Goal: Task Accomplishment & Management: Complete application form

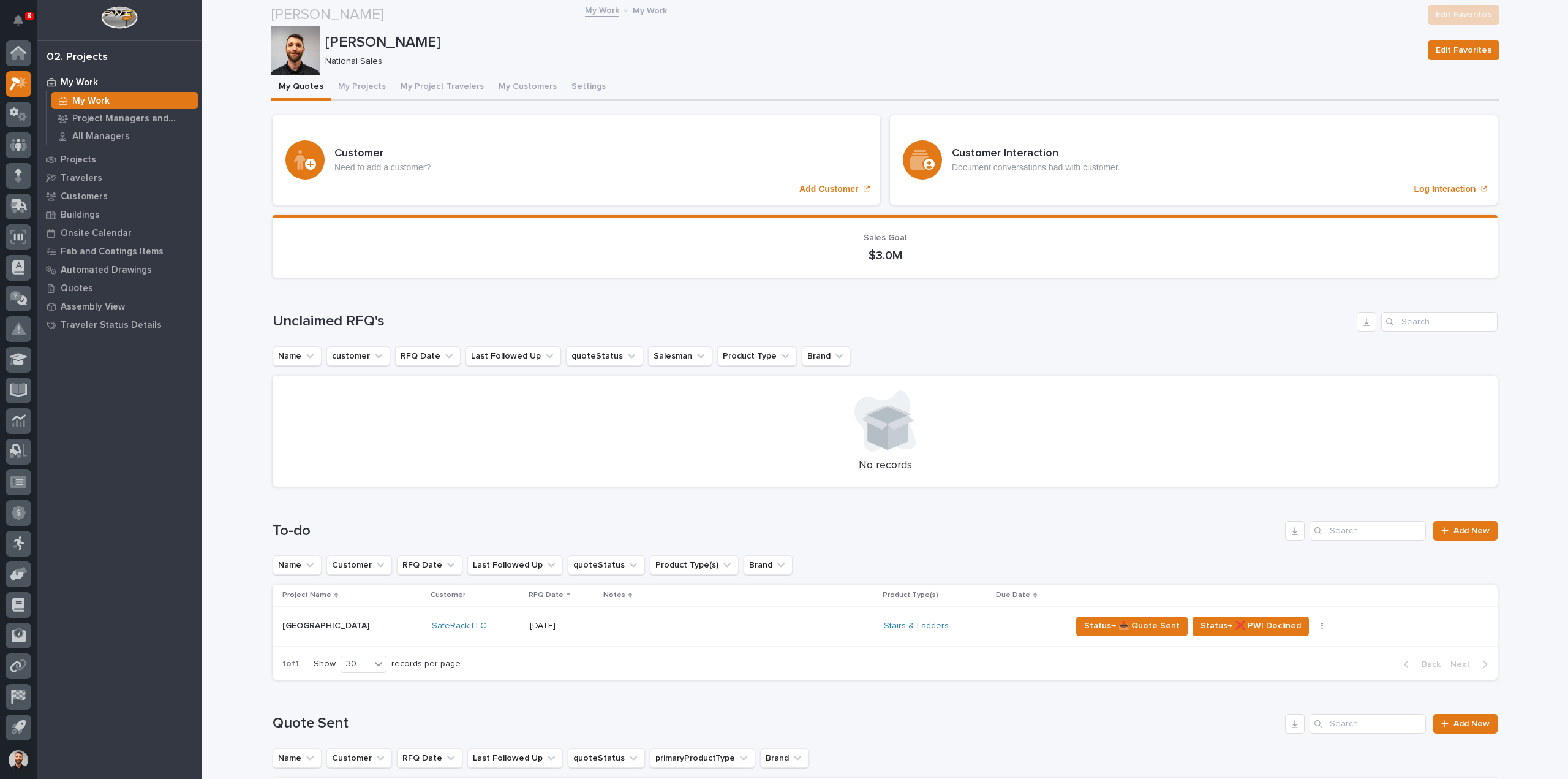
scroll to position [307, 0]
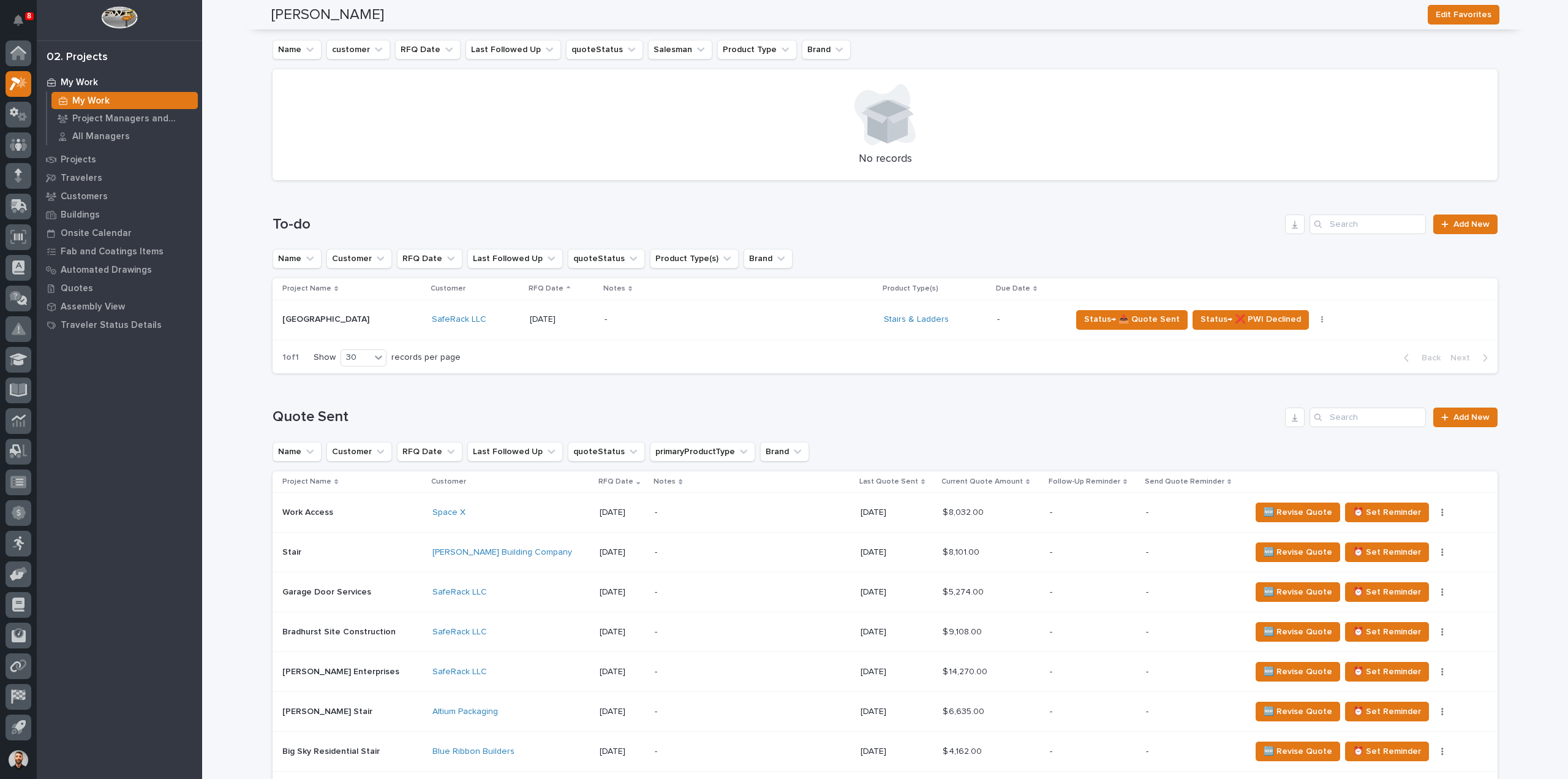
click at [812, 505] on div "-" at bounding box center [752, 512] width 196 height 27
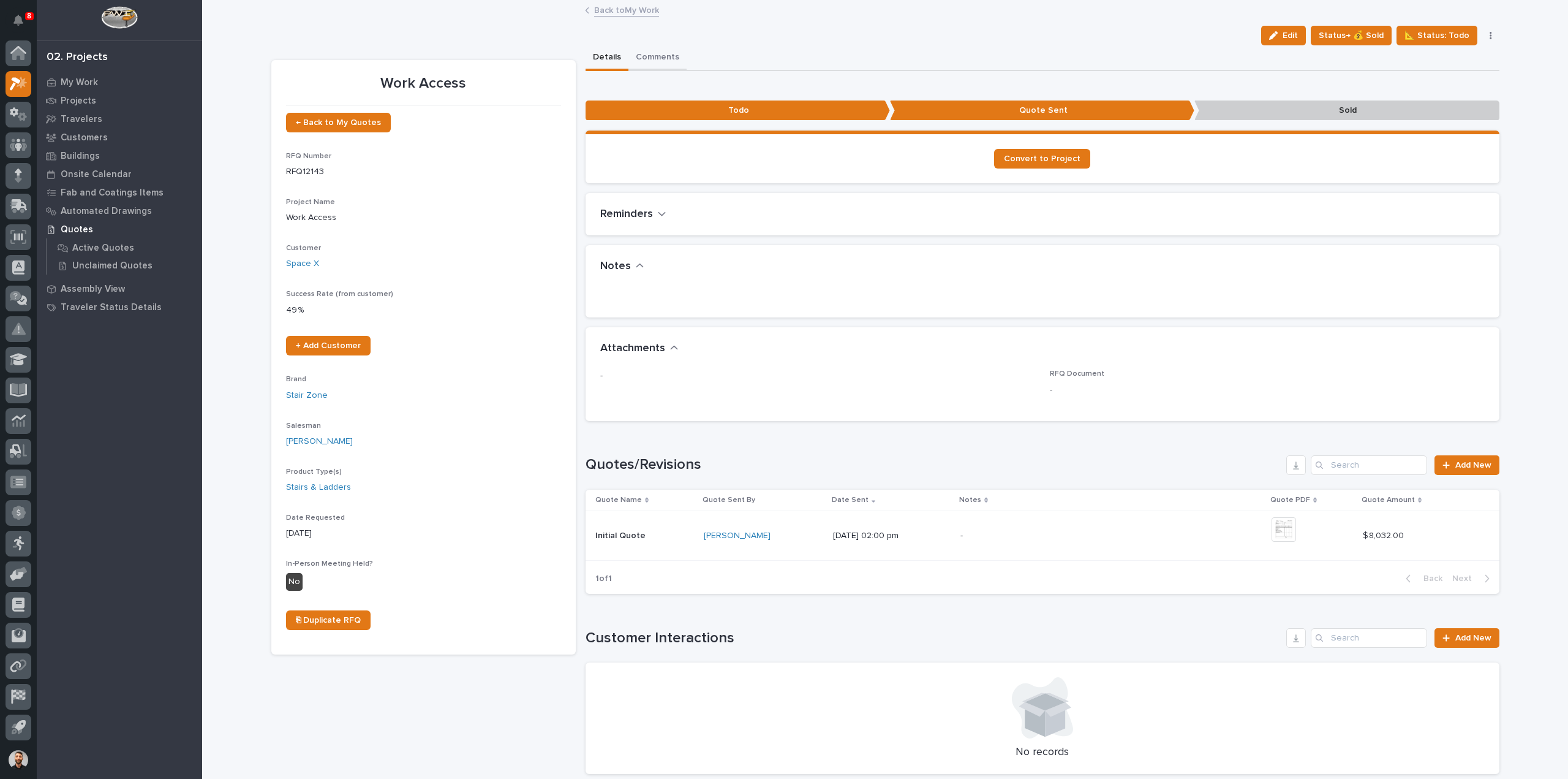
click at [650, 55] on button "Comments" at bounding box center [658, 58] width 59 height 26
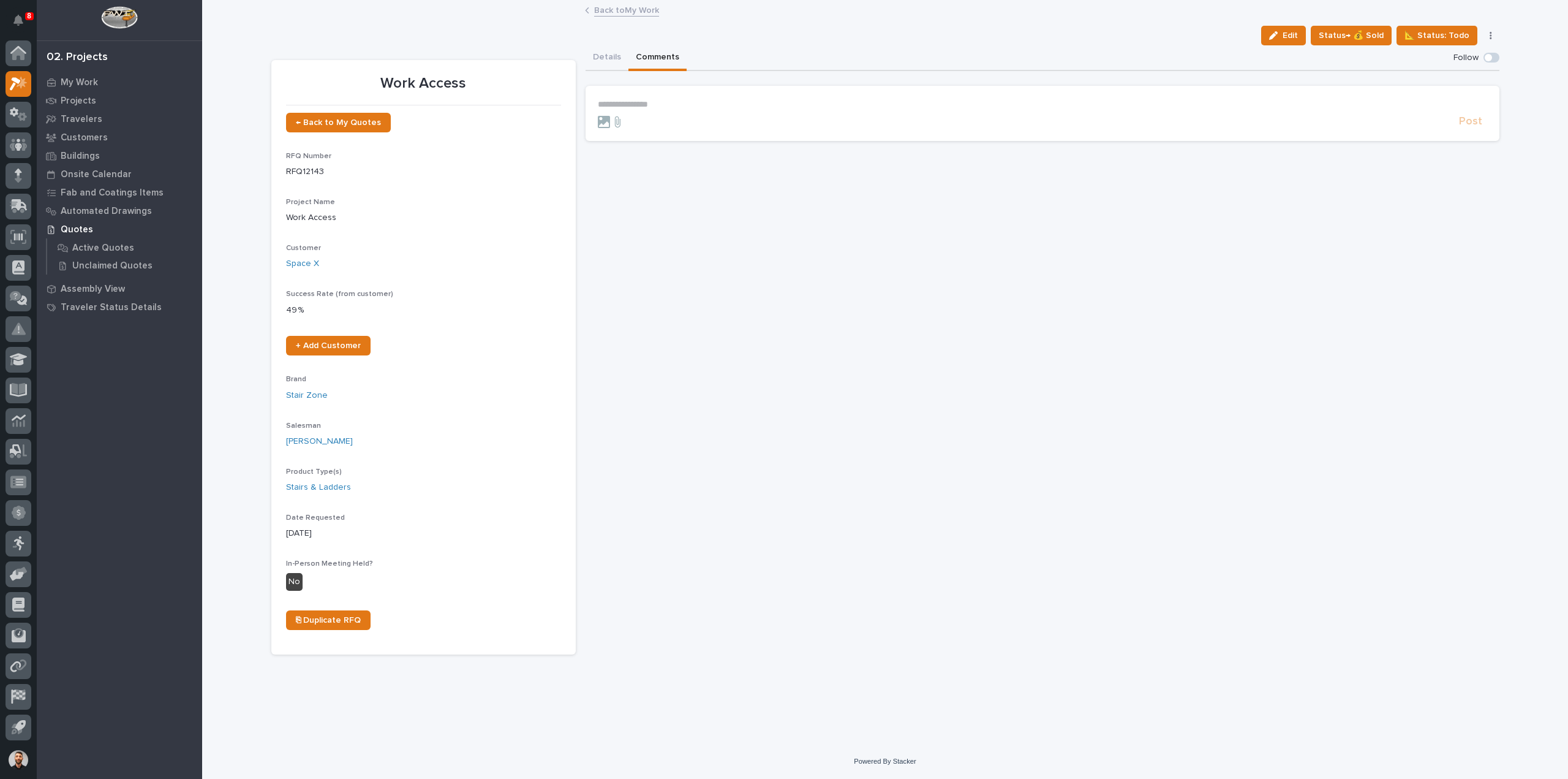
click at [674, 110] on form "**********" at bounding box center [1042, 114] width 889 height 30
click at [669, 107] on p "**********" at bounding box center [1042, 104] width 889 height 10
click at [1473, 127] on span "Post" at bounding box center [1470, 126] width 23 height 14
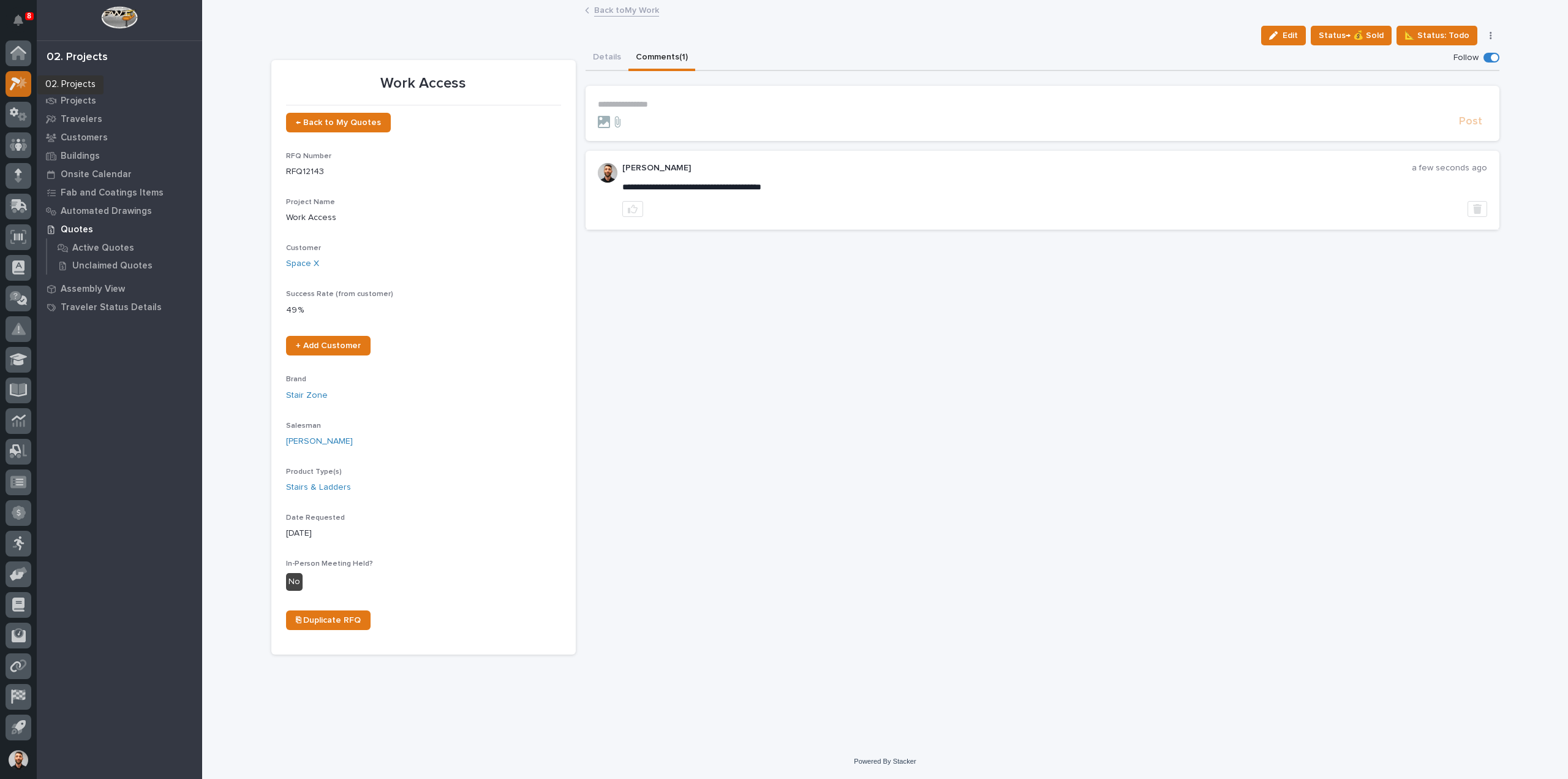
click at [21, 87] on icon at bounding box center [21, 82] width 10 height 12
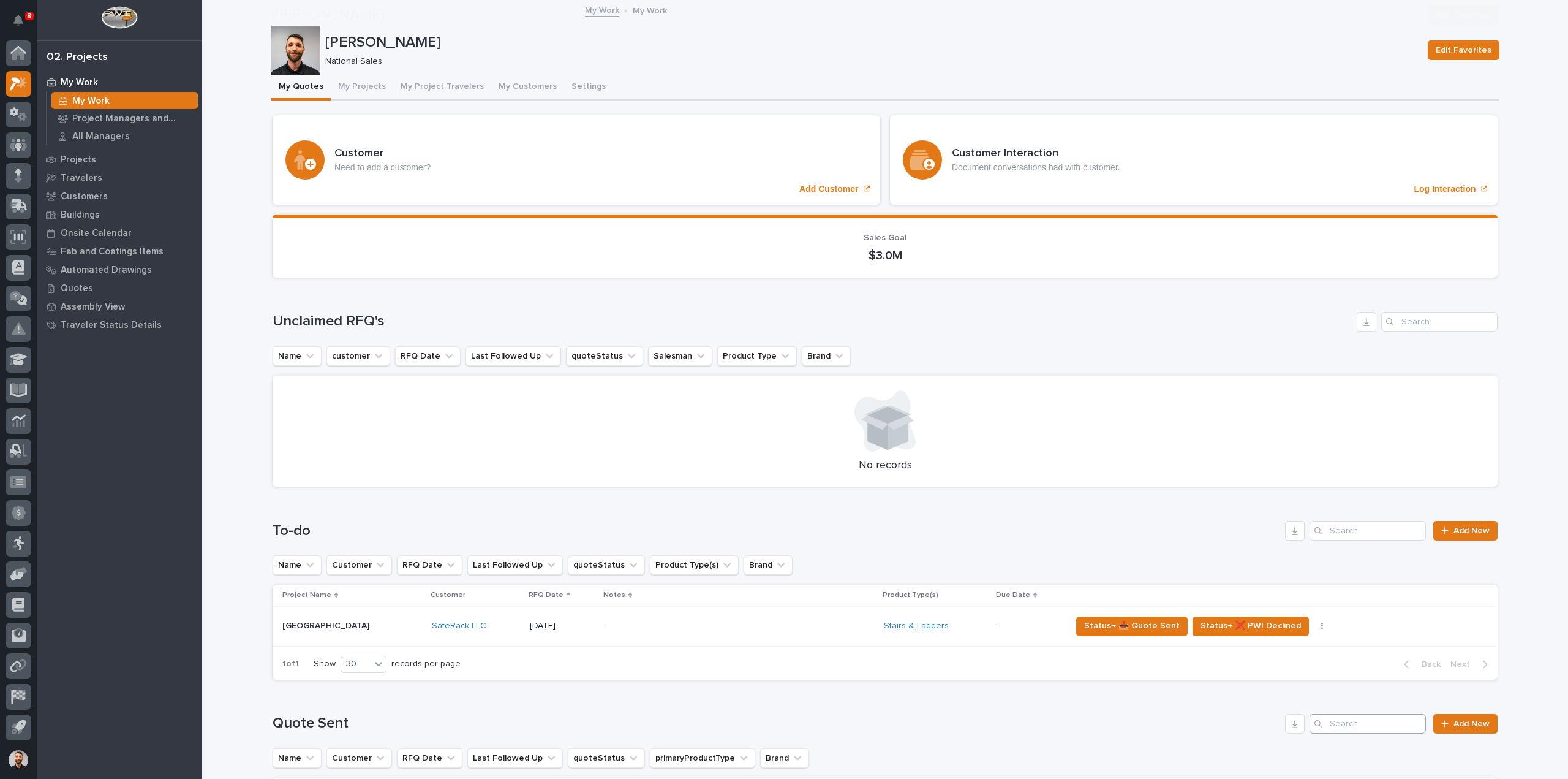
scroll to position [368, 0]
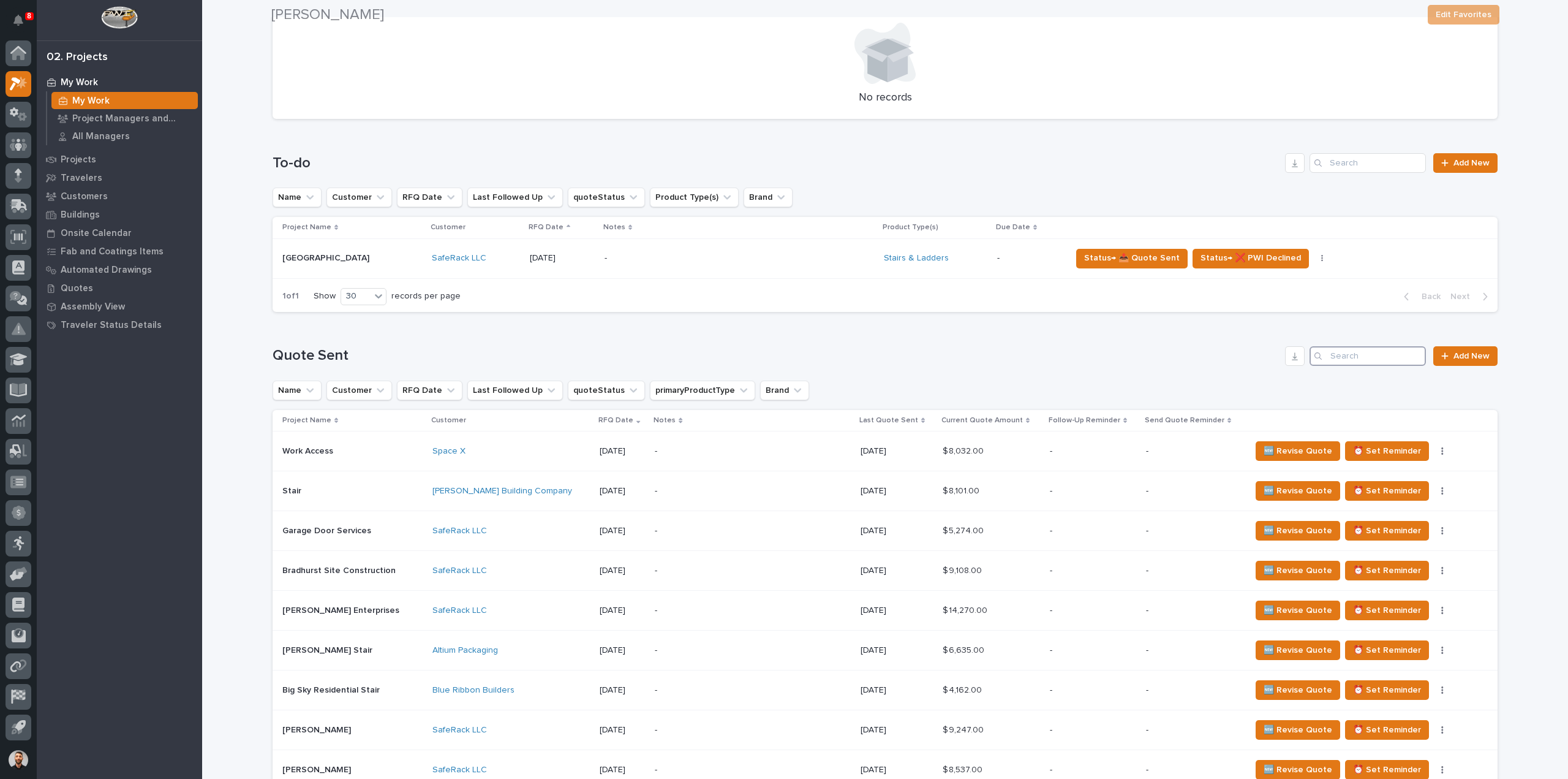
click at [1343, 358] on input "Search" at bounding box center [1368, 356] width 116 height 20
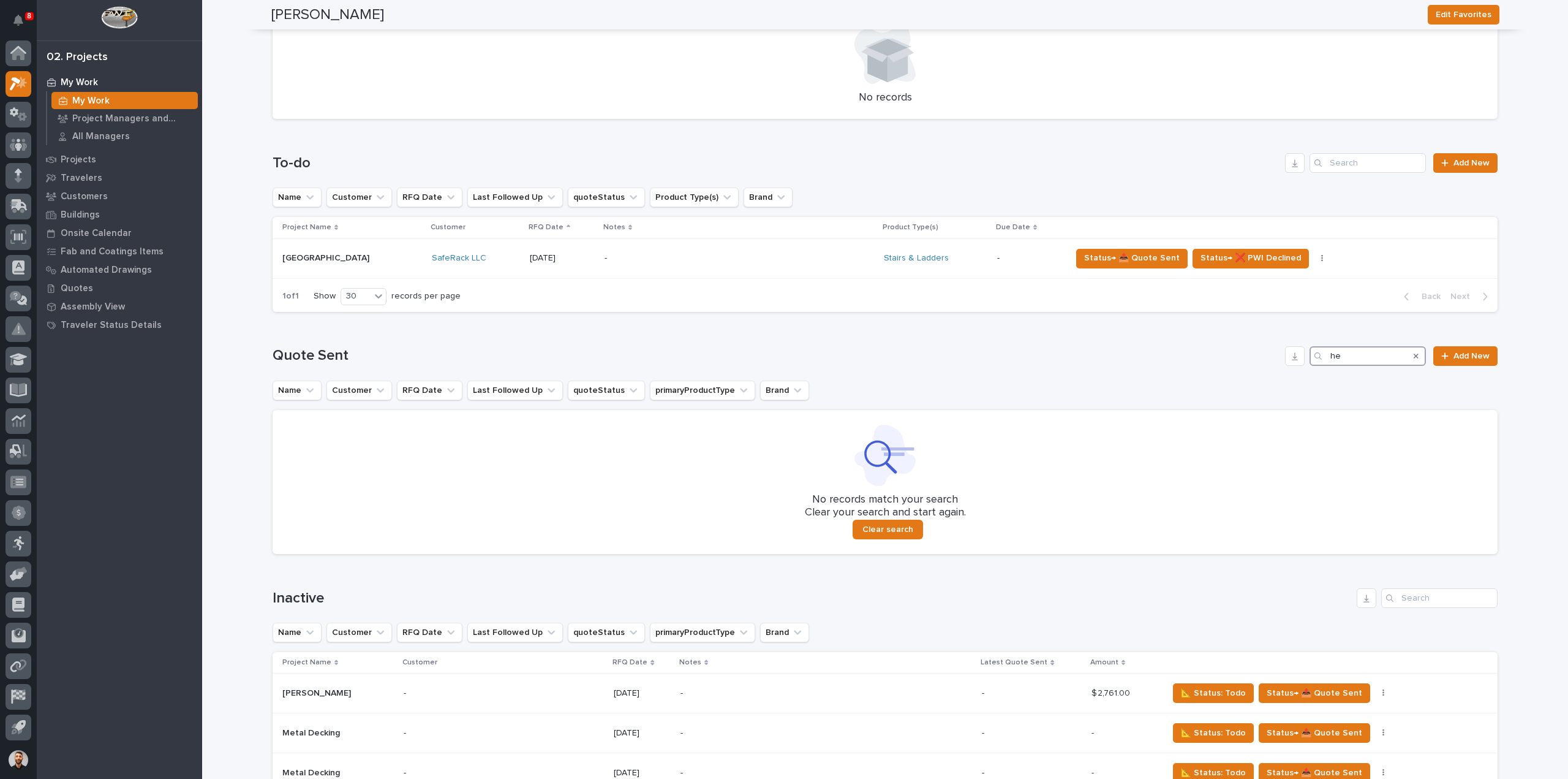
type input "h"
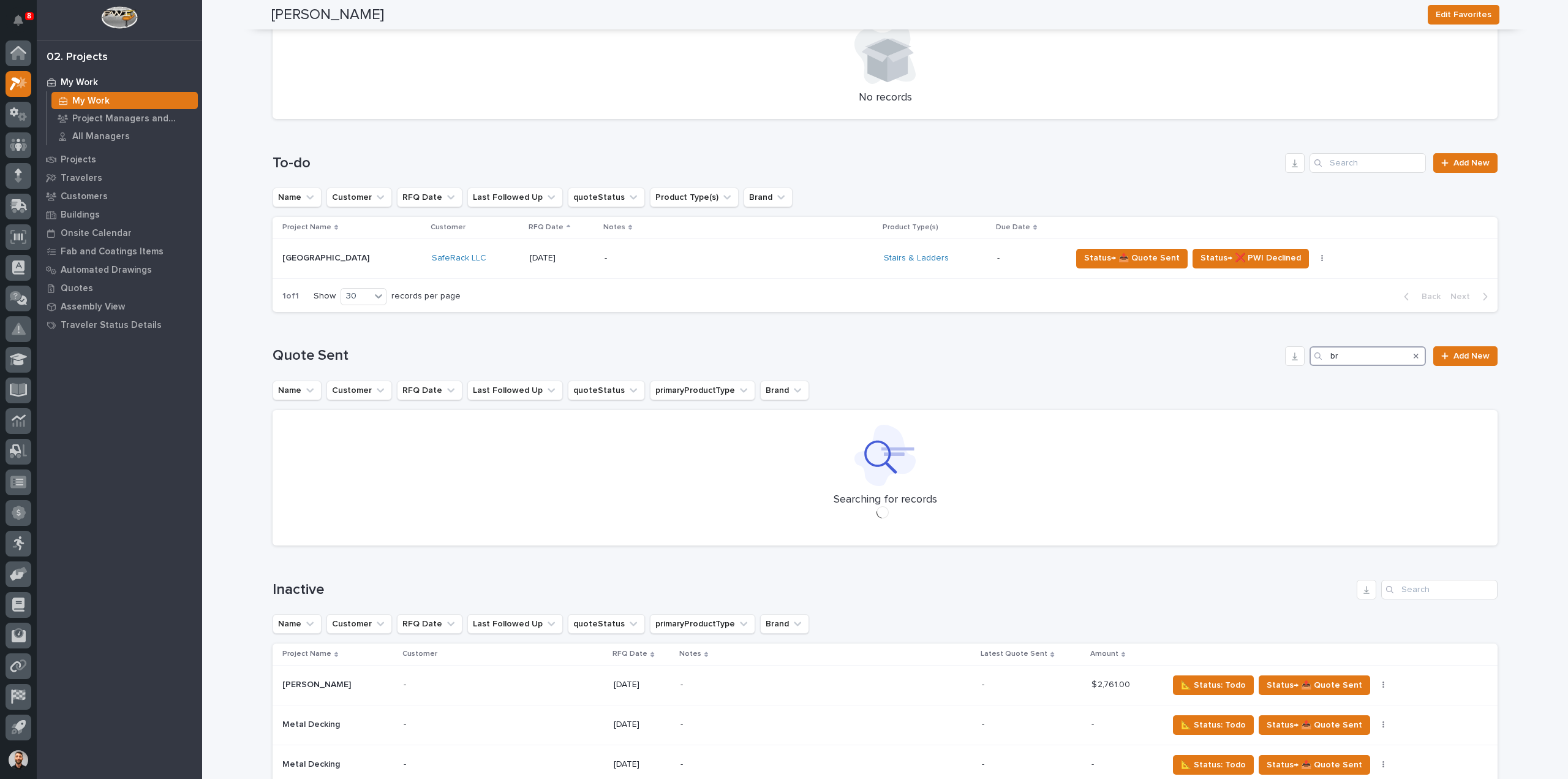
type input "b"
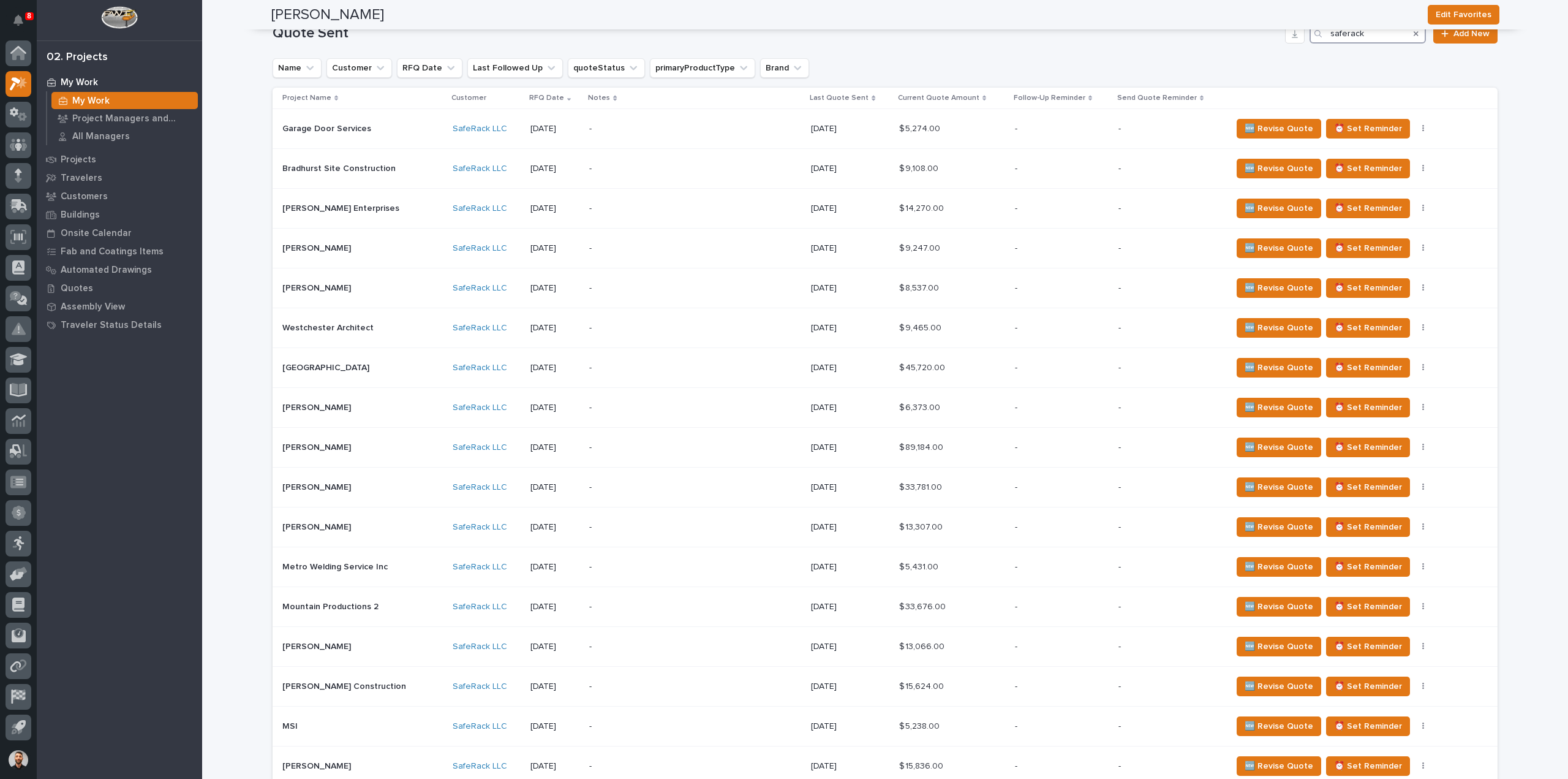
scroll to position [307, 0]
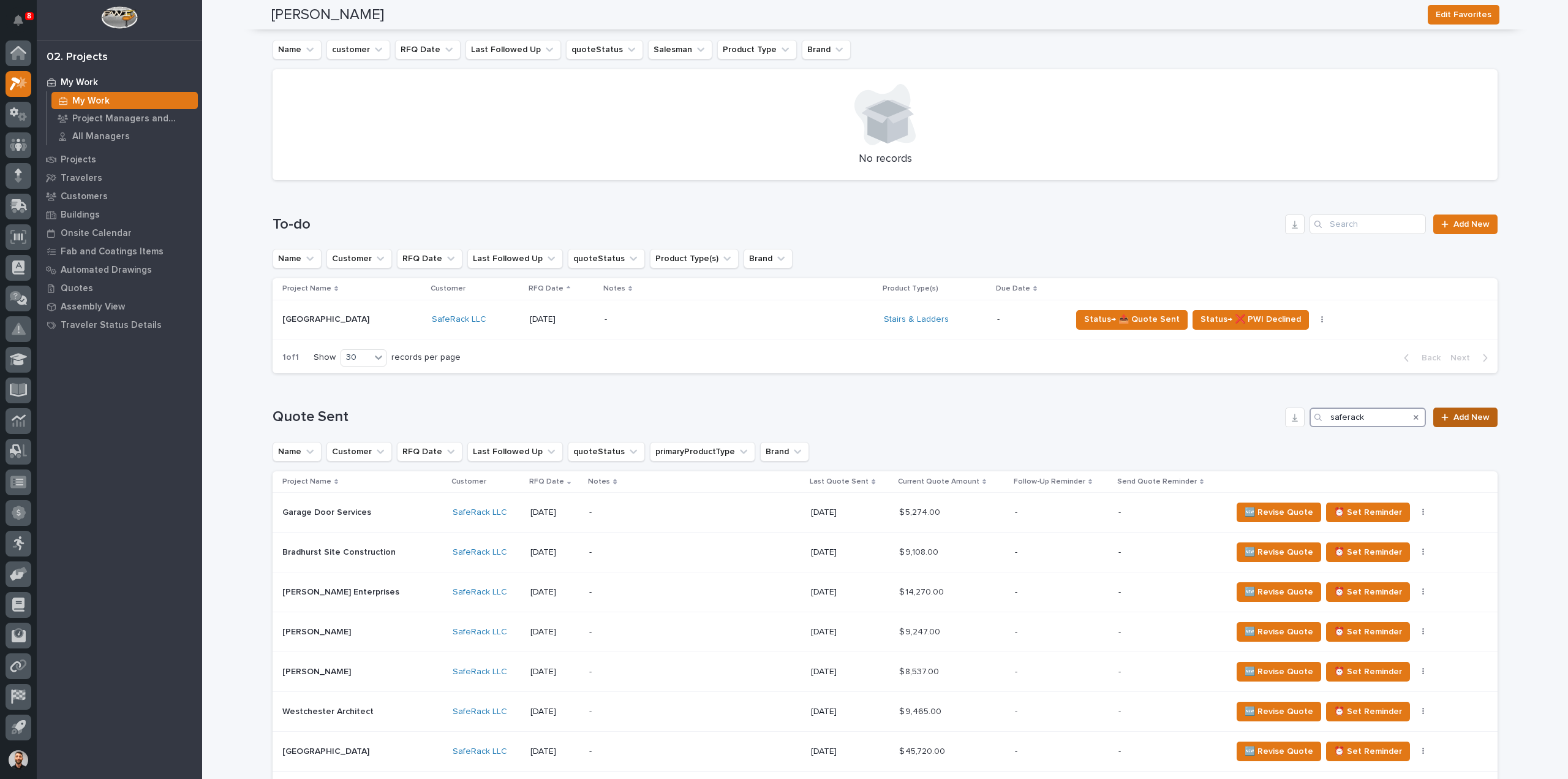
type input "saferack"
click at [1469, 418] on span "Add New" at bounding box center [1471, 417] width 36 height 9
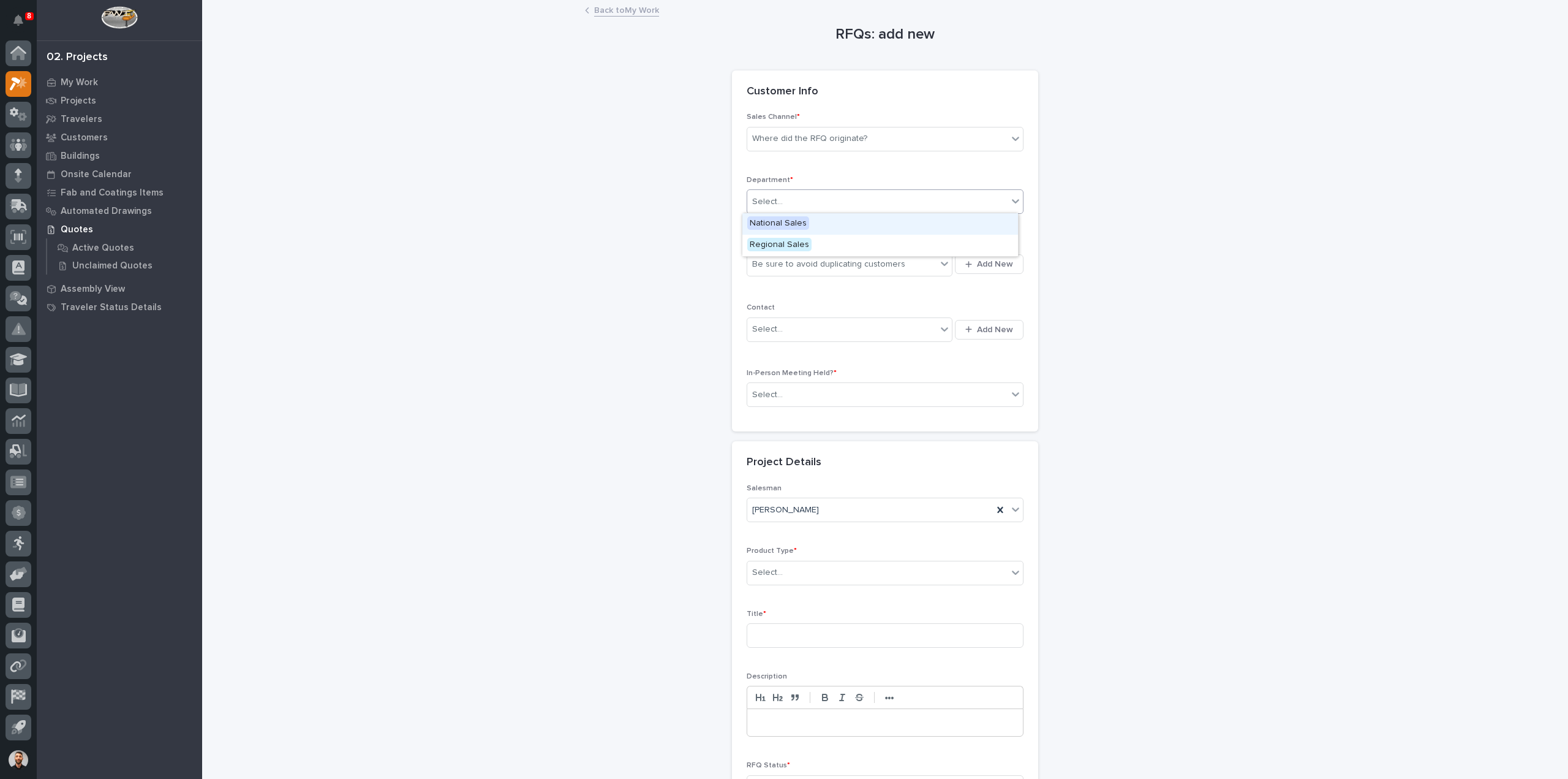
click at [802, 195] on div "Select..." at bounding box center [878, 202] width 261 height 20
click at [788, 224] on span "National Sales" at bounding box center [778, 222] width 62 height 13
click at [817, 135] on div "Where did the RFQ originate?" at bounding box center [810, 139] width 115 height 12
click at [783, 207] on div "Stair Zone" at bounding box center [880, 205] width 275 height 21
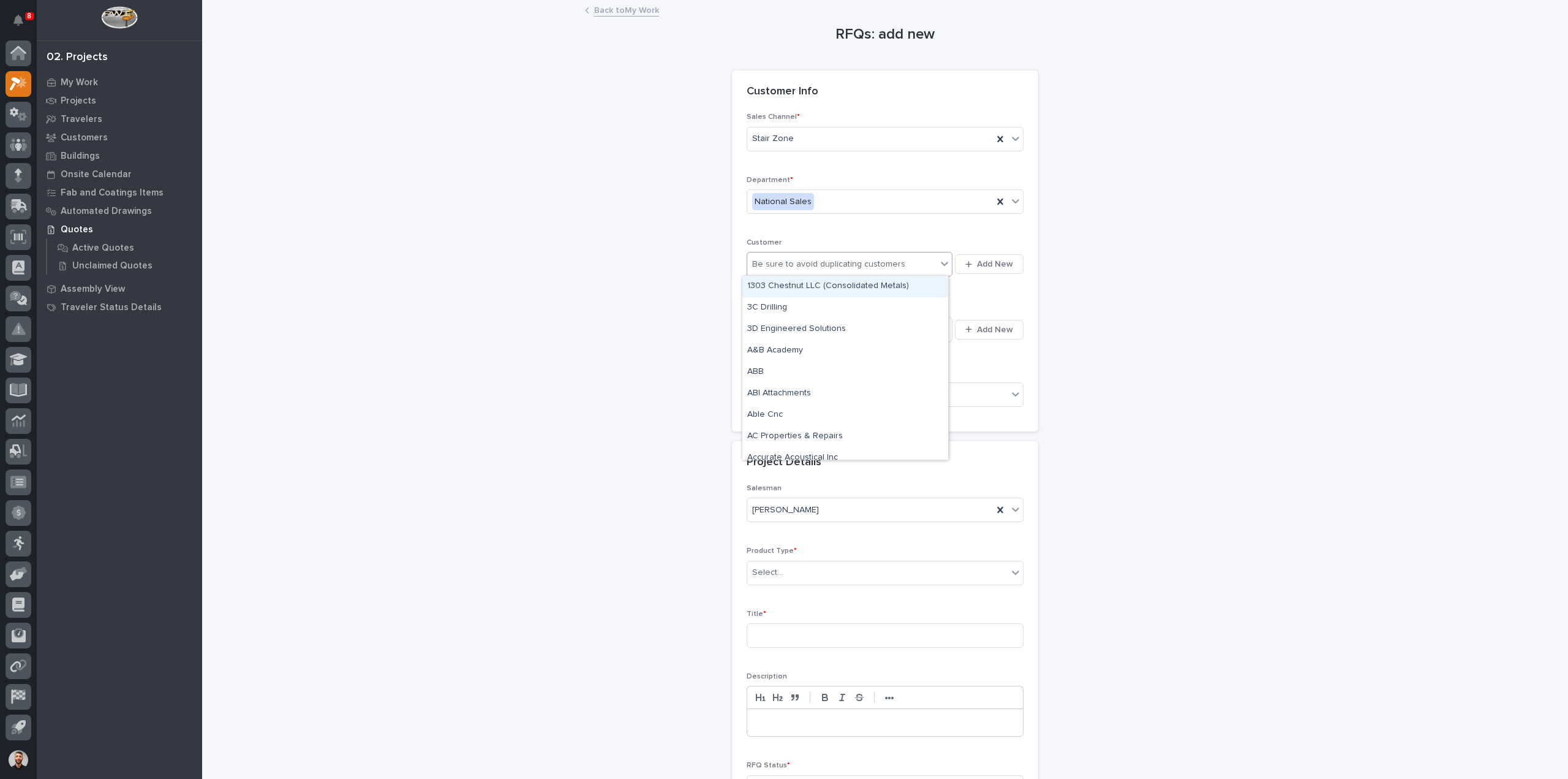
click at [786, 261] on div "Be sure to avoid duplicating customers" at bounding box center [828, 265] width 153 height 12
type input "****"
click at [788, 283] on div "SafeRack LLC" at bounding box center [846, 286] width 206 height 21
click at [785, 321] on div "Select..." at bounding box center [842, 329] width 190 height 20
type input "*****"
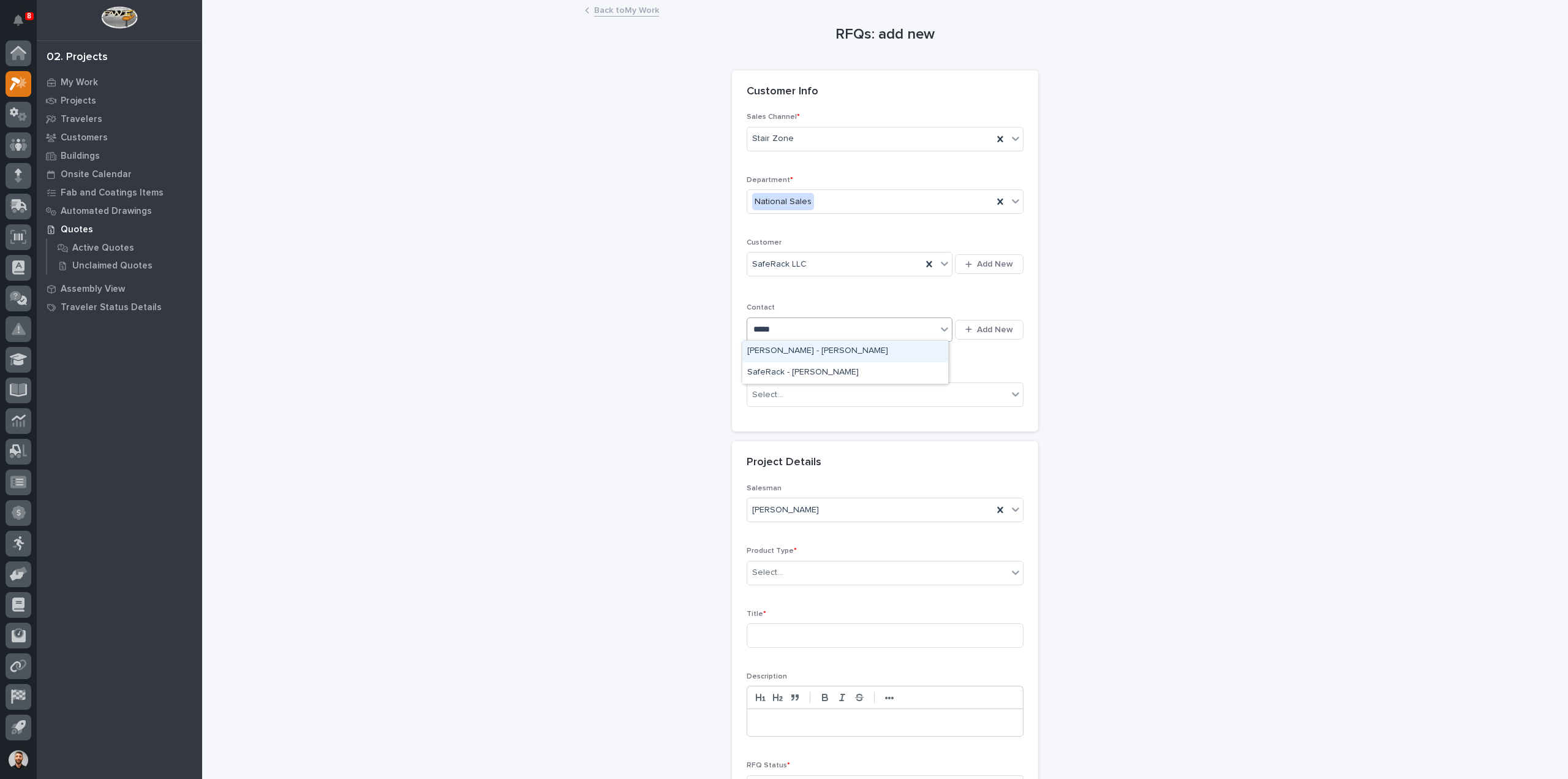
click at [793, 353] on div "Marcus Lumber - Kevin Raasch" at bounding box center [846, 351] width 206 height 21
click at [923, 325] on icon at bounding box center [929, 330] width 12 height 12
type input "******"
click at [840, 373] on div "SafeRack - Marcus Jordan" at bounding box center [846, 372] width 206 height 21
click at [800, 392] on div "Select..." at bounding box center [878, 395] width 261 height 20
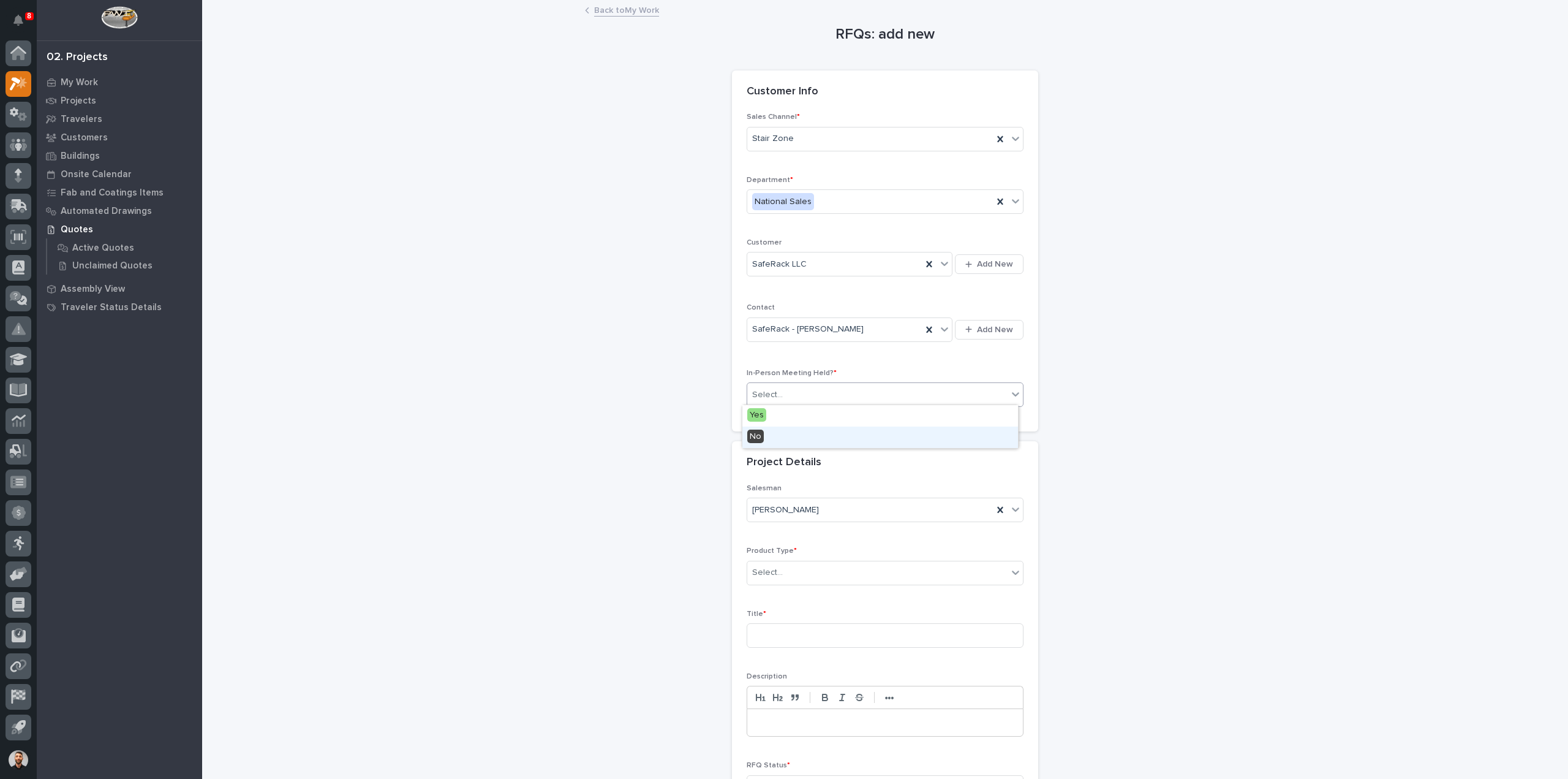
click at [777, 435] on div "No" at bounding box center [880, 437] width 275 height 21
click at [786, 566] on div "Select..." at bounding box center [878, 573] width 261 height 20
type input "***"
click at [786, 590] on div "Stairs & Ladders" at bounding box center [880, 593] width 275 height 21
click at [786, 632] on input at bounding box center [885, 635] width 277 height 24
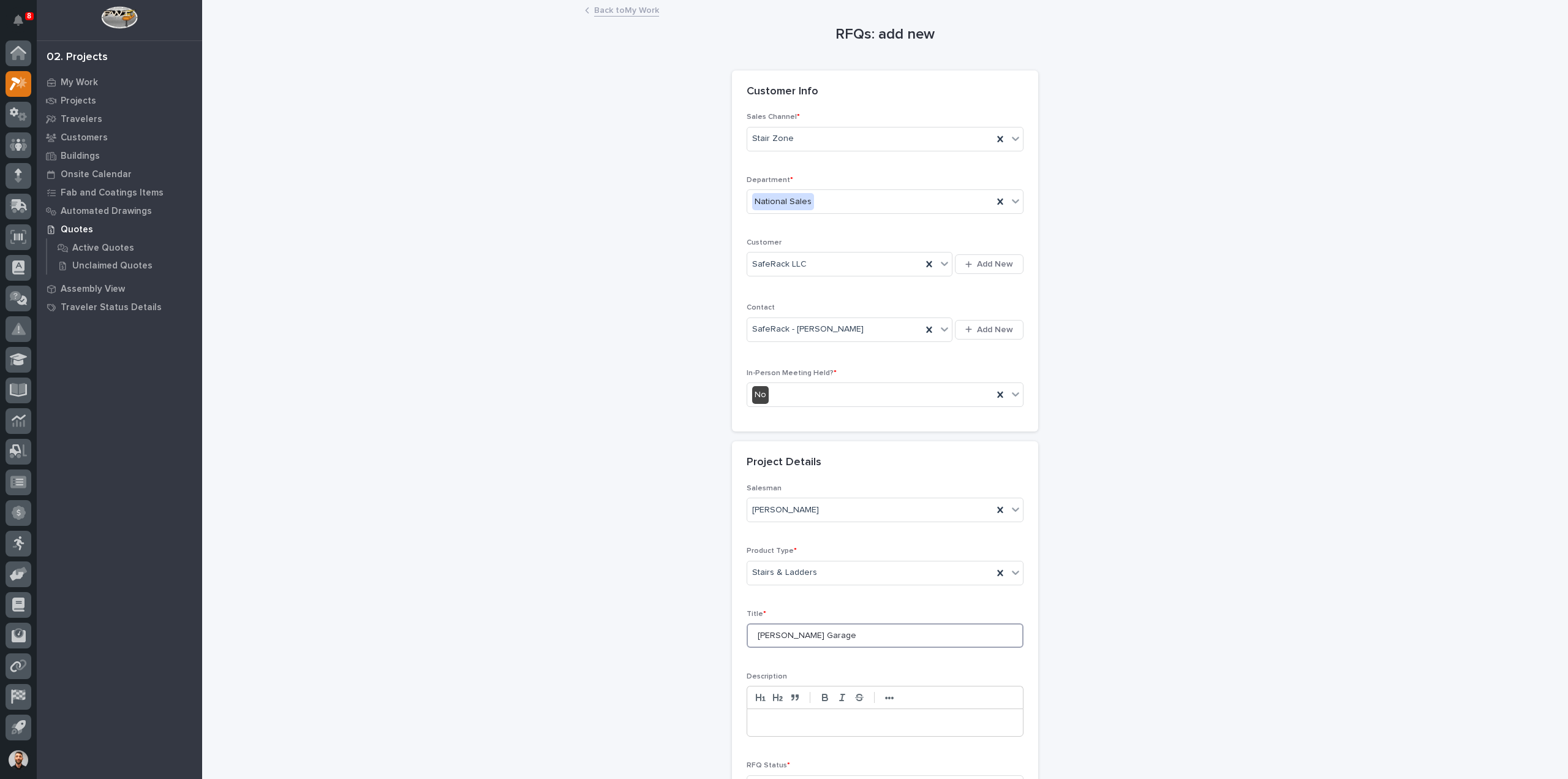
click at [800, 632] on input "Bruce Henns Garage" at bounding box center [885, 635] width 277 height 24
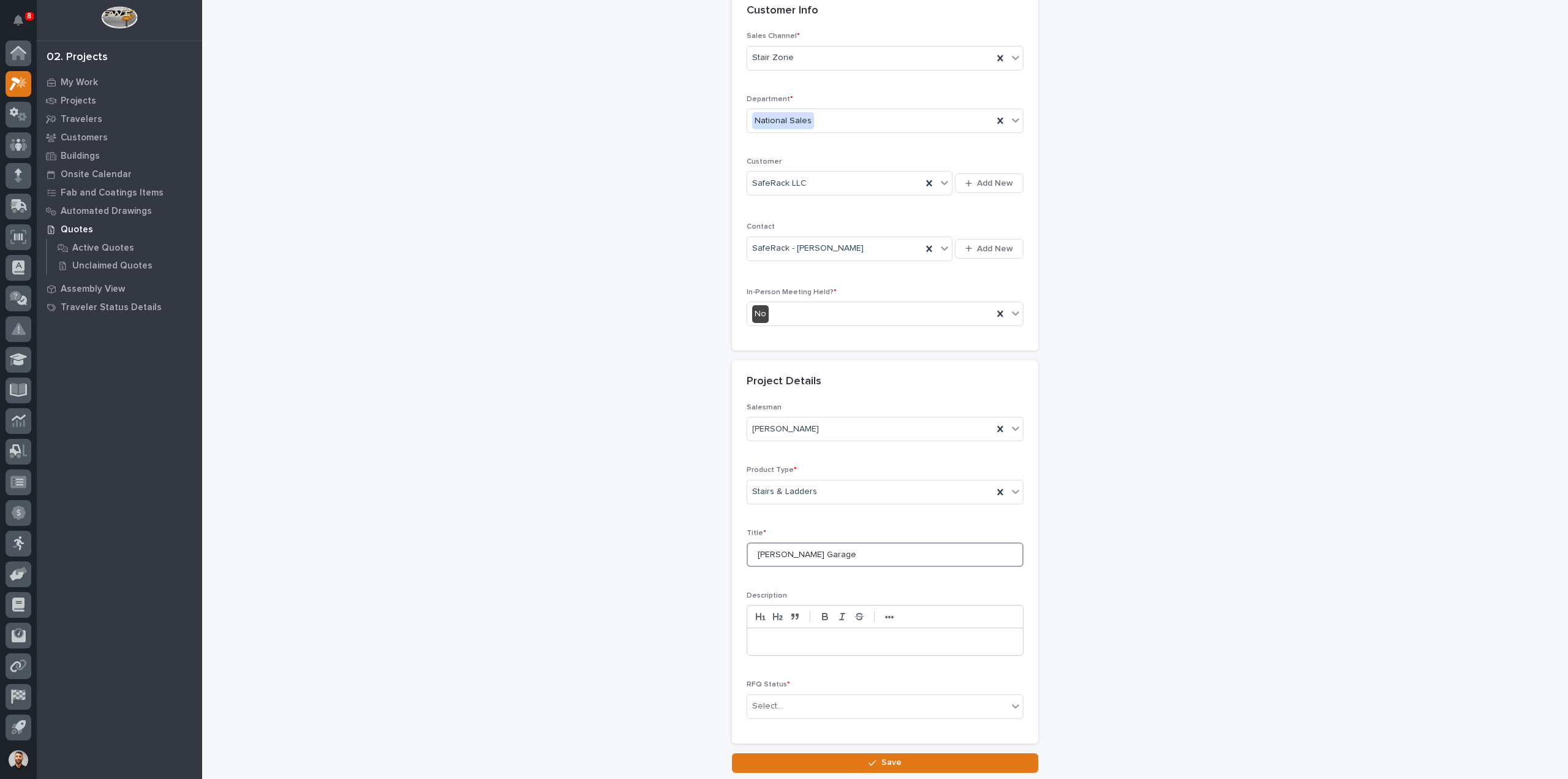
scroll to position [166, 0]
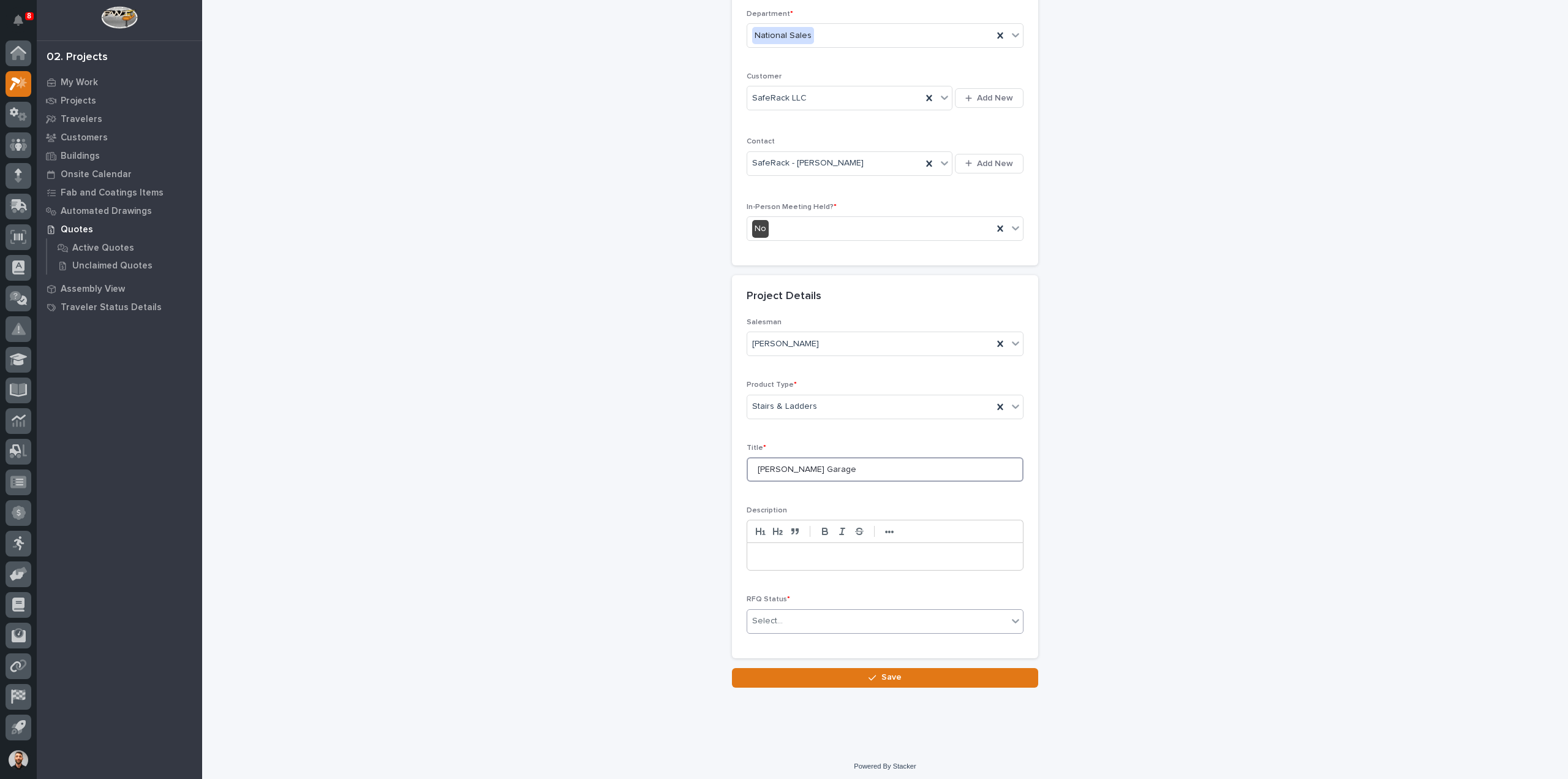
type input "Bruce Henn's Garage"
click at [799, 617] on div "Select..." at bounding box center [878, 621] width 261 height 20
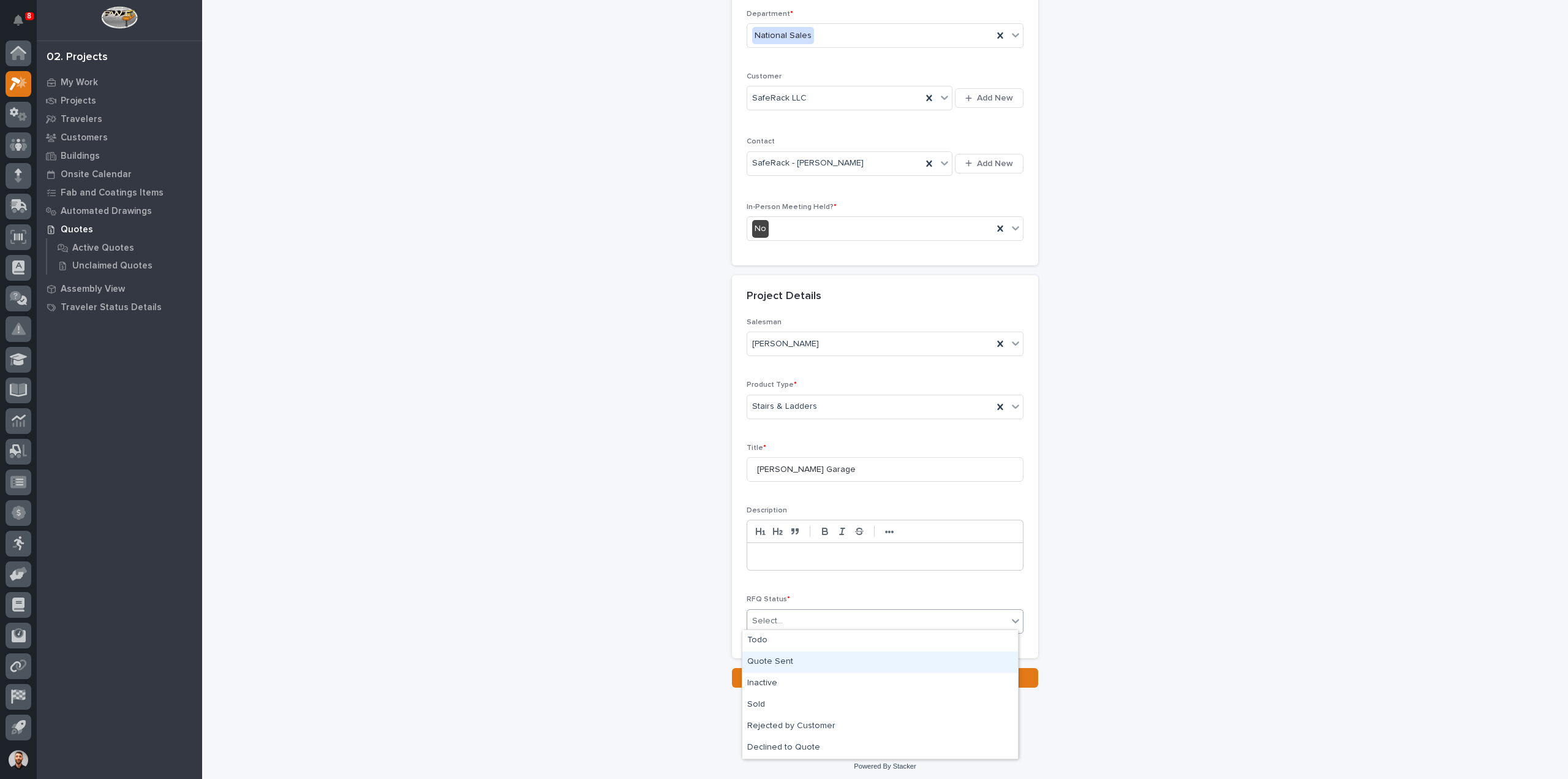
click at [783, 655] on div "Quote Sent" at bounding box center [880, 662] width 275 height 21
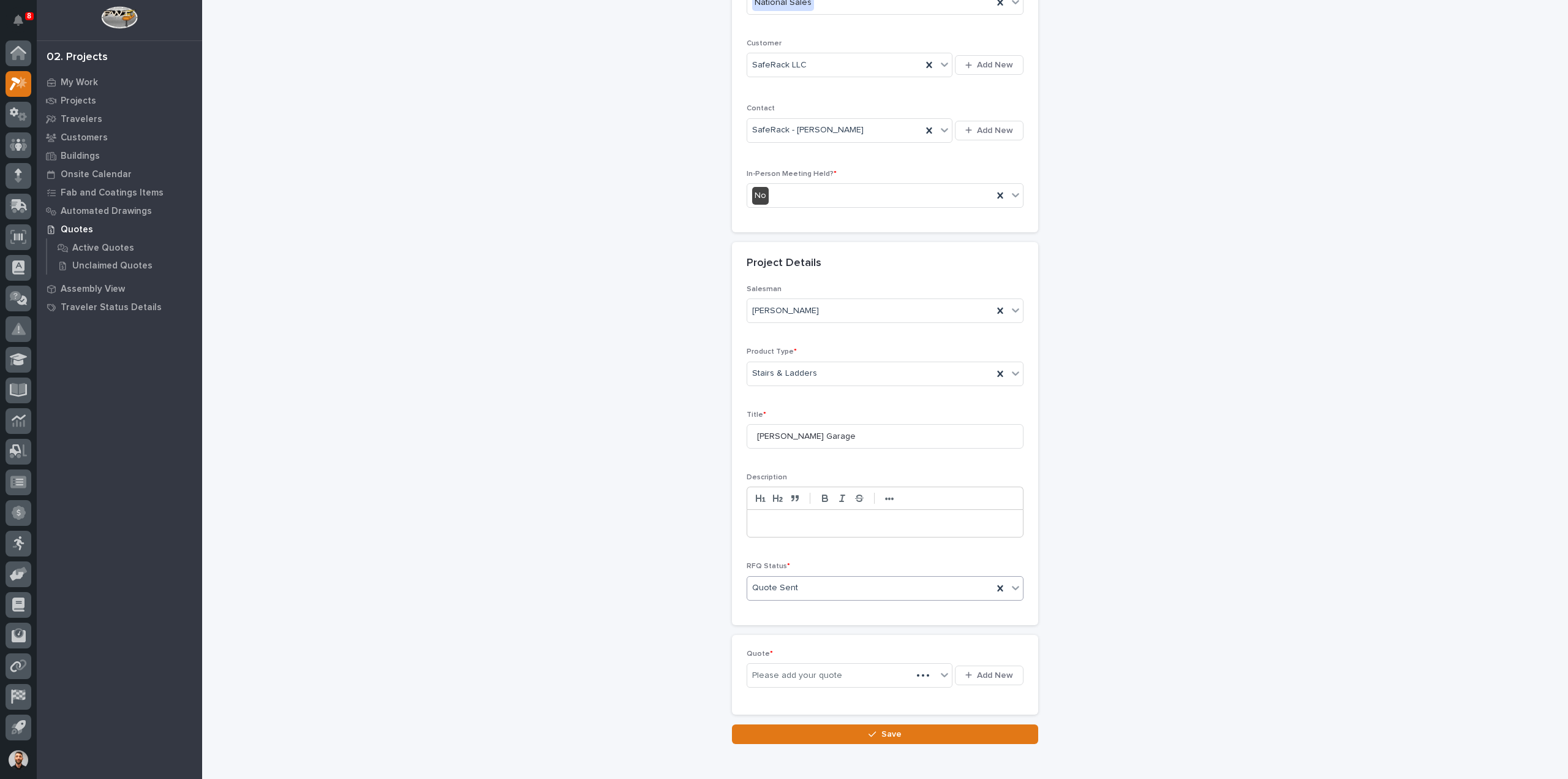
scroll to position [211, 0]
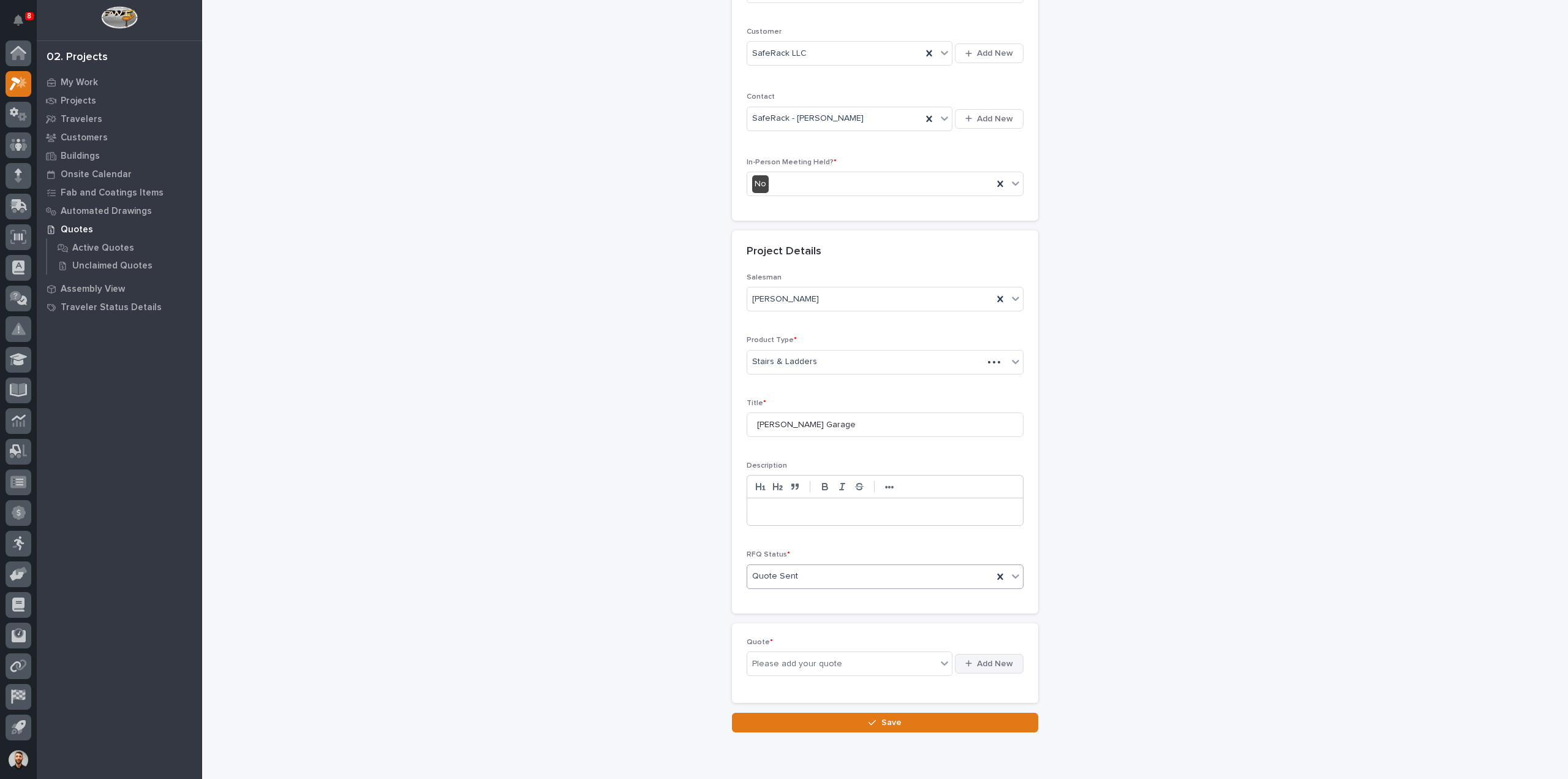
click at [999, 658] on span "Add New" at bounding box center [995, 663] width 36 height 11
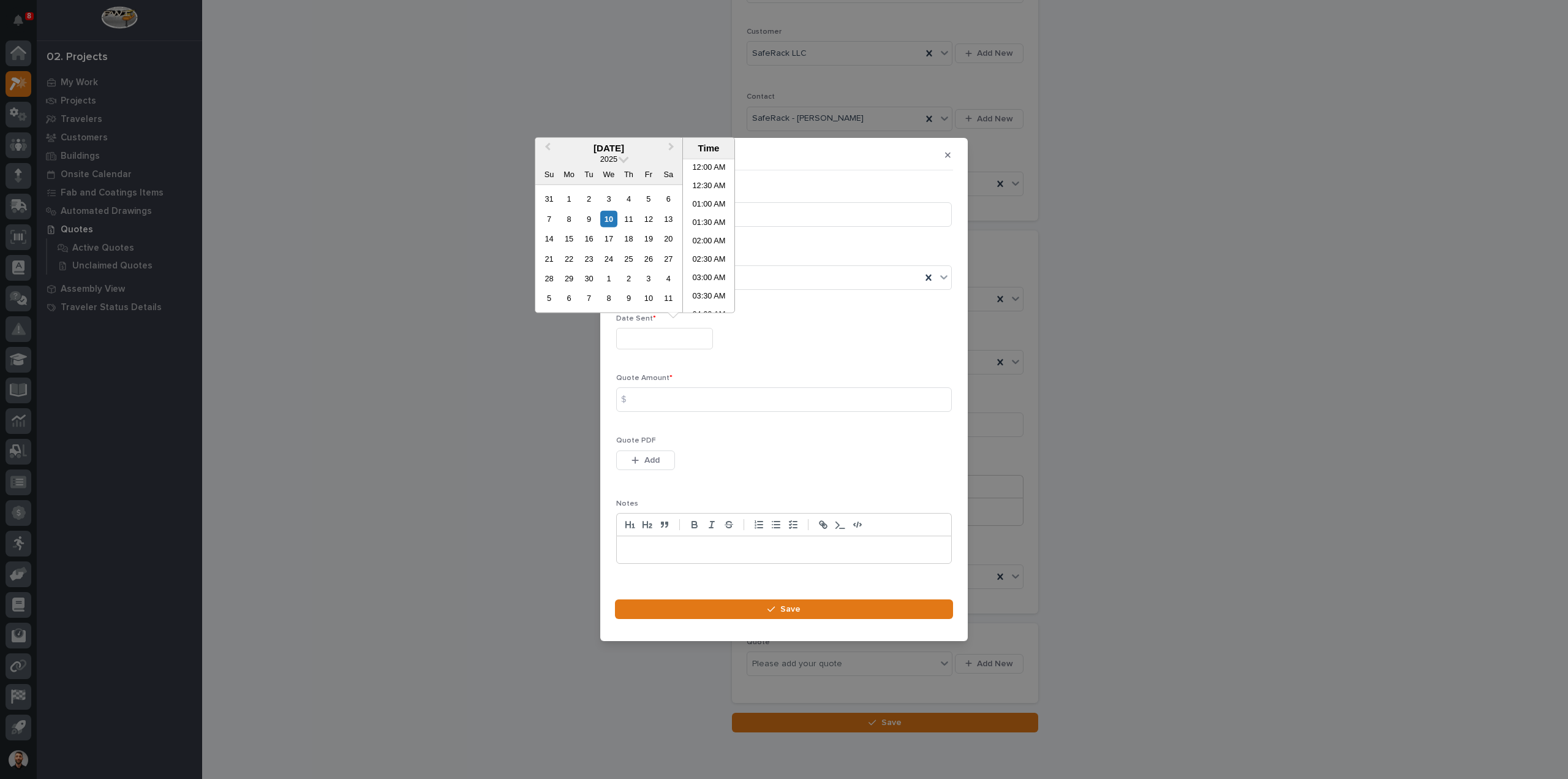
click at [666, 339] on input "text" at bounding box center [665, 338] width 97 height 21
click at [612, 215] on div "10" at bounding box center [608, 218] width 16 height 16
type input "**********"
click at [656, 400] on input at bounding box center [784, 399] width 335 height 24
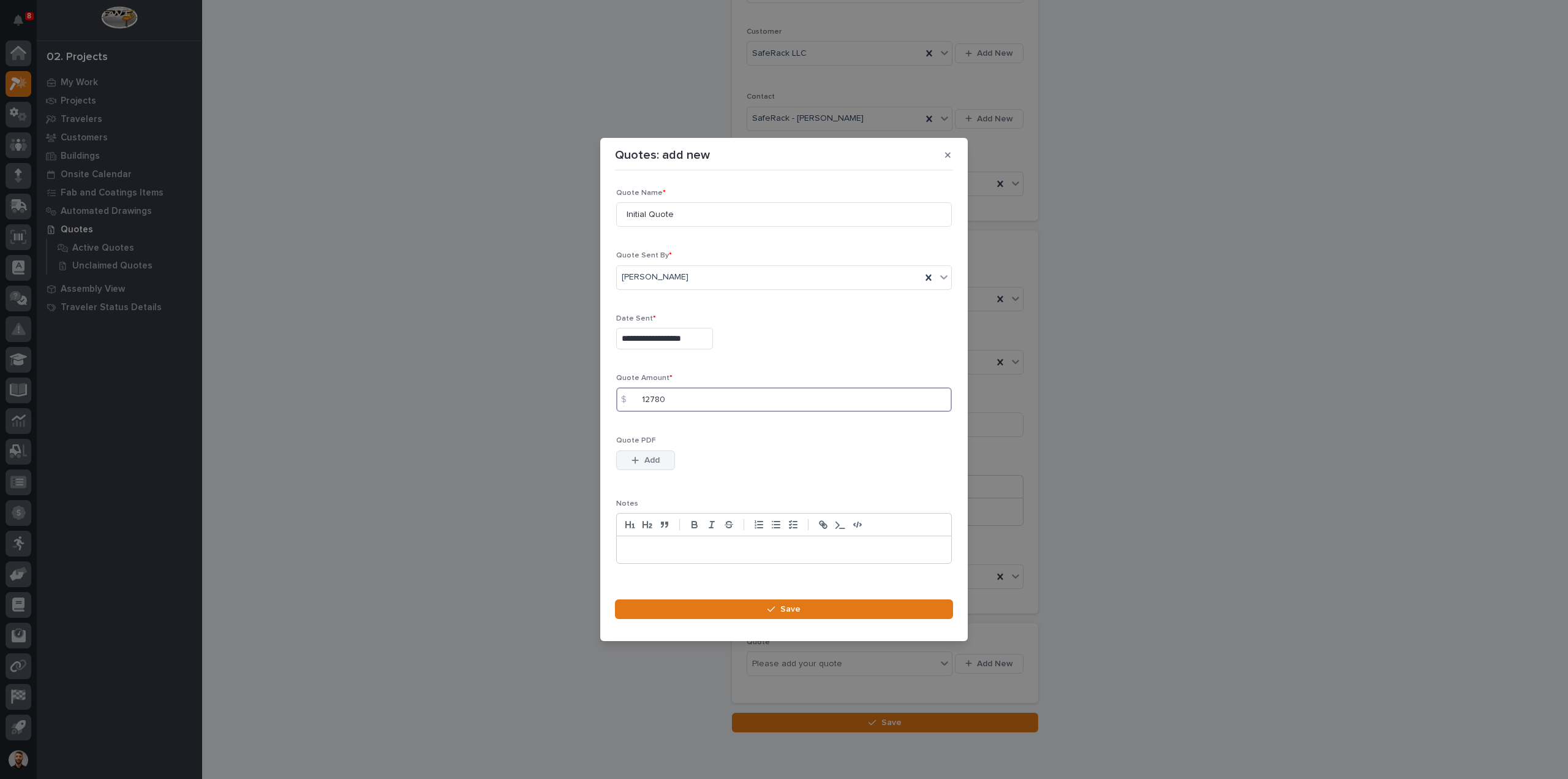
type input "12780"
click at [640, 453] on button "Add" at bounding box center [645, 460] width 59 height 20
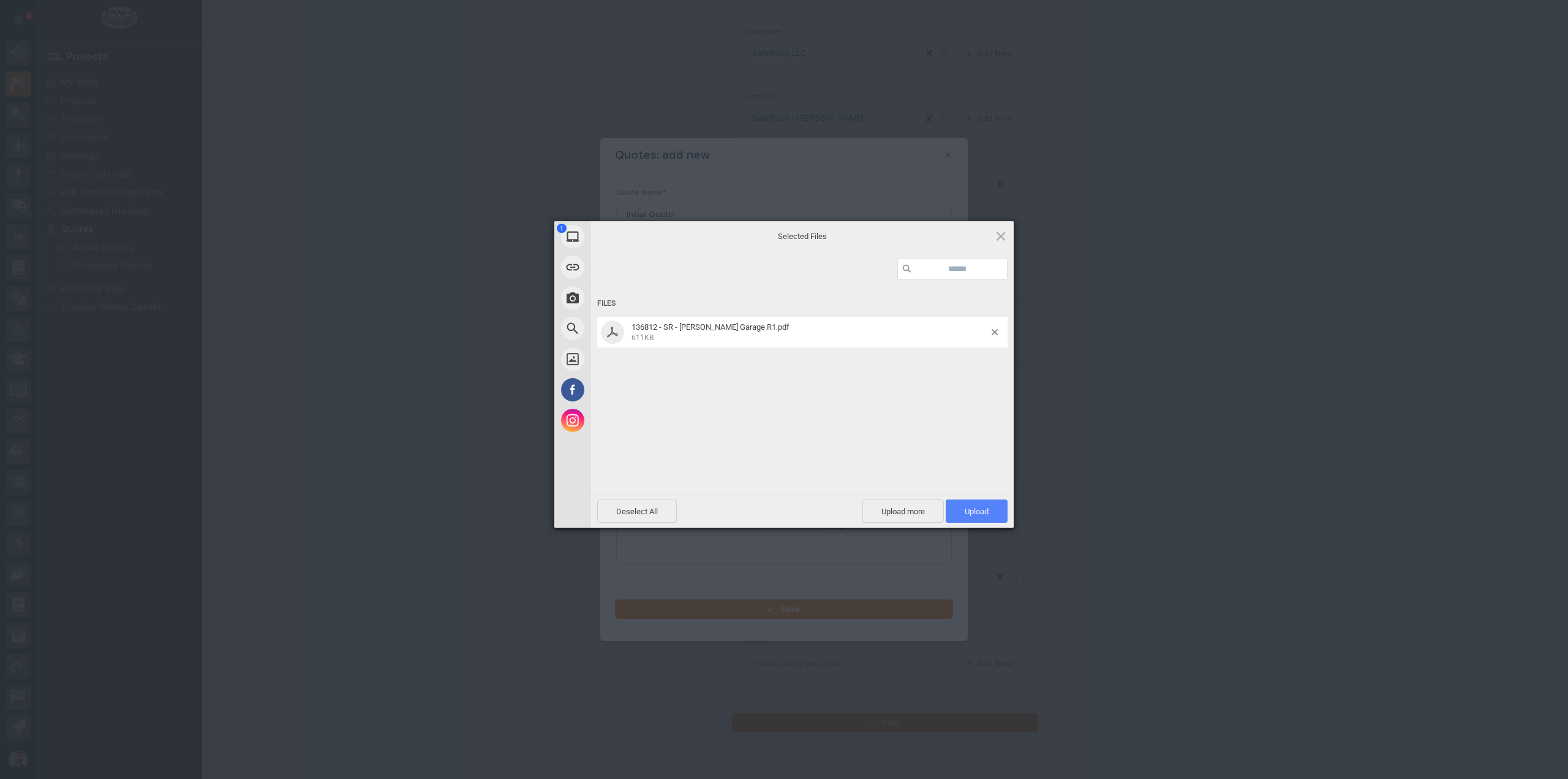
click at [988, 512] on span "Upload 1" at bounding box center [976, 511] width 62 height 23
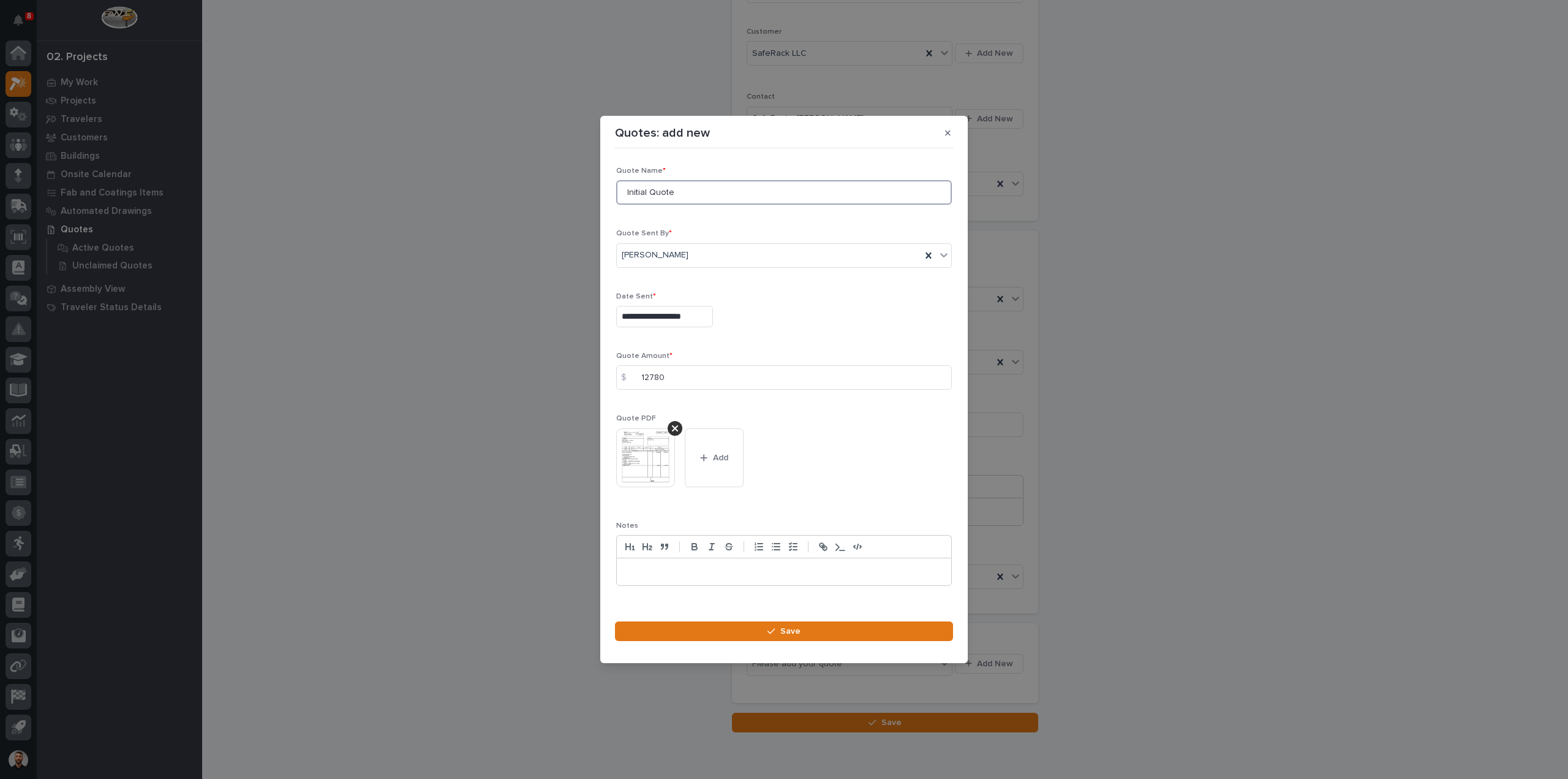
drag, startPoint x: 685, startPoint y: 190, endPoint x: 419, endPoint y: 209, distance: 266.7
click at [419, 209] on div "**********" at bounding box center [784, 390] width 1568 height 779
type input "R1"
click at [746, 631] on button "Save" at bounding box center [783, 631] width 338 height 20
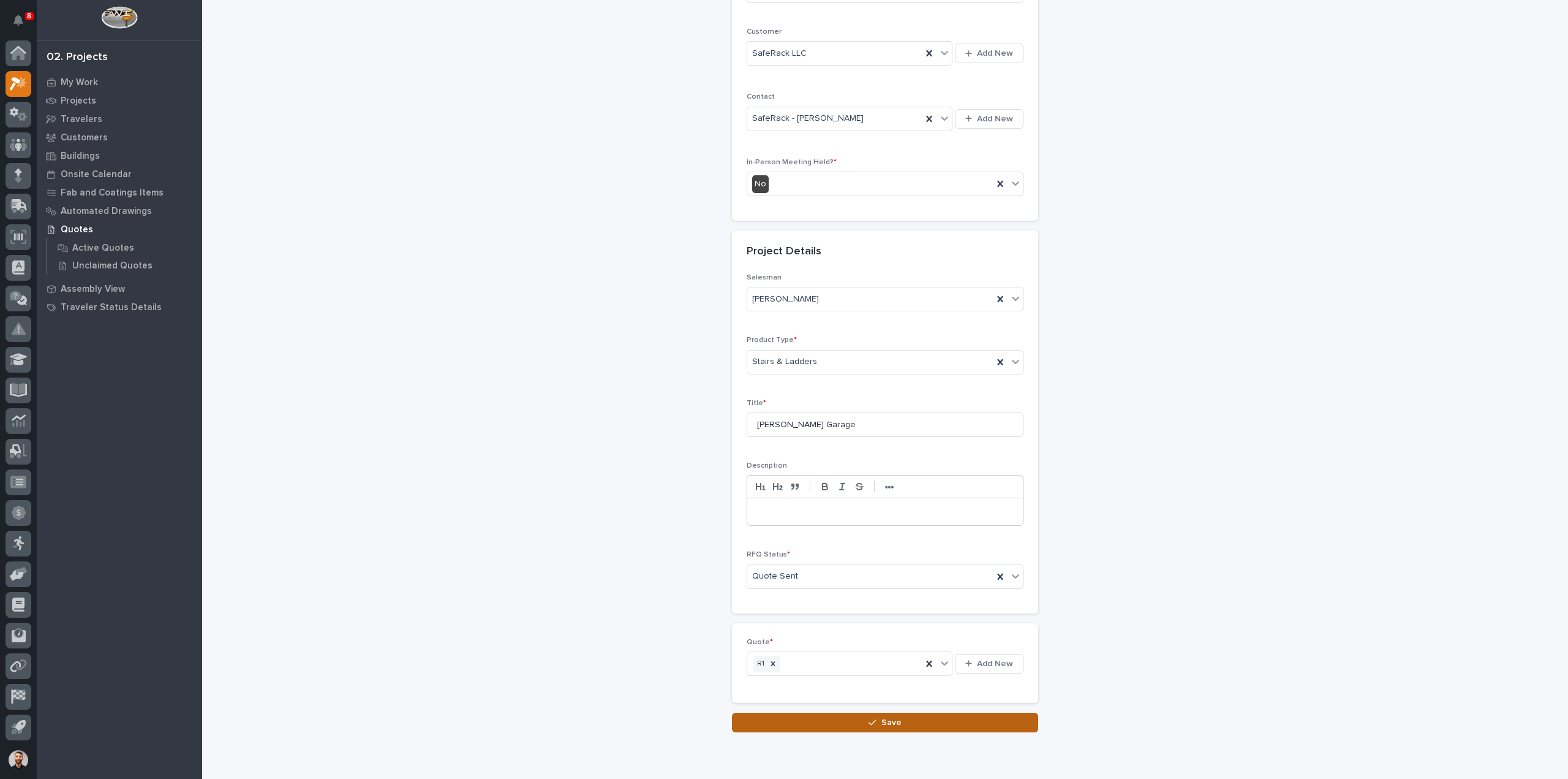
click at [953, 721] on button "Save" at bounding box center [885, 722] width 307 height 20
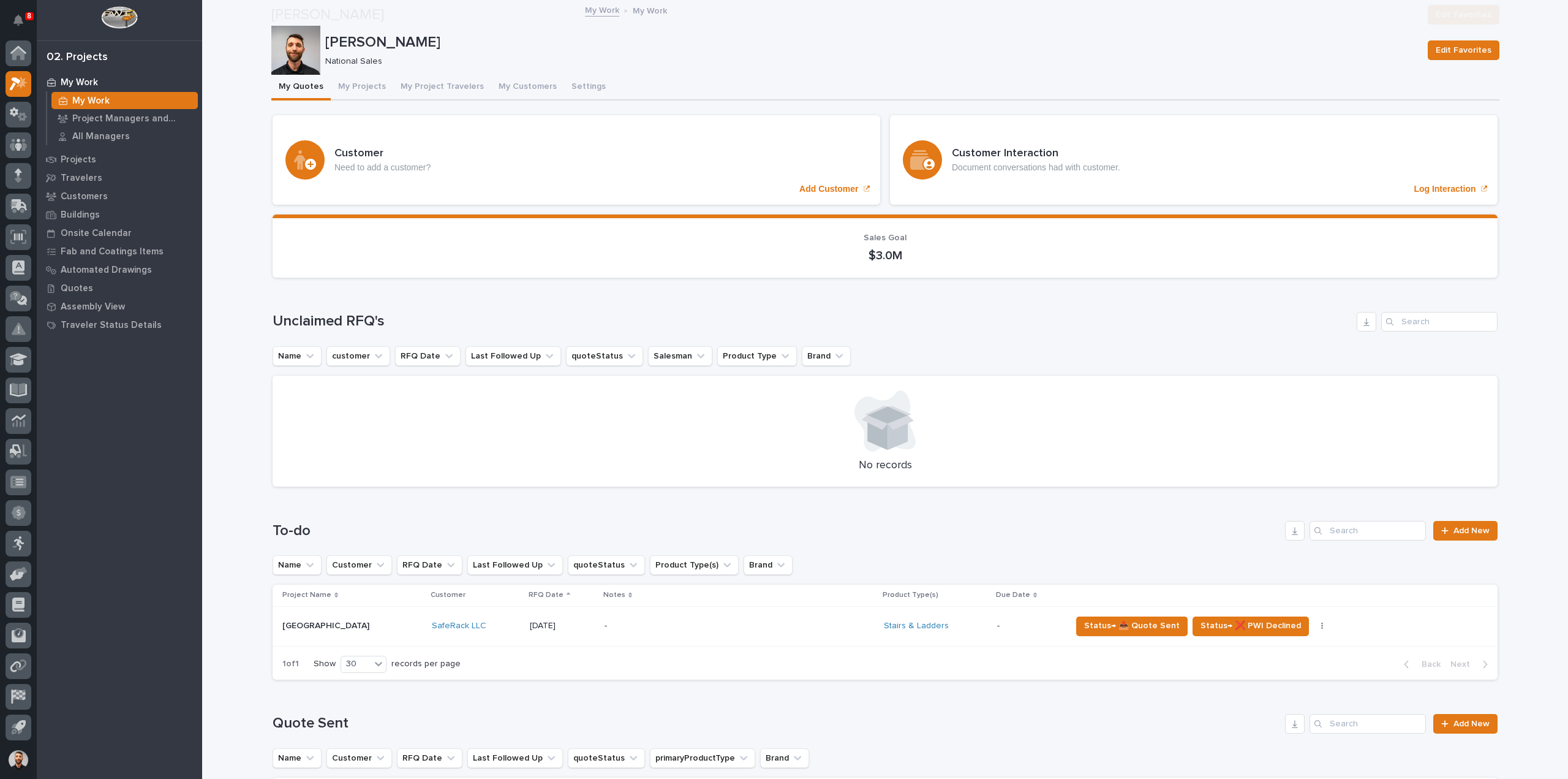
scroll to position [307, 0]
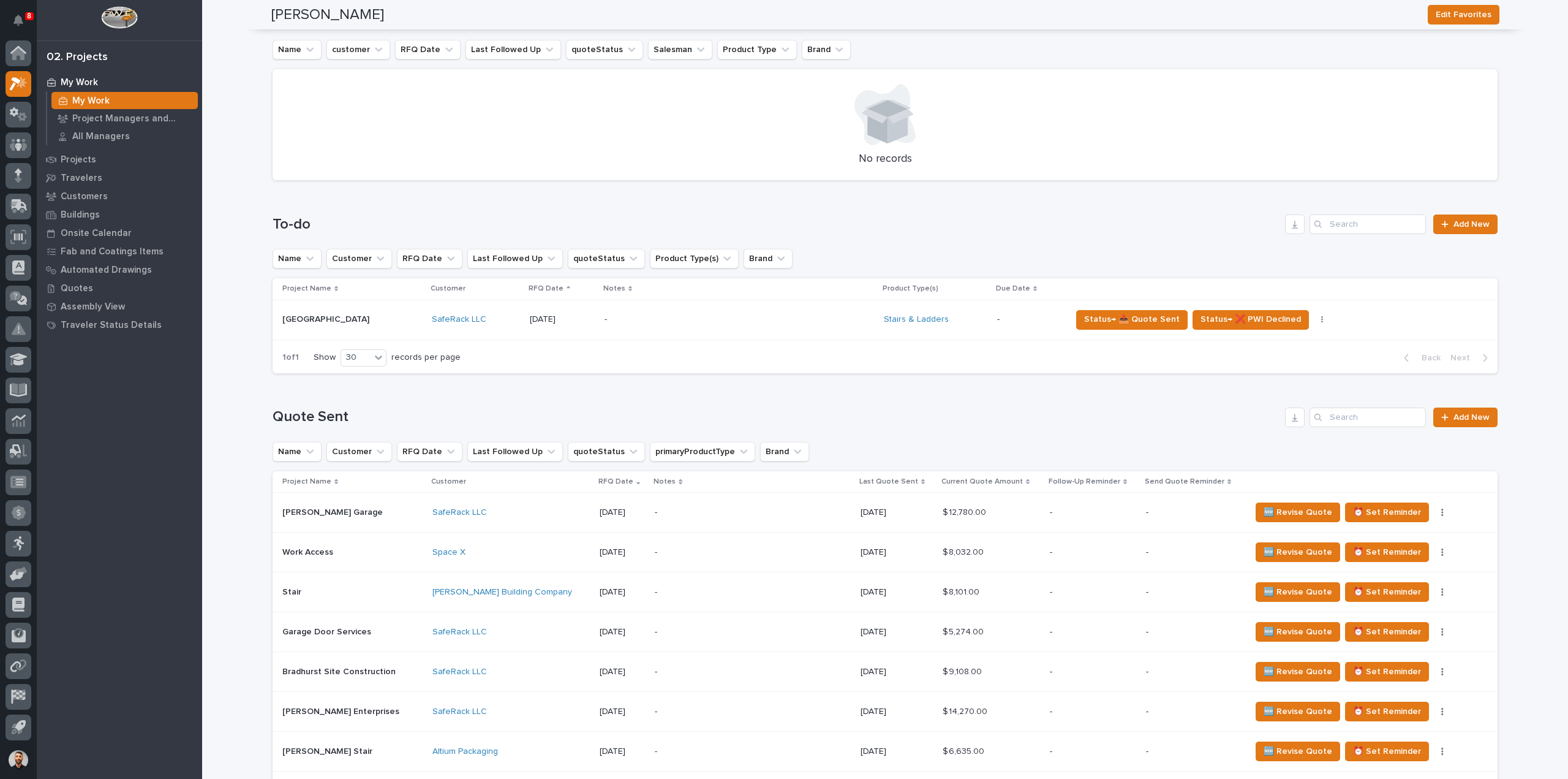
click at [884, 480] on p "Last Quote Sent" at bounding box center [889, 482] width 59 height 13
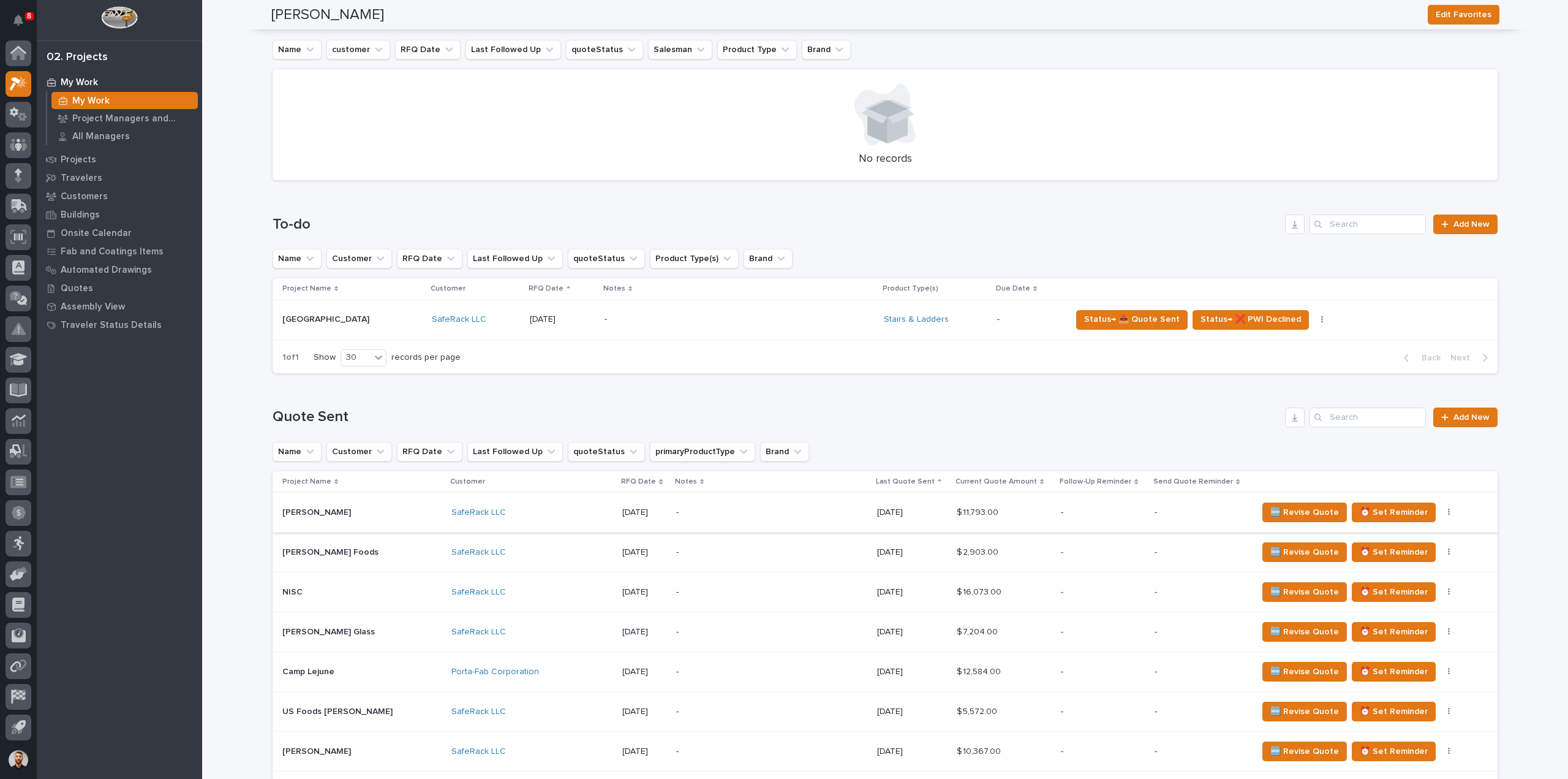
click at [1441, 513] on button "button" at bounding box center [1449, 512] width 17 height 9
click at [1385, 555] on span "Status→ ⏳ Inactive" at bounding box center [1387, 557] width 75 height 15
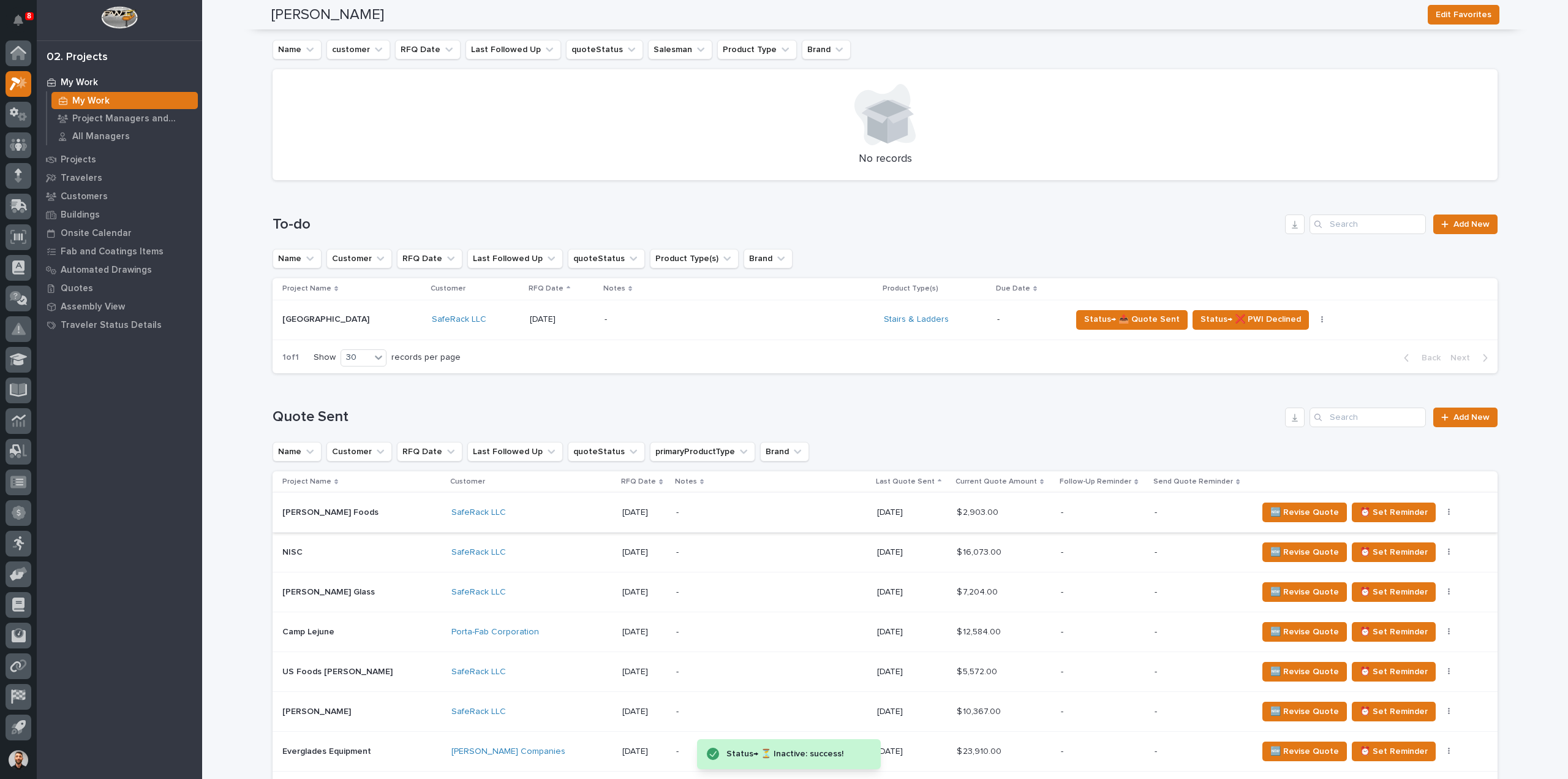
click at [1448, 516] on icon "button" at bounding box center [1449, 512] width 2 height 9
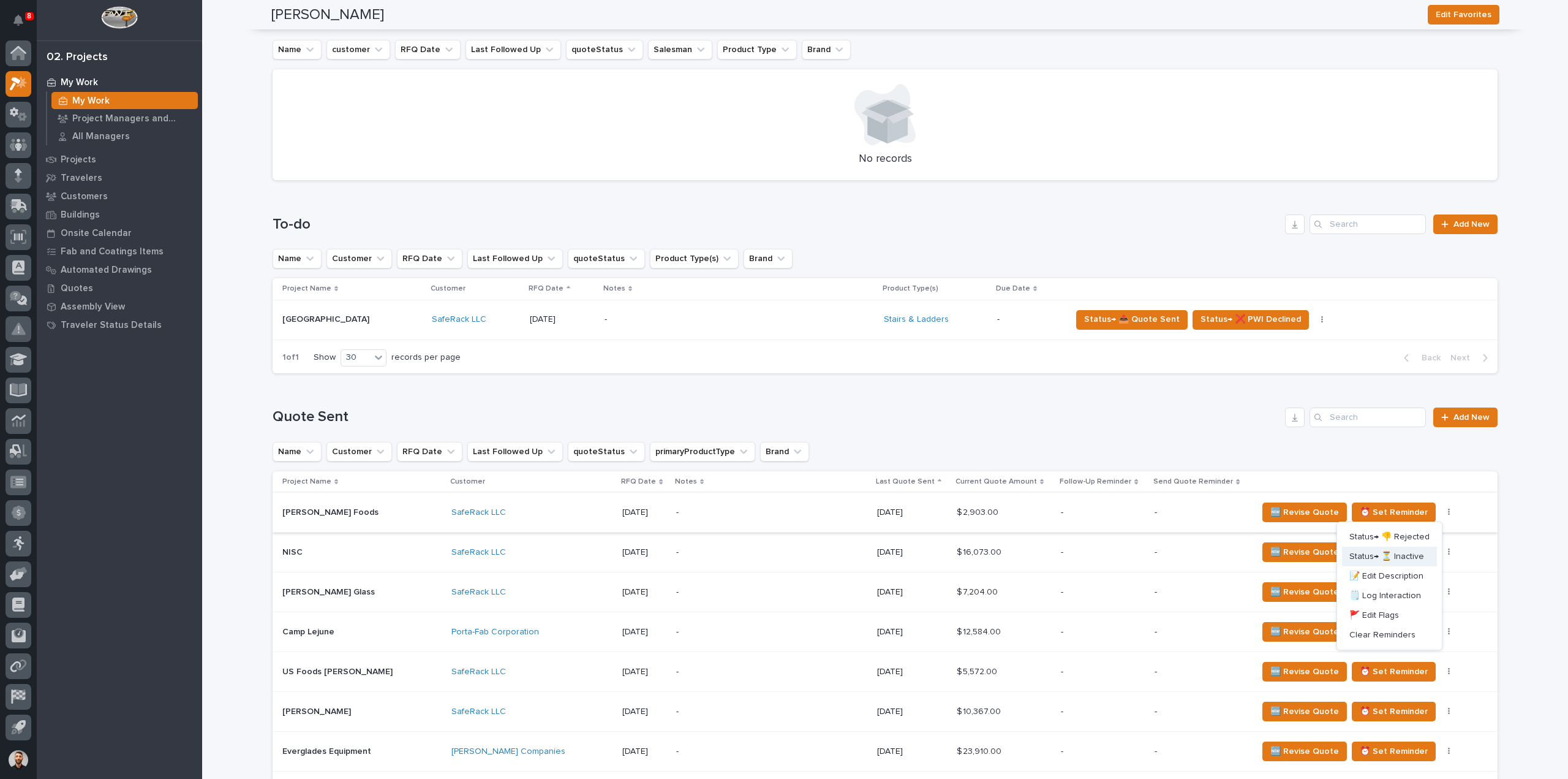
click at [1398, 556] on span "Status→ ⏳ Inactive" at bounding box center [1387, 557] width 75 height 15
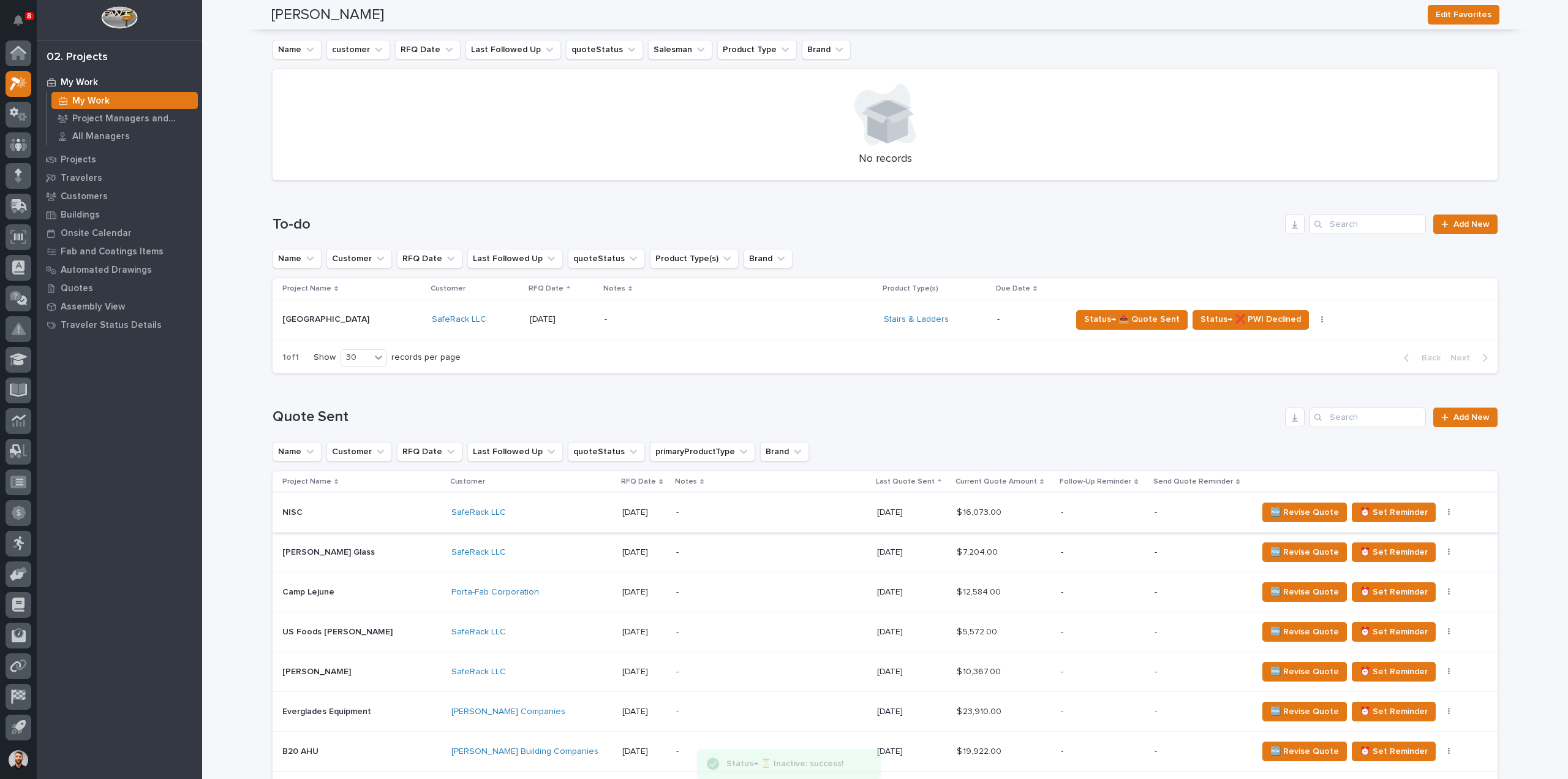
click at [1441, 512] on button "button" at bounding box center [1449, 512] width 17 height 9
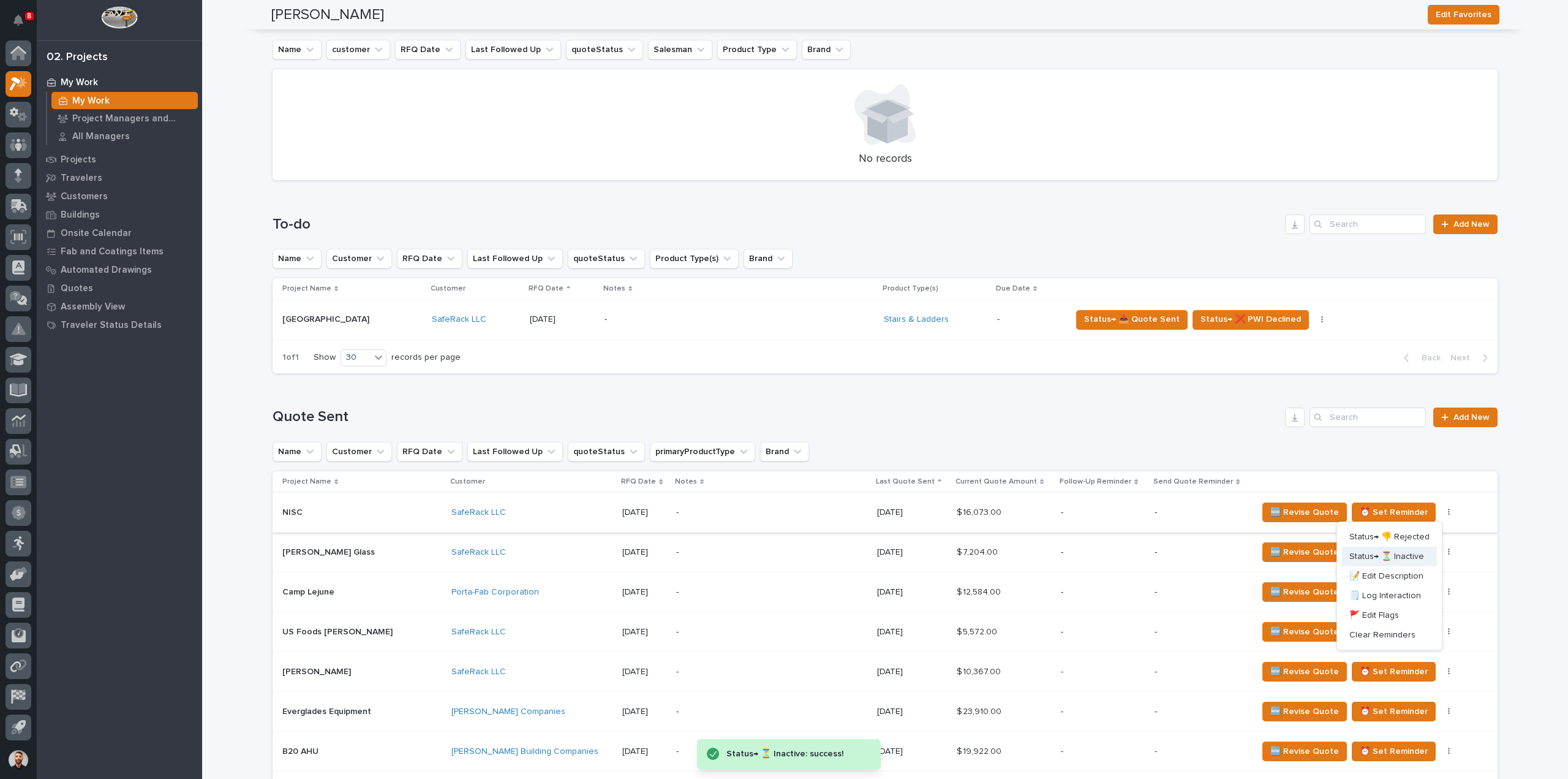
click at [1401, 557] on span "Status→ ⏳ Inactive" at bounding box center [1387, 557] width 75 height 15
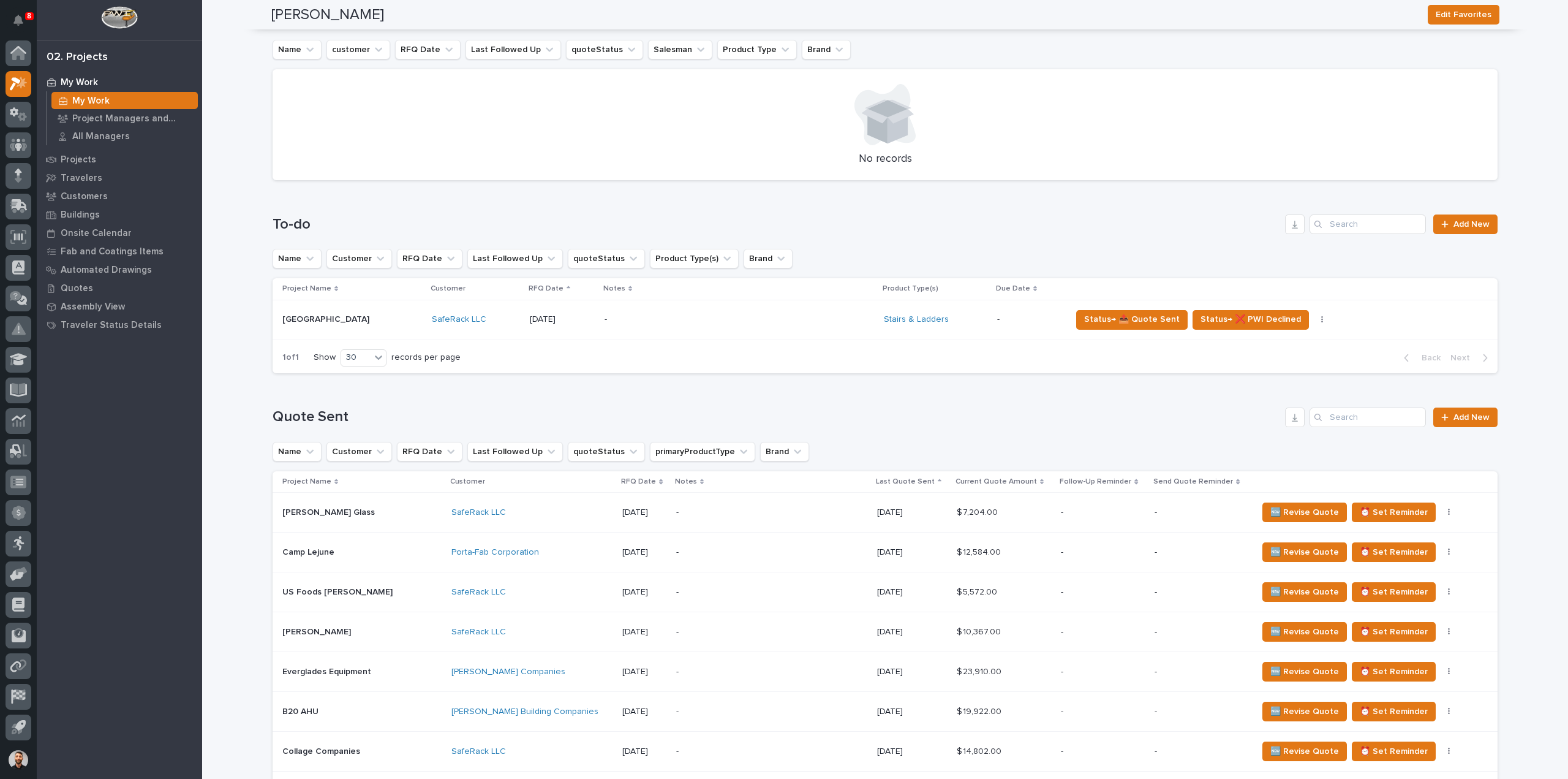
click at [1441, 512] on button "button" at bounding box center [1449, 512] width 17 height 9
click at [1410, 553] on span "Status→ ⏳ Inactive" at bounding box center [1387, 557] width 75 height 15
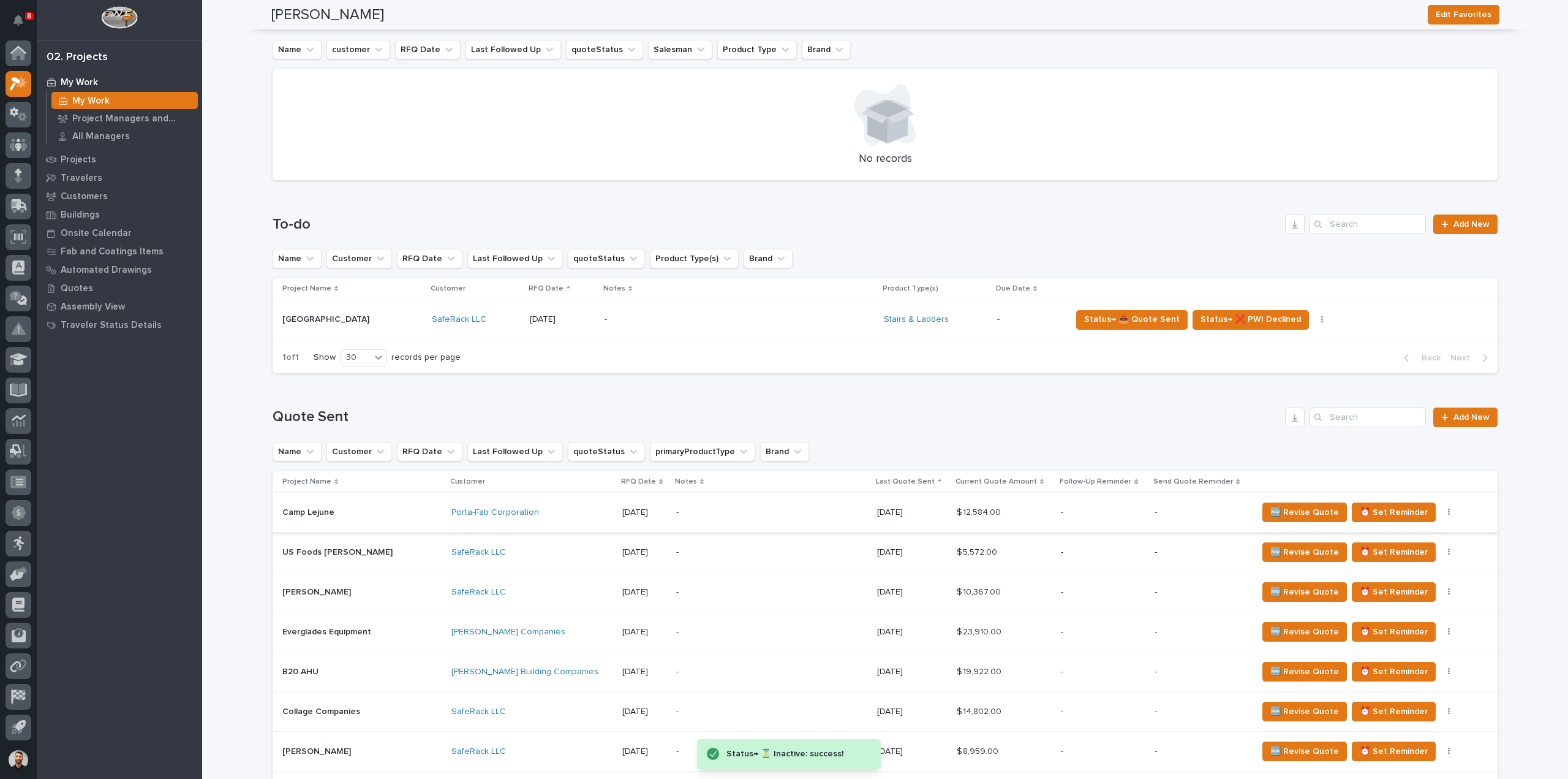
click at [1448, 512] on icon "button" at bounding box center [1449, 512] width 2 height 9
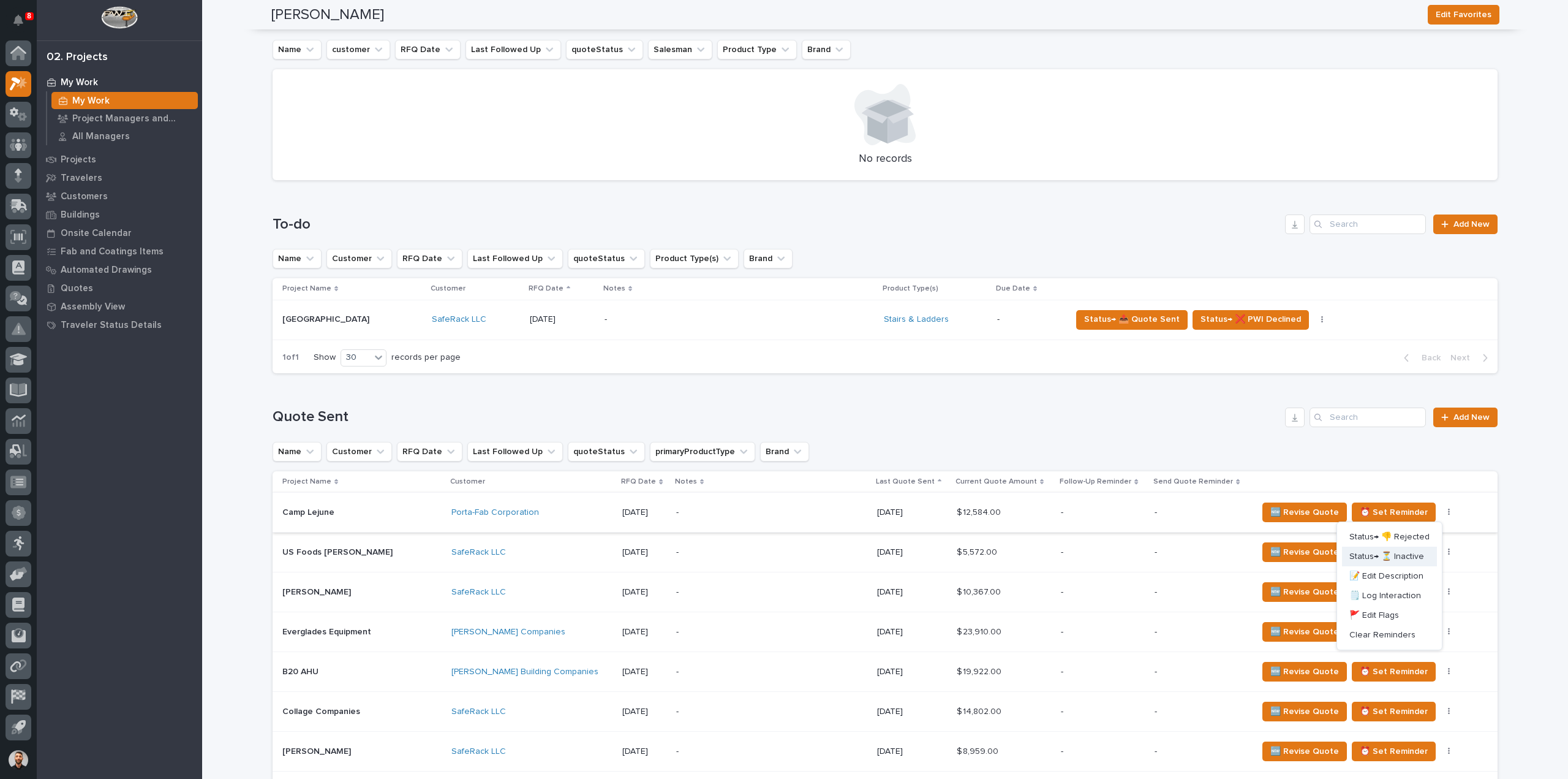
click at [1406, 561] on span "Status→ ⏳ Inactive" at bounding box center [1387, 557] width 75 height 15
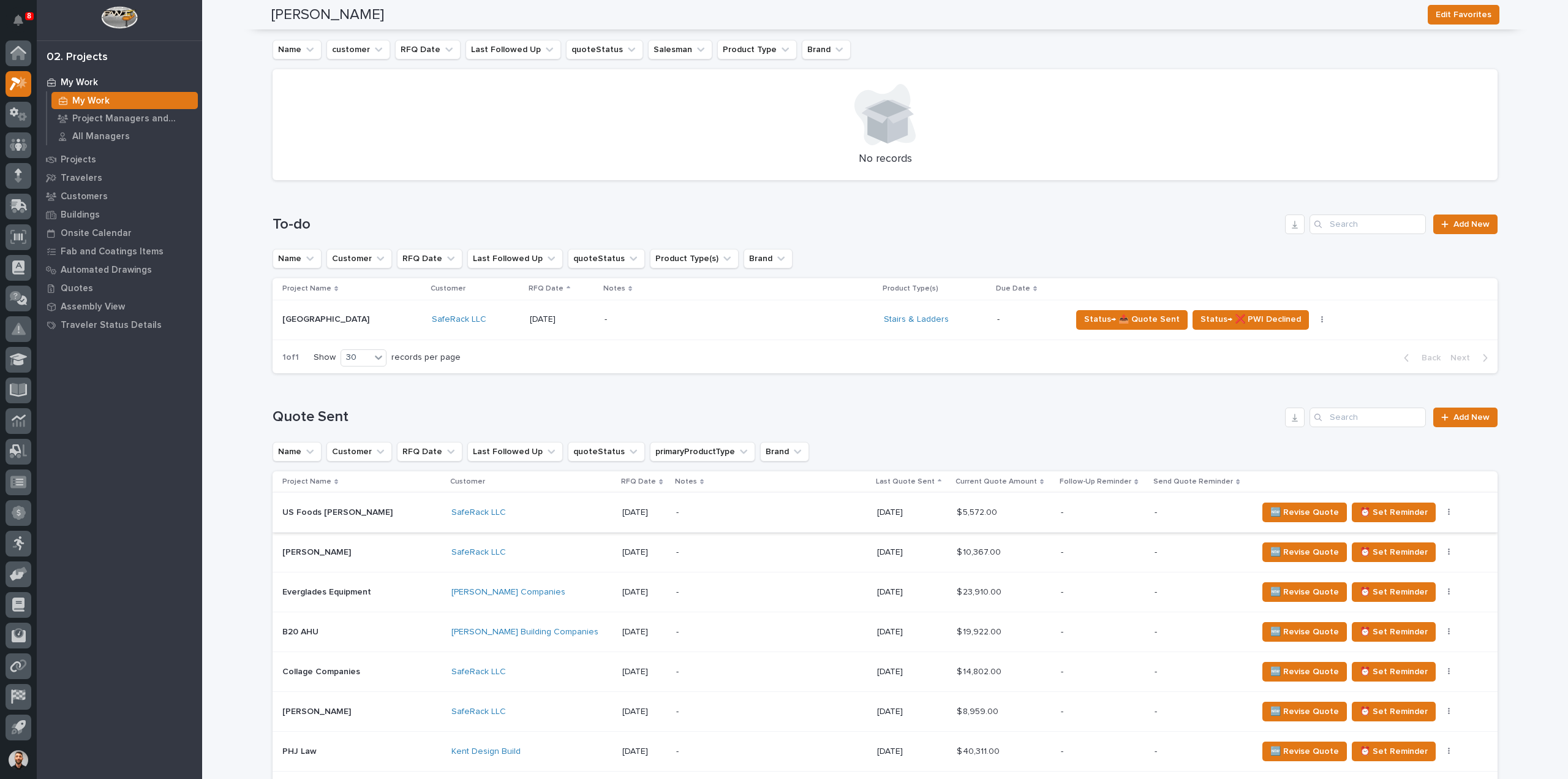
click at [1448, 513] on icon "button" at bounding box center [1449, 512] width 2 height 7
click at [1410, 556] on span "Status→ ⏳ Inactive" at bounding box center [1387, 557] width 75 height 15
click at [1448, 514] on icon "button" at bounding box center [1449, 512] width 2 height 9
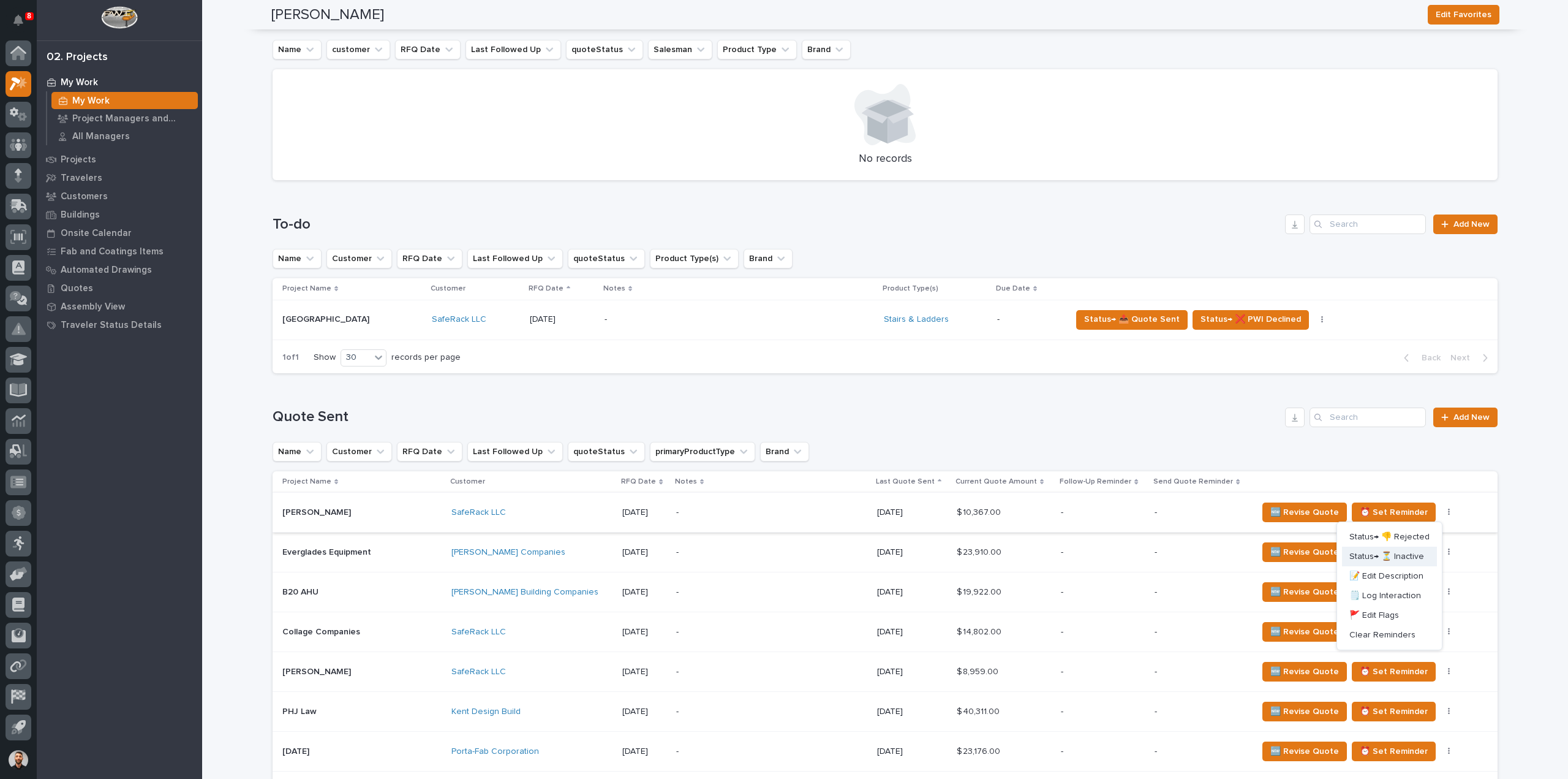
click at [1410, 551] on span "Status→ ⏳ Inactive" at bounding box center [1387, 557] width 75 height 15
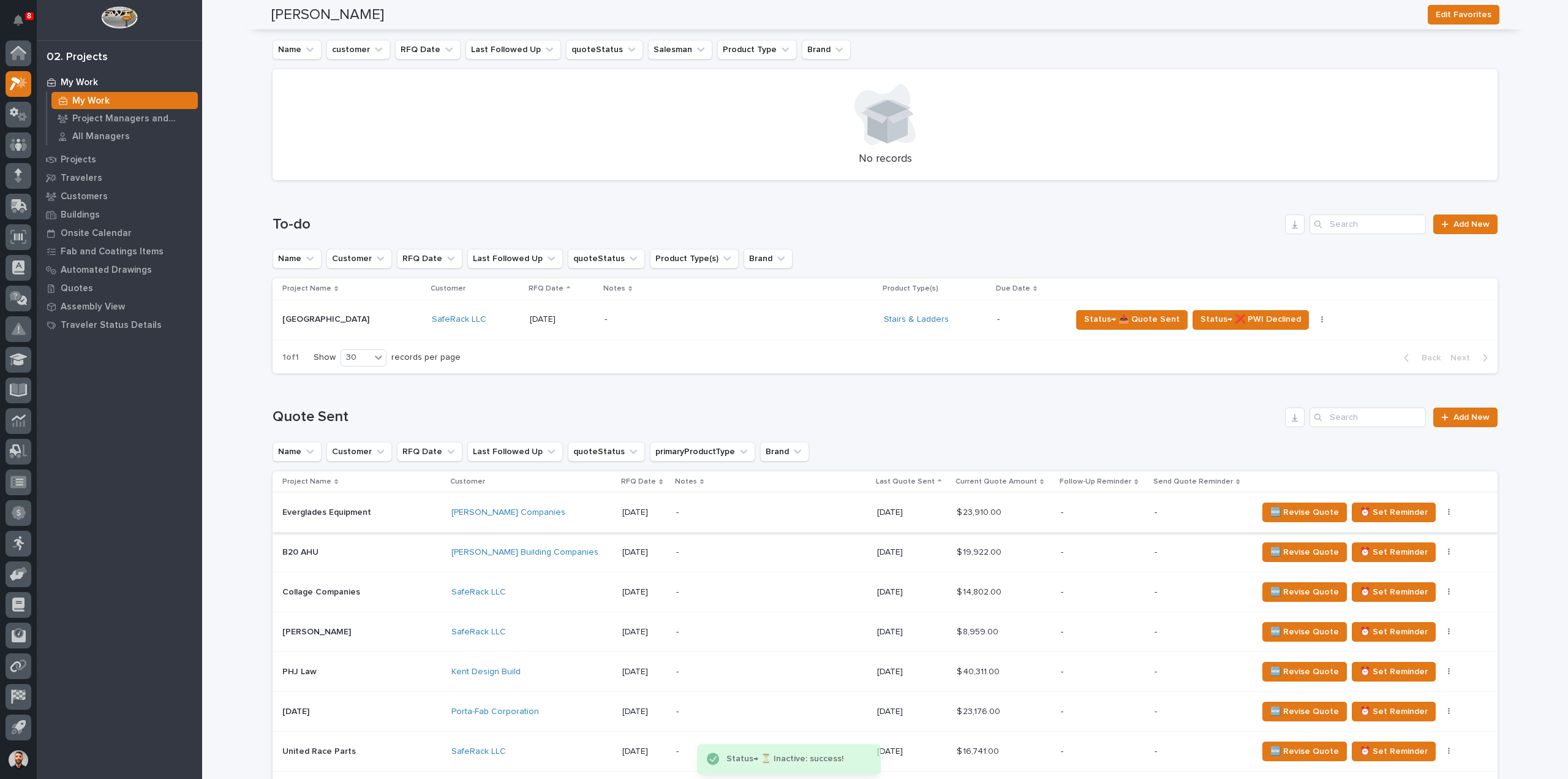
click at [1441, 510] on button "button" at bounding box center [1449, 512] width 17 height 9
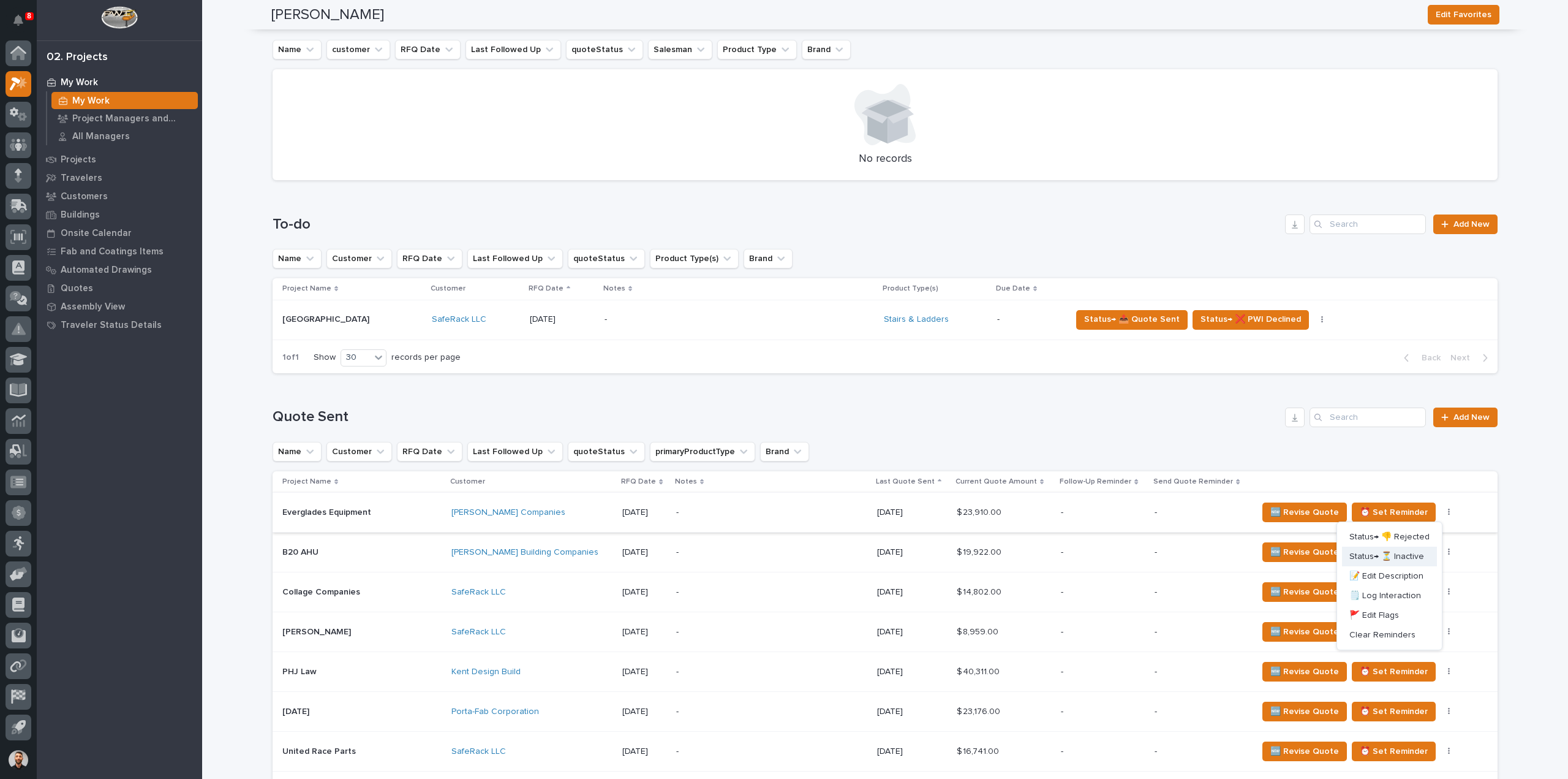
click at [1407, 557] on span "Status→ ⏳ Inactive" at bounding box center [1387, 557] width 75 height 15
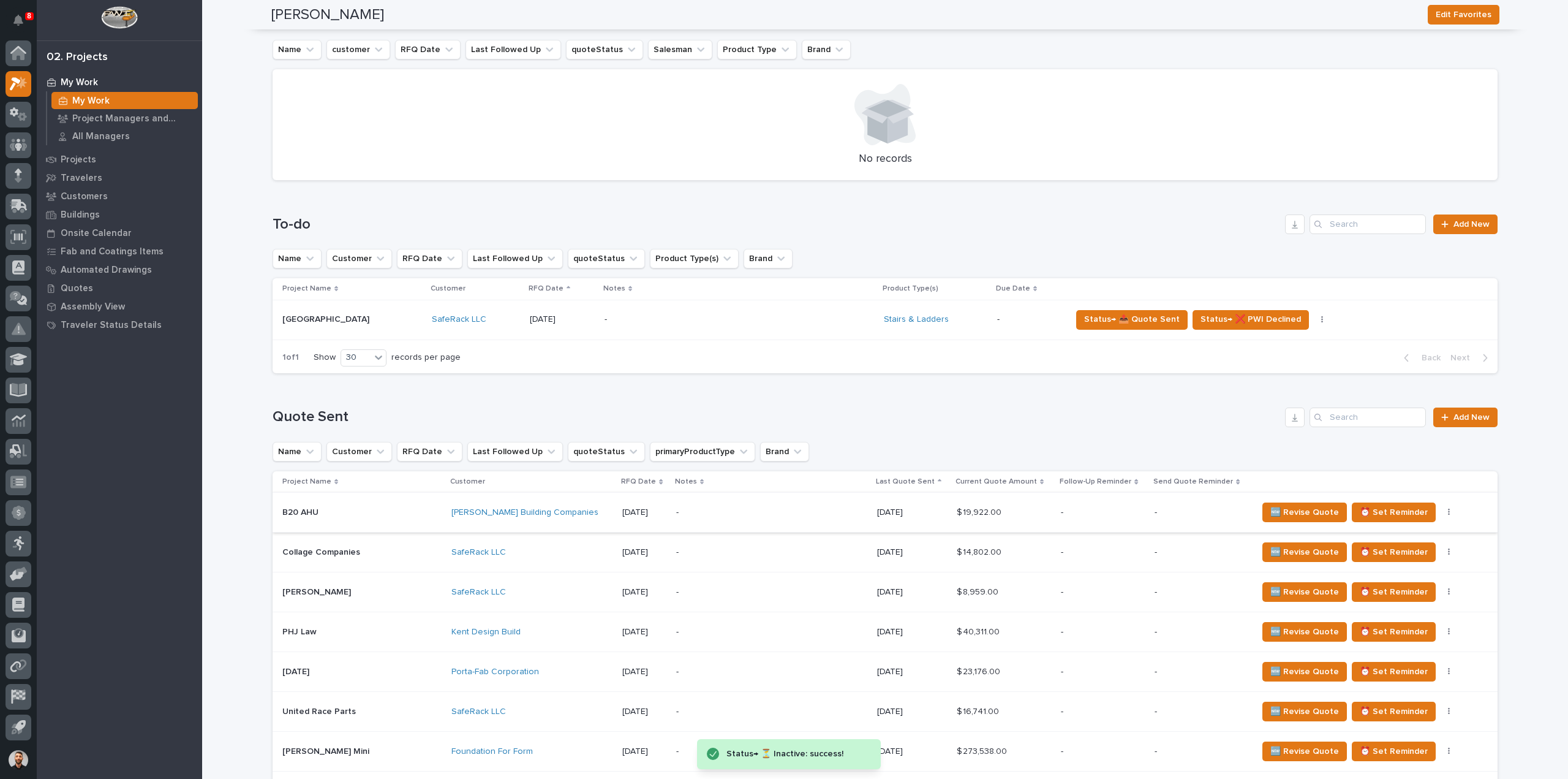
click at [1441, 513] on button "button" at bounding box center [1449, 512] width 17 height 9
click at [1399, 560] on span "Status→ ⏳ Inactive" at bounding box center [1387, 557] width 75 height 15
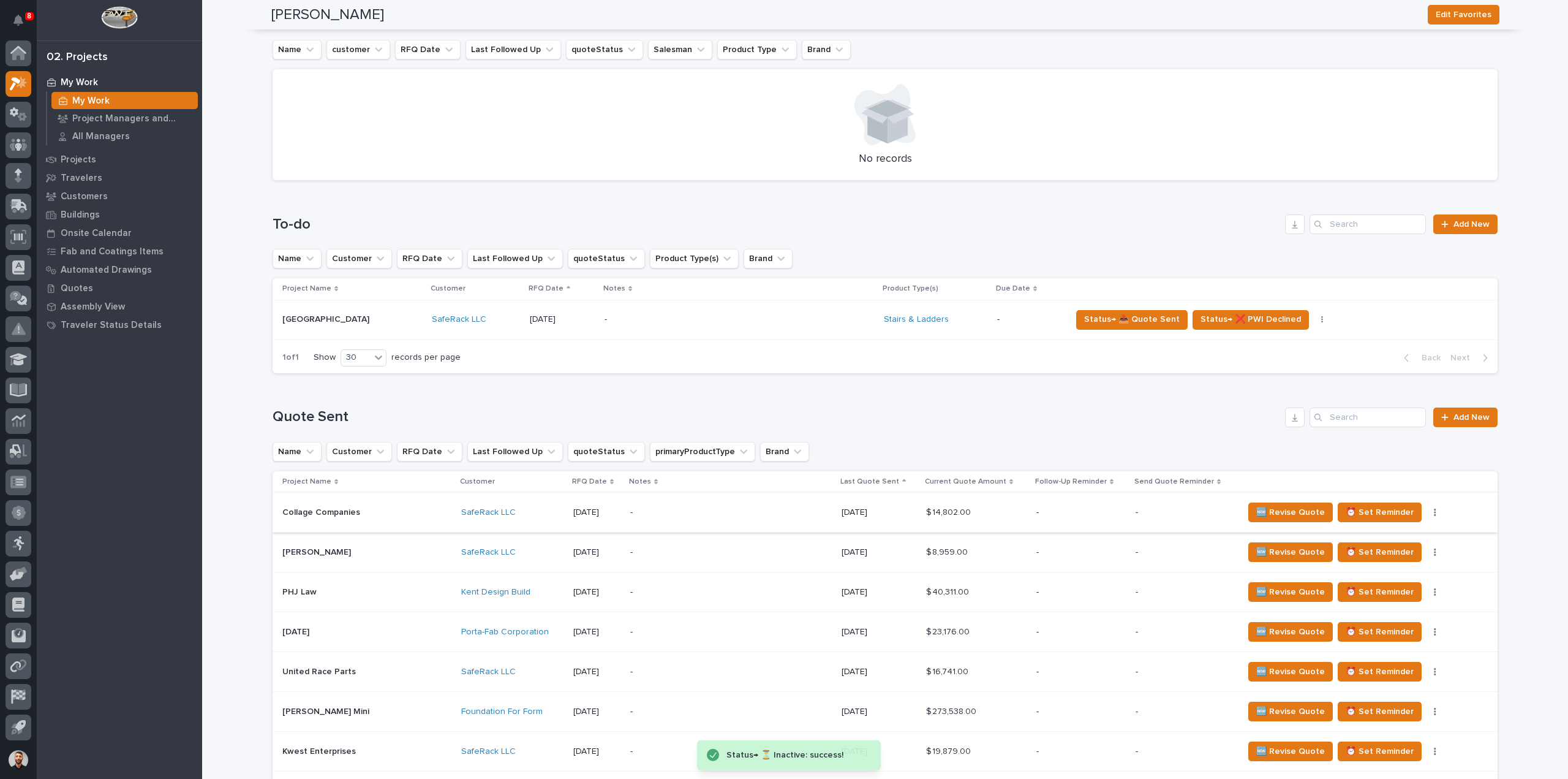
click at [1427, 511] on button "button" at bounding box center [1435, 512] width 17 height 9
click at [1399, 555] on span "Status→ ⏳ Inactive" at bounding box center [1382, 555] width 72 height 14
click at [1427, 510] on button "button" at bounding box center [1435, 512] width 17 height 9
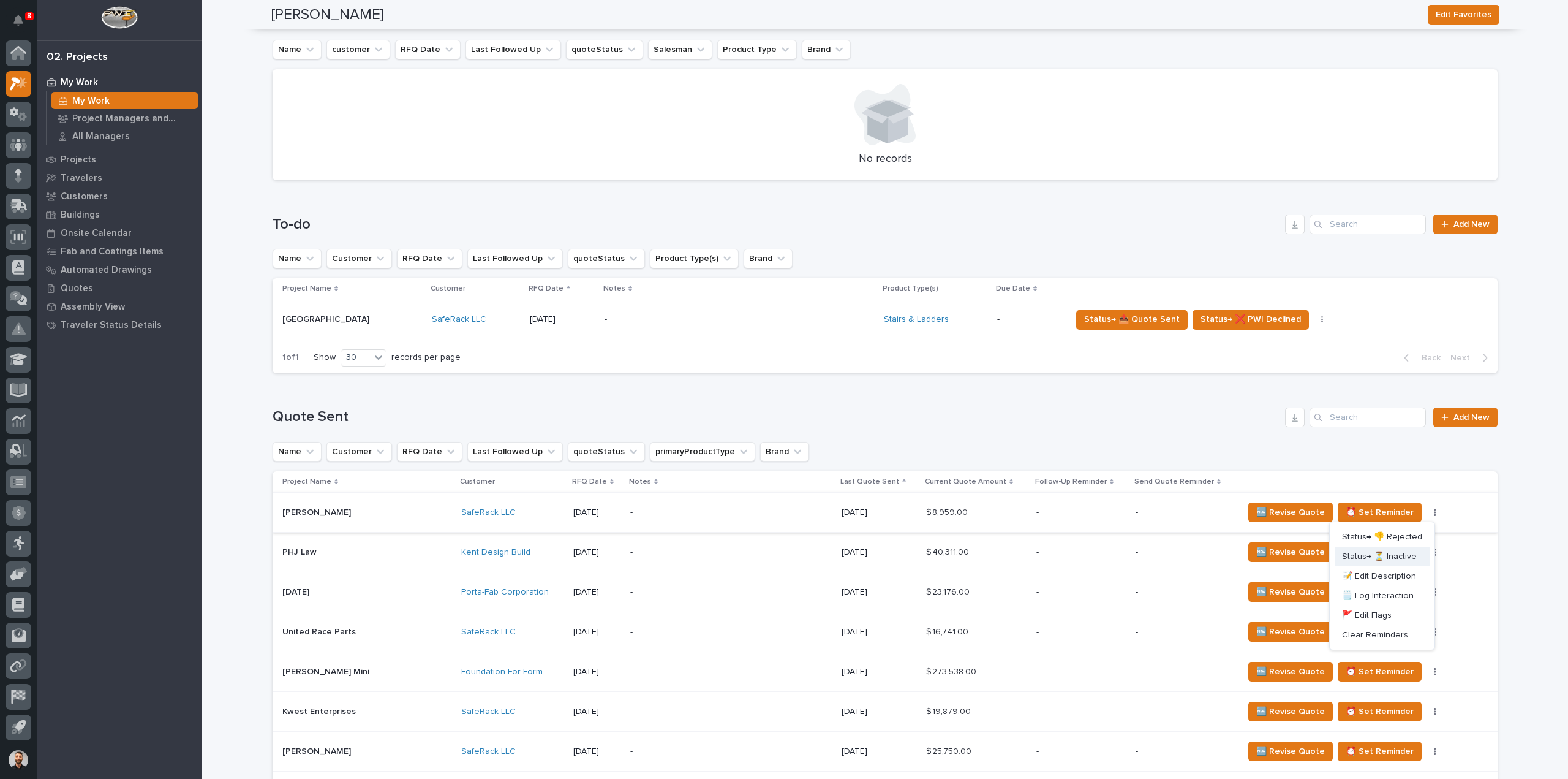
click at [1408, 558] on span "Status→ ⏳ Inactive" at bounding box center [1379, 557] width 75 height 15
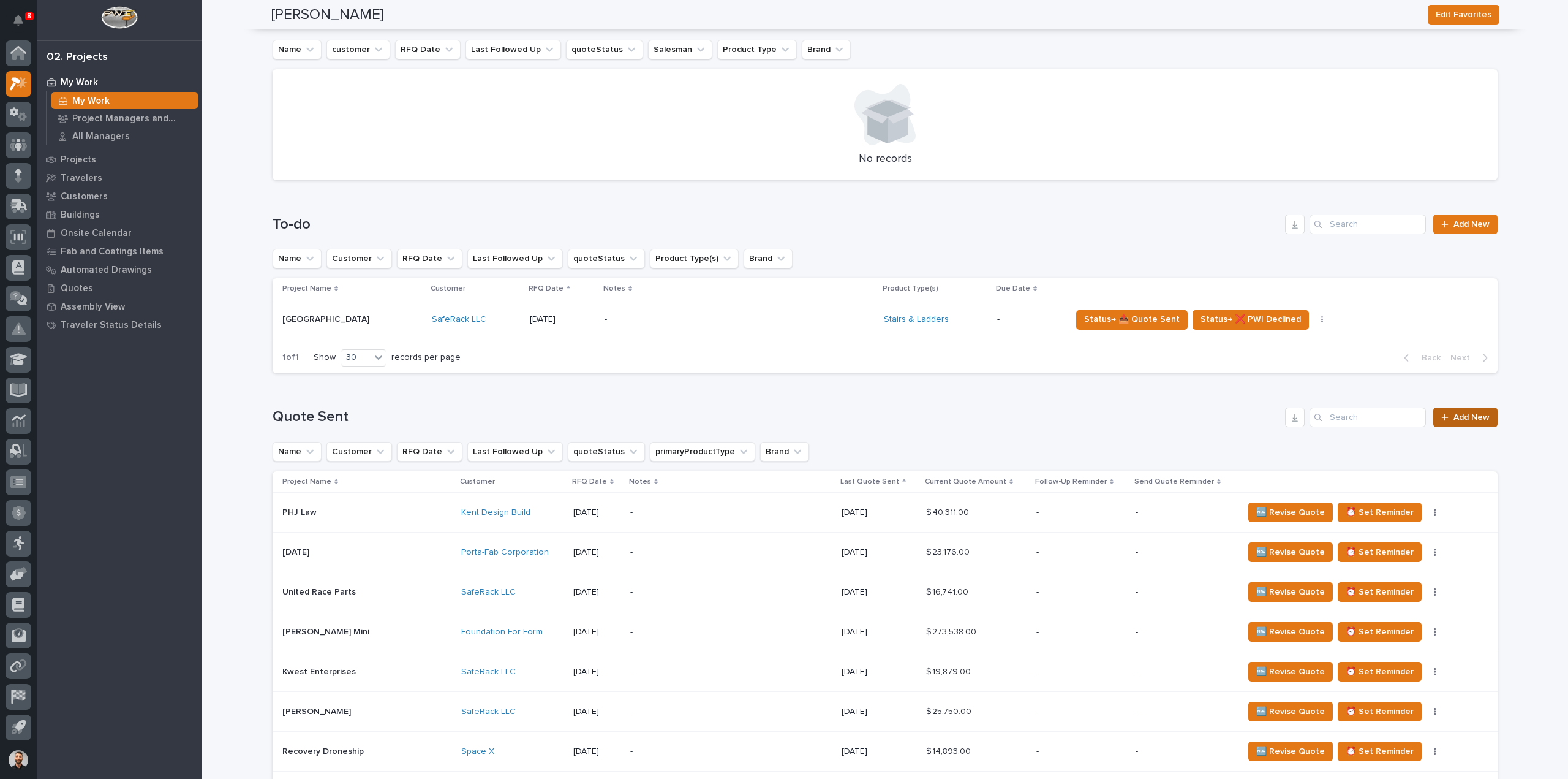
click at [1467, 418] on span "Add New" at bounding box center [1471, 417] width 36 height 9
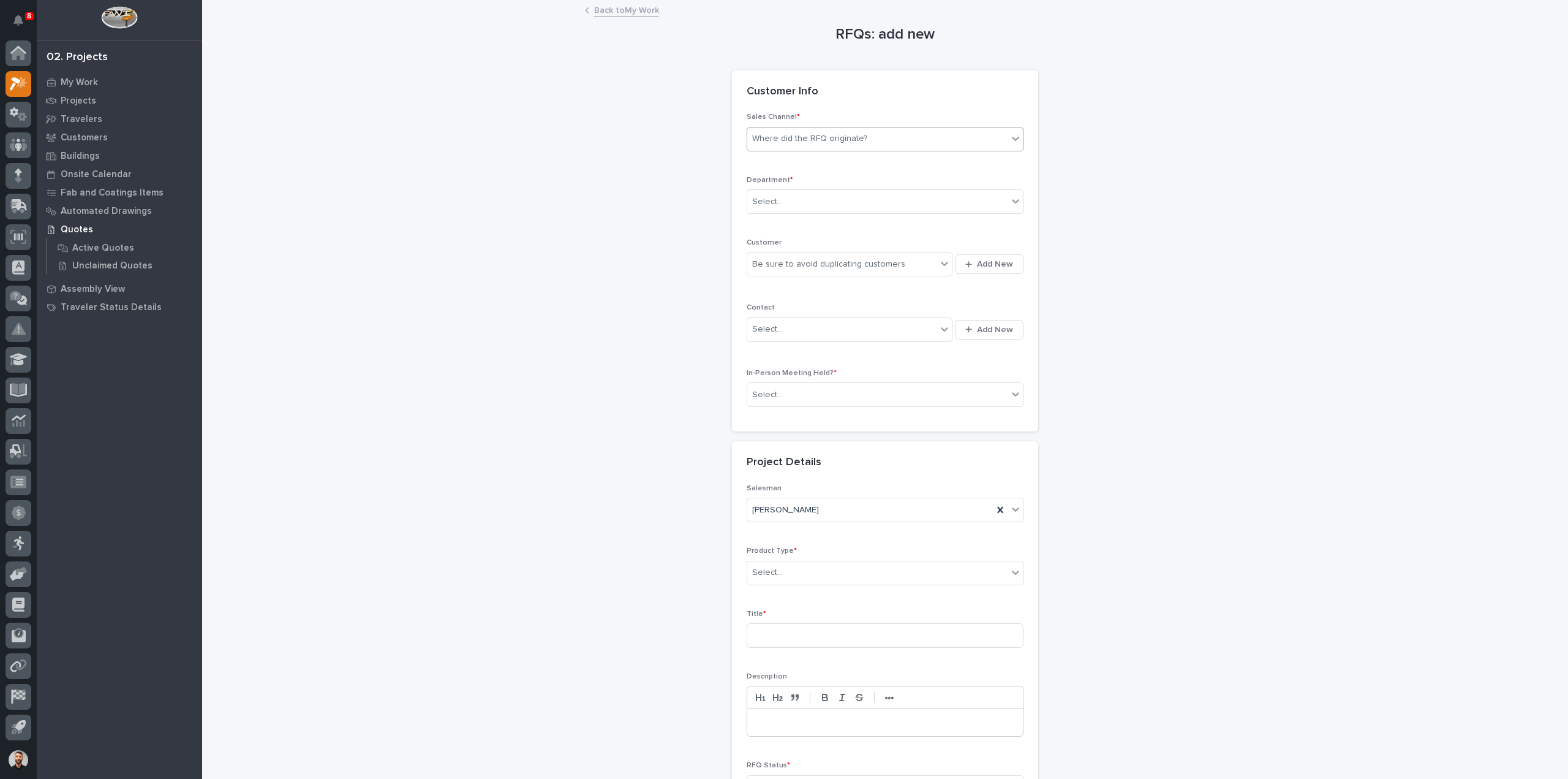
click at [820, 133] on div "Where did the RFQ originate?" at bounding box center [810, 139] width 115 height 12
click at [773, 204] on div "Stair Zone" at bounding box center [880, 205] width 275 height 21
click at [784, 198] on input "text" at bounding box center [785, 201] width 2 height 10
click at [779, 222] on span "National Sales" at bounding box center [778, 222] width 62 height 13
click at [786, 265] on div "Be sure to avoid duplicating customers" at bounding box center [828, 265] width 153 height 12
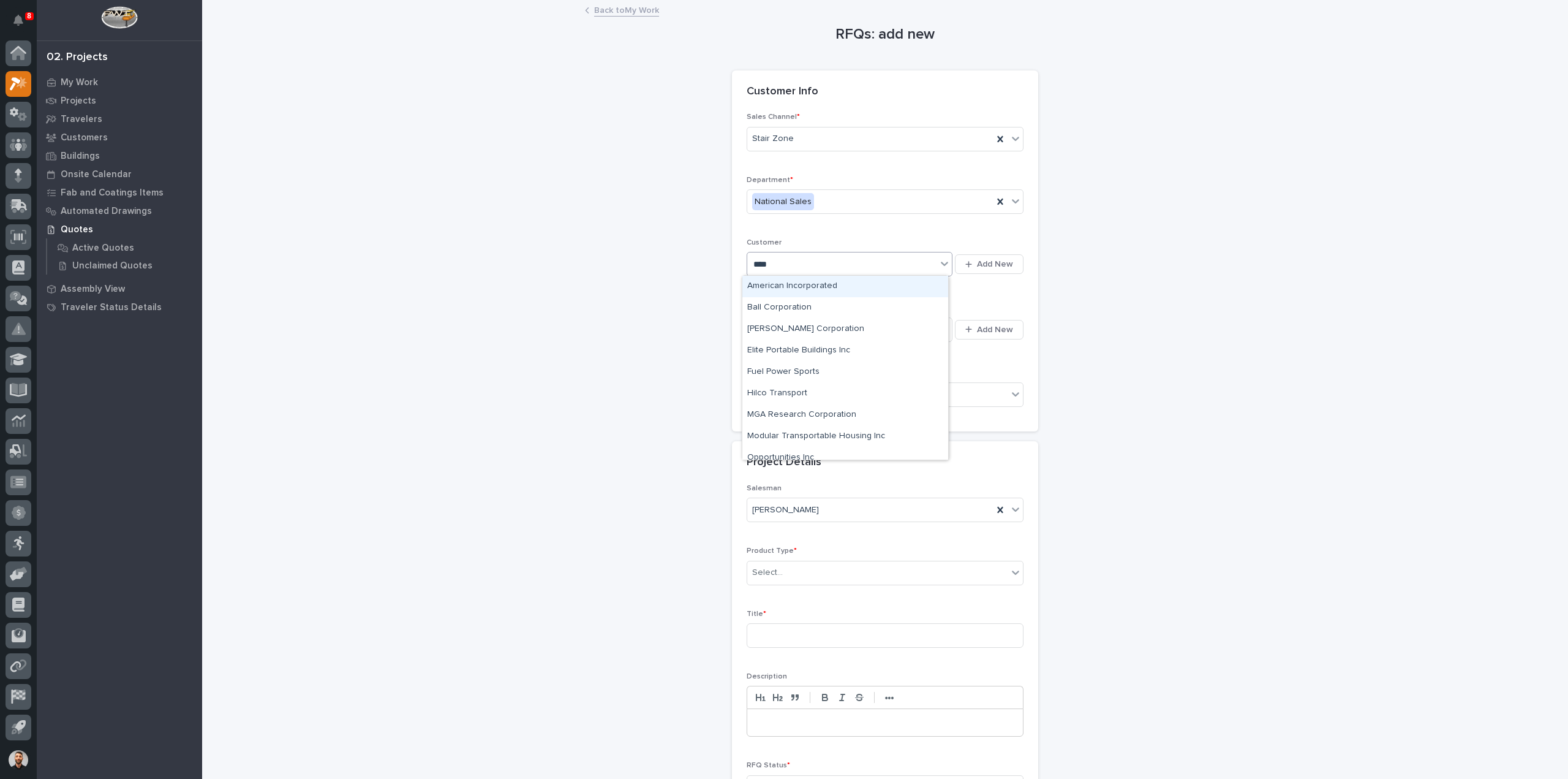
type input "*****"
click at [795, 351] on div "Porta-Fab Corporation" at bounding box center [846, 350] width 206 height 21
click at [787, 325] on div "Select..." at bounding box center [842, 329] width 190 height 20
type input "****"
click at [990, 324] on span "Add New" at bounding box center [995, 329] width 36 height 11
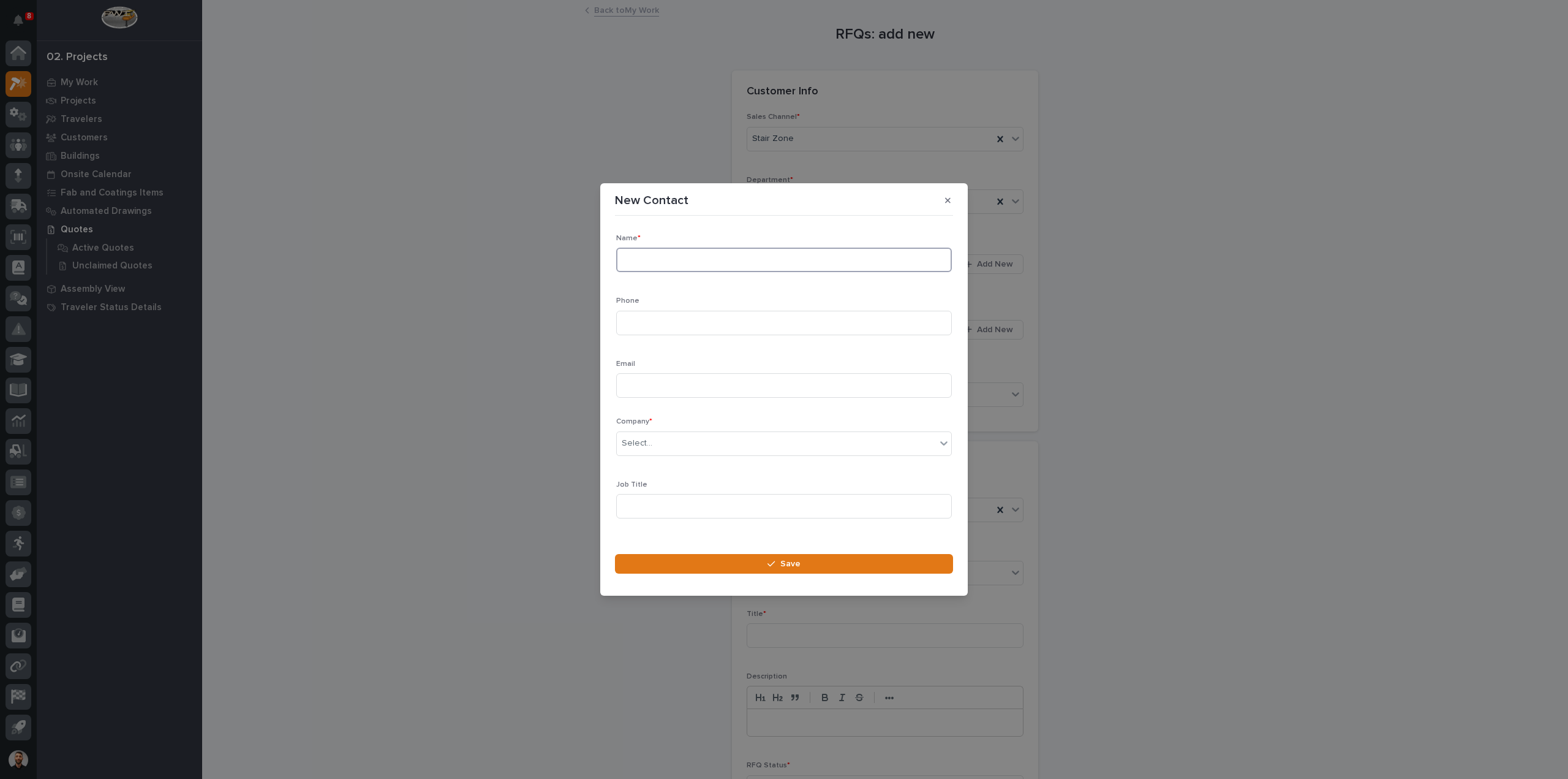
click at [657, 261] on input at bounding box center [784, 259] width 335 height 24
click at [745, 261] on input "Gabe" at bounding box center [784, 259] width 335 height 24
type input "Gabe Pummill"
type input "636-534-1358"
click at [671, 390] on input at bounding box center [784, 385] width 335 height 24
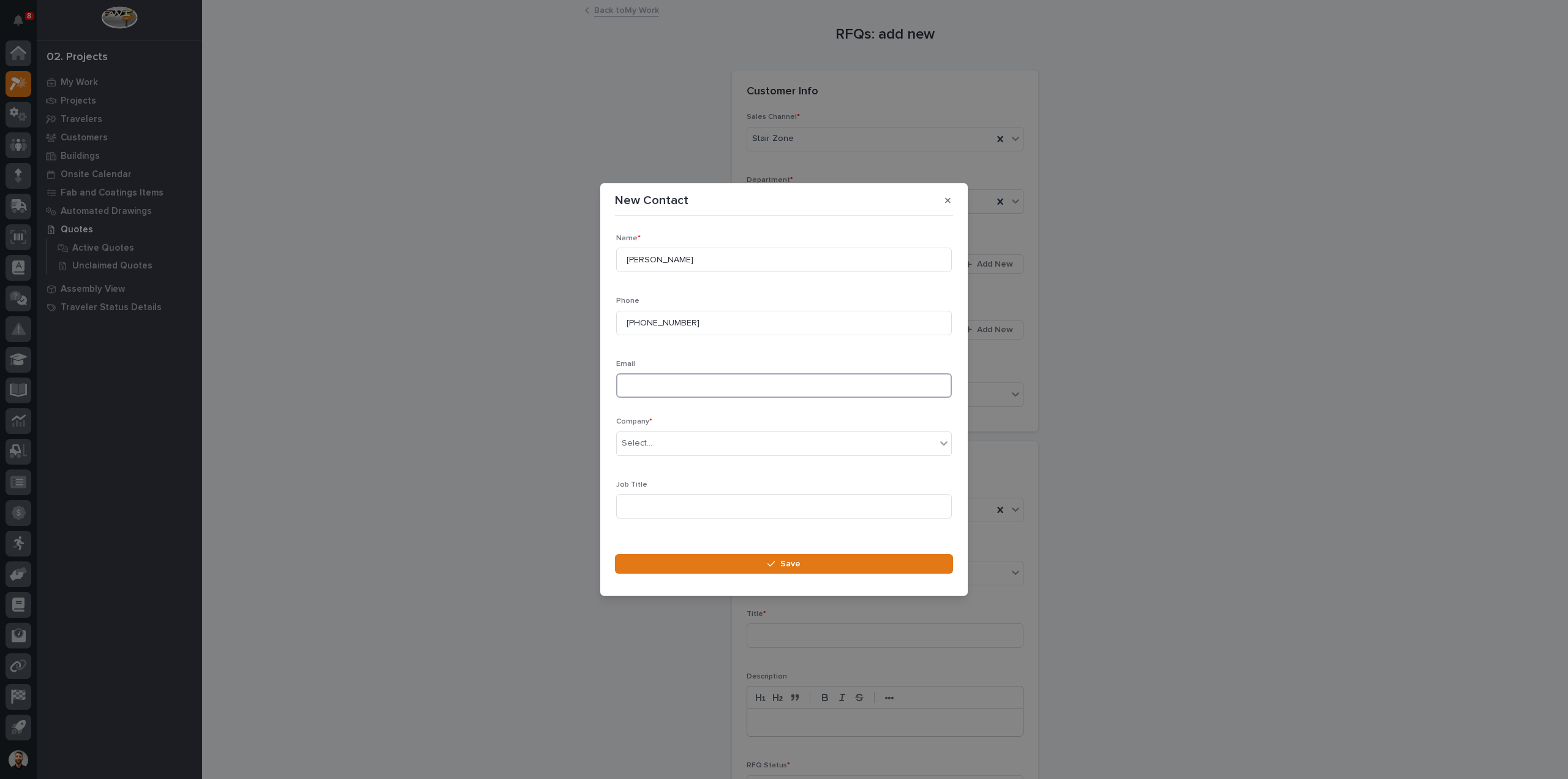
paste input "gpummill@portafab.com"
type input "gpummill@portafab.com"
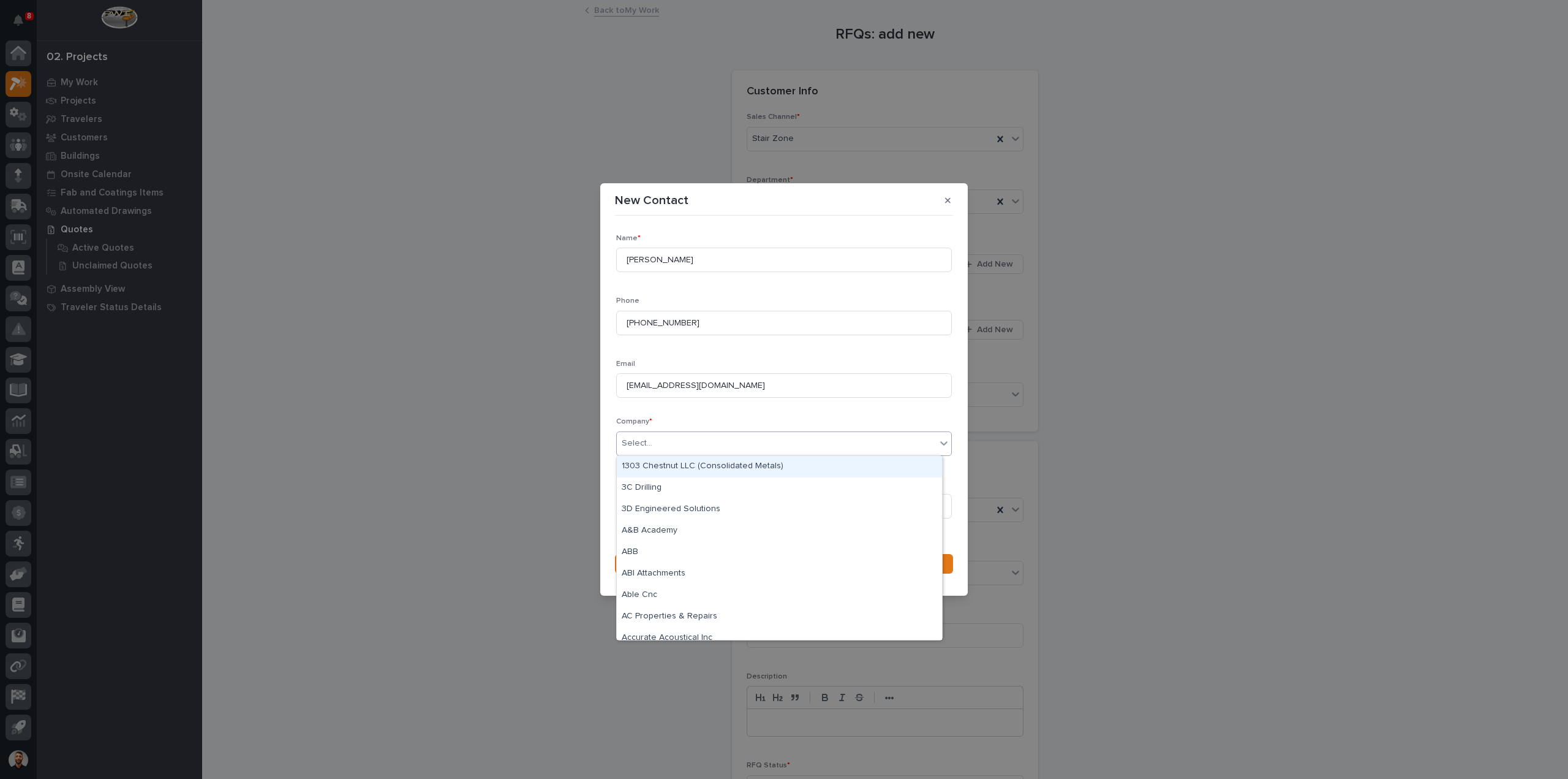
click at [661, 446] on div "Select..." at bounding box center [776, 443] width 319 height 20
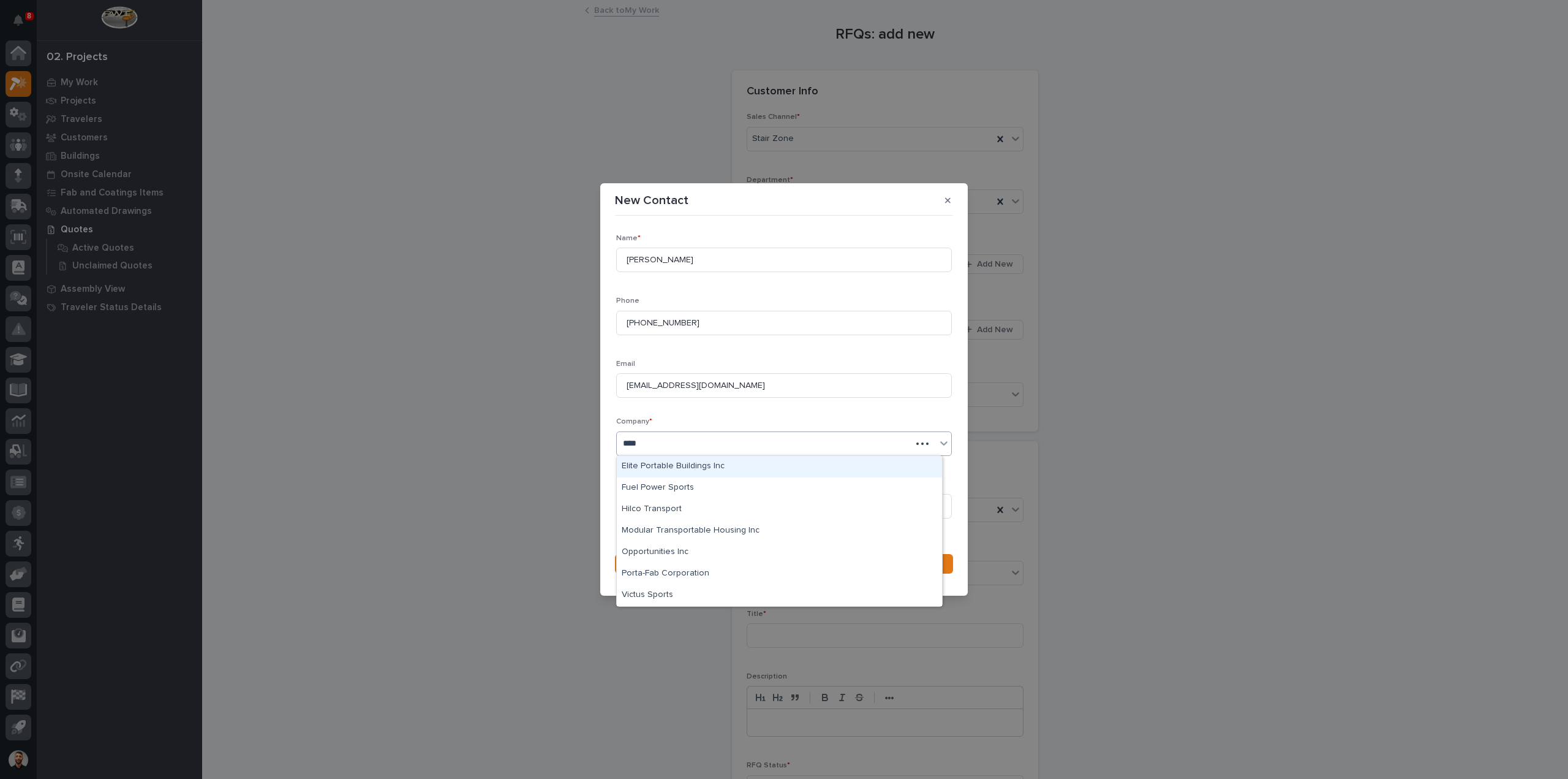
type input "*****"
click at [652, 532] on div "Porta-Fab Corporation" at bounding box center [779, 531] width 325 height 21
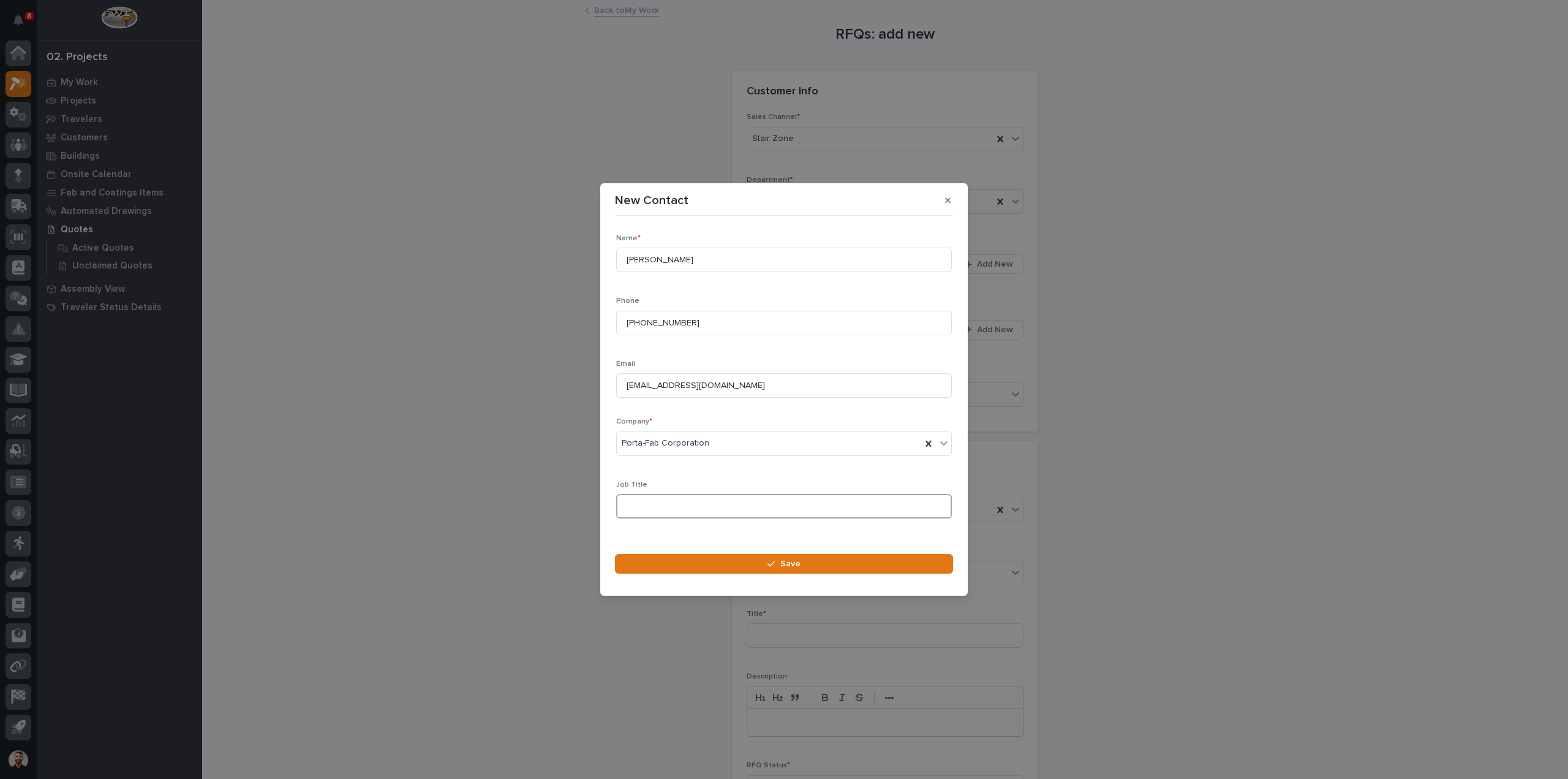
click at [652, 506] on input at bounding box center [784, 506] width 335 height 24
type input "Regional Sales Manager"
click at [691, 568] on button "Save" at bounding box center [783, 564] width 338 height 20
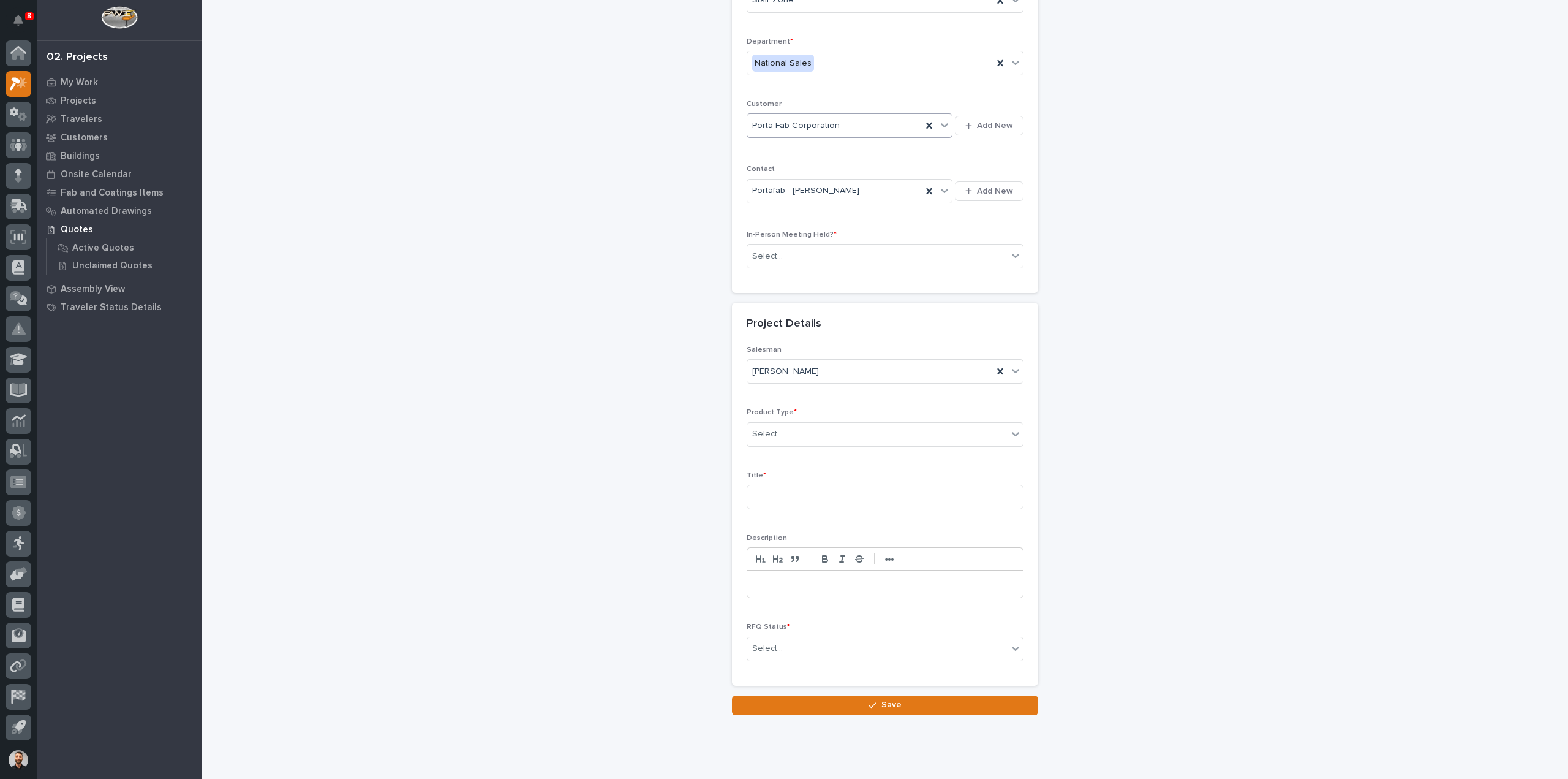
scroll to position [166, 0]
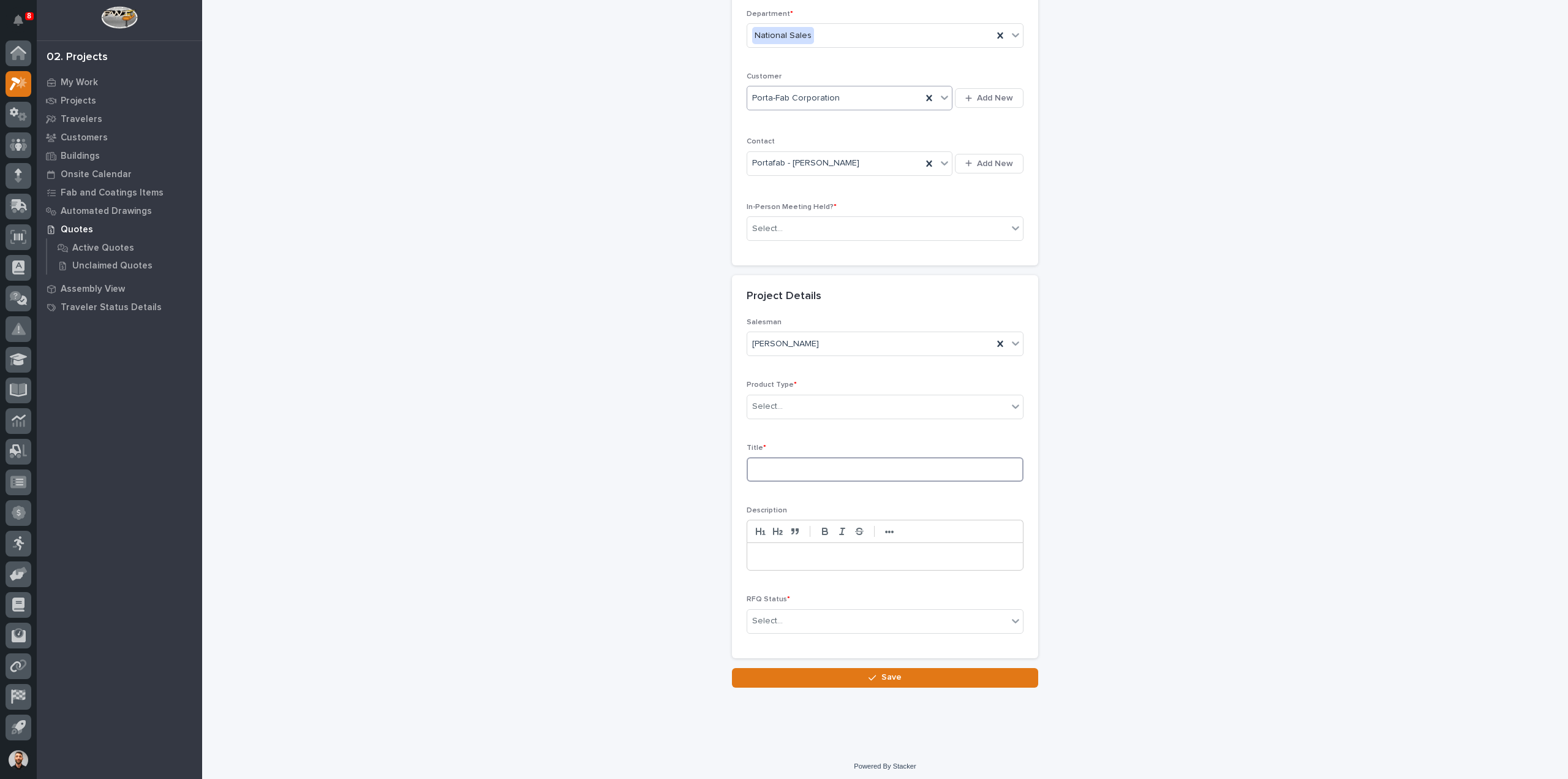
click at [780, 471] on input at bounding box center [885, 469] width 277 height 24
type input "Stair w Landing"
click at [825, 411] on div "Select..." at bounding box center [878, 407] width 261 height 20
type input "***"
click at [775, 427] on div "Stairs & Ladders" at bounding box center [880, 426] width 275 height 21
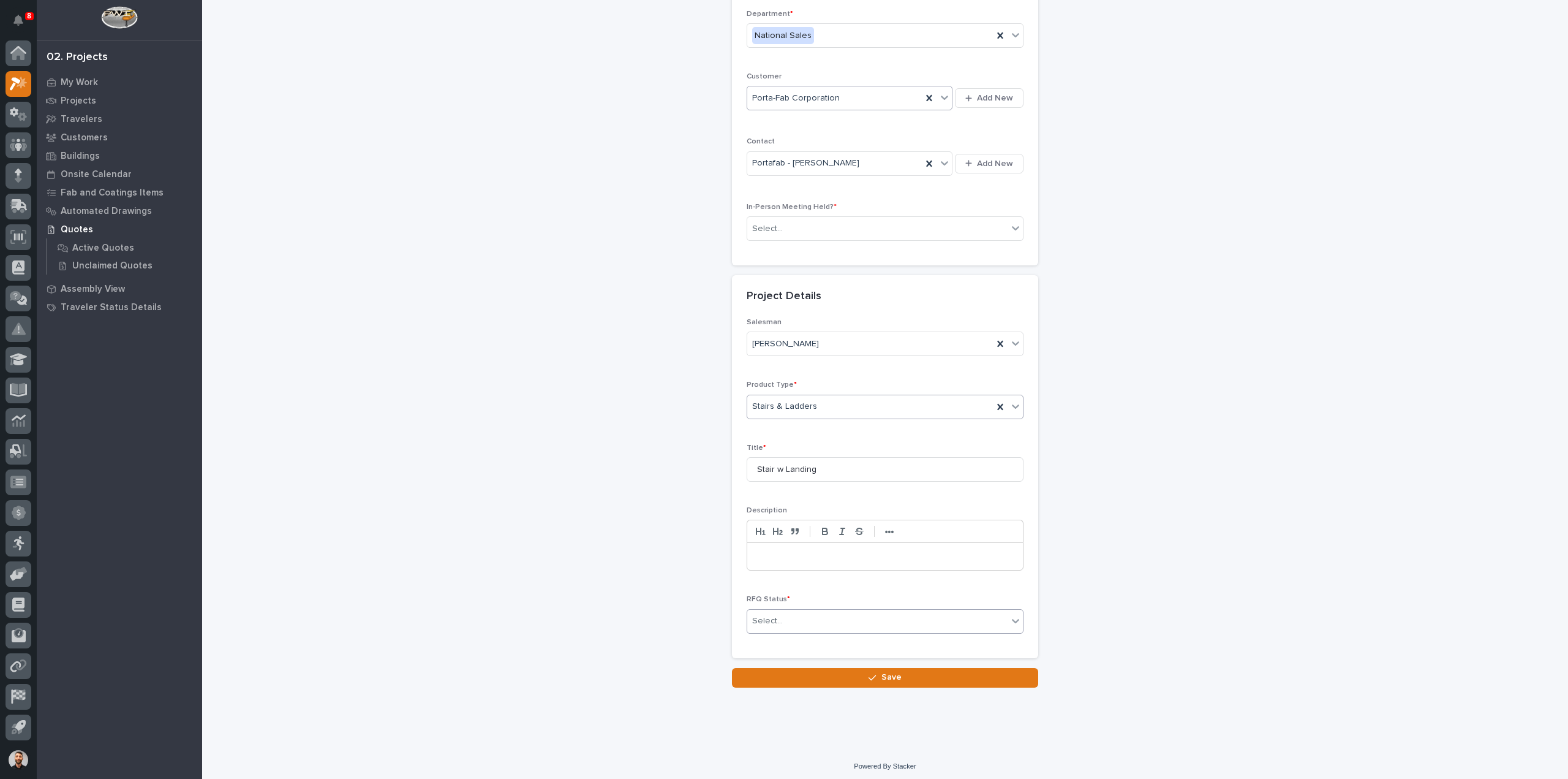
click at [783, 617] on div "Select..." at bounding box center [878, 621] width 261 height 20
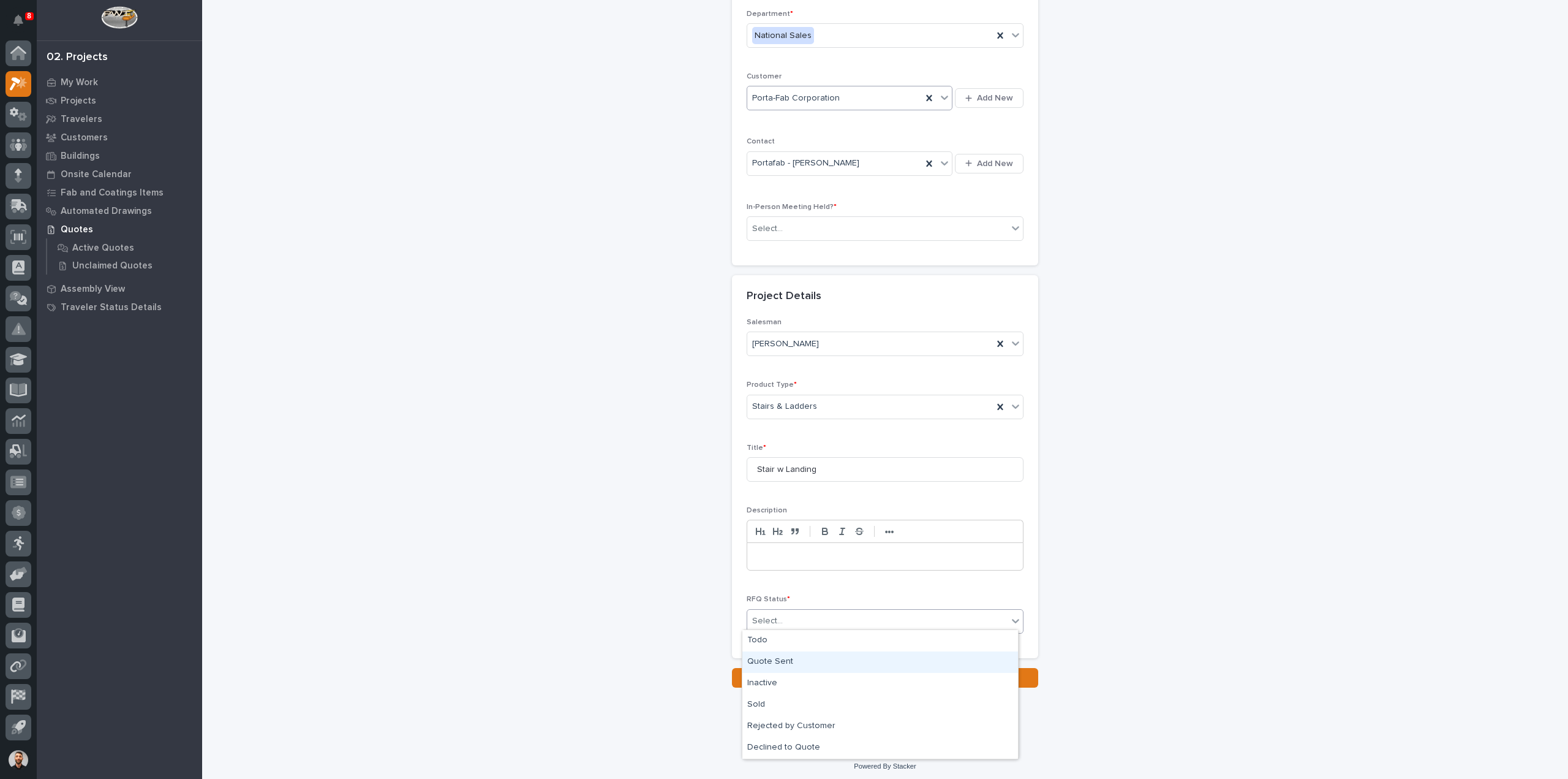
click at [796, 664] on div "Quote Sent" at bounding box center [880, 662] width 275 height 21
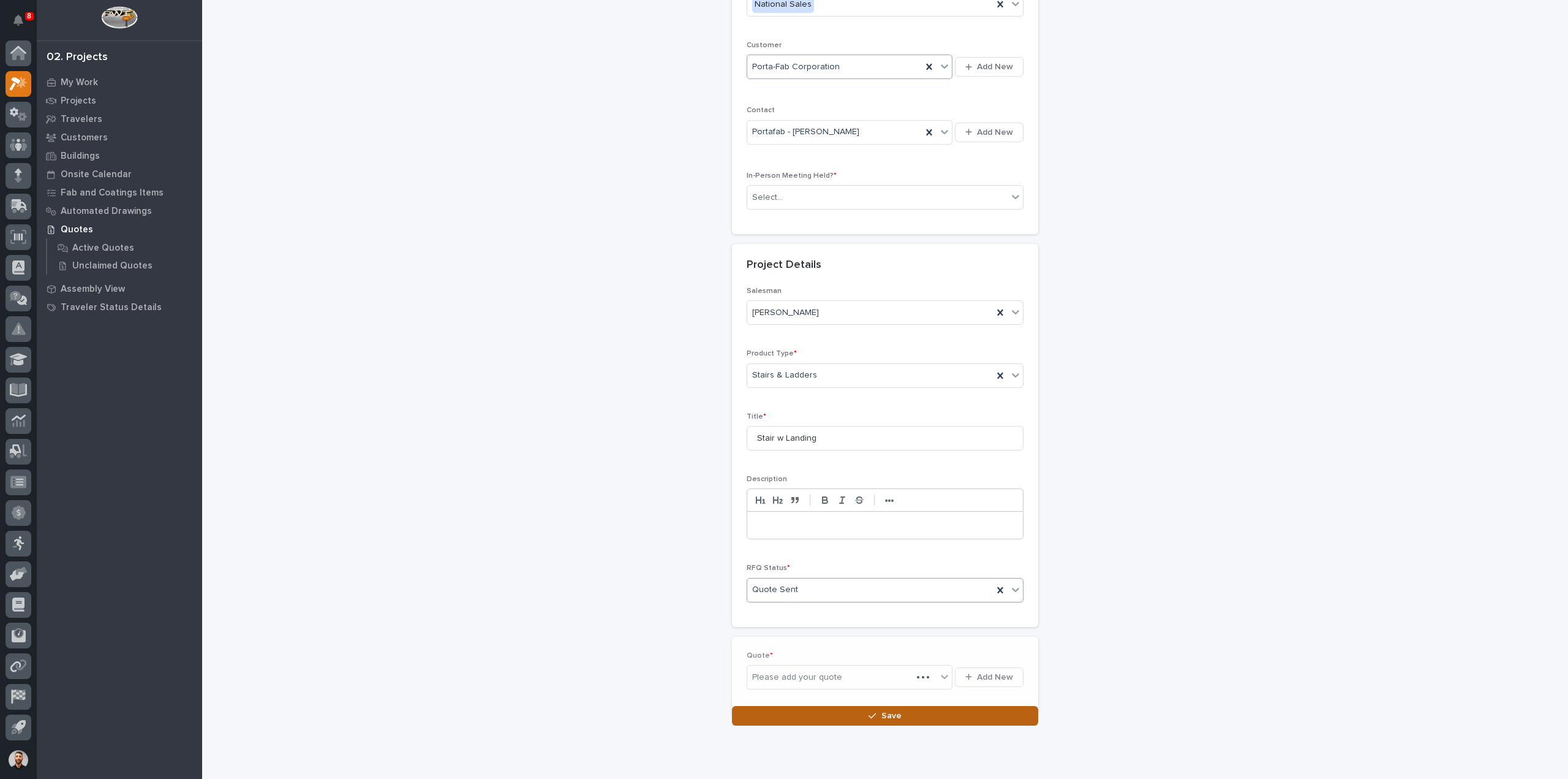
scroll to position [211, 0]
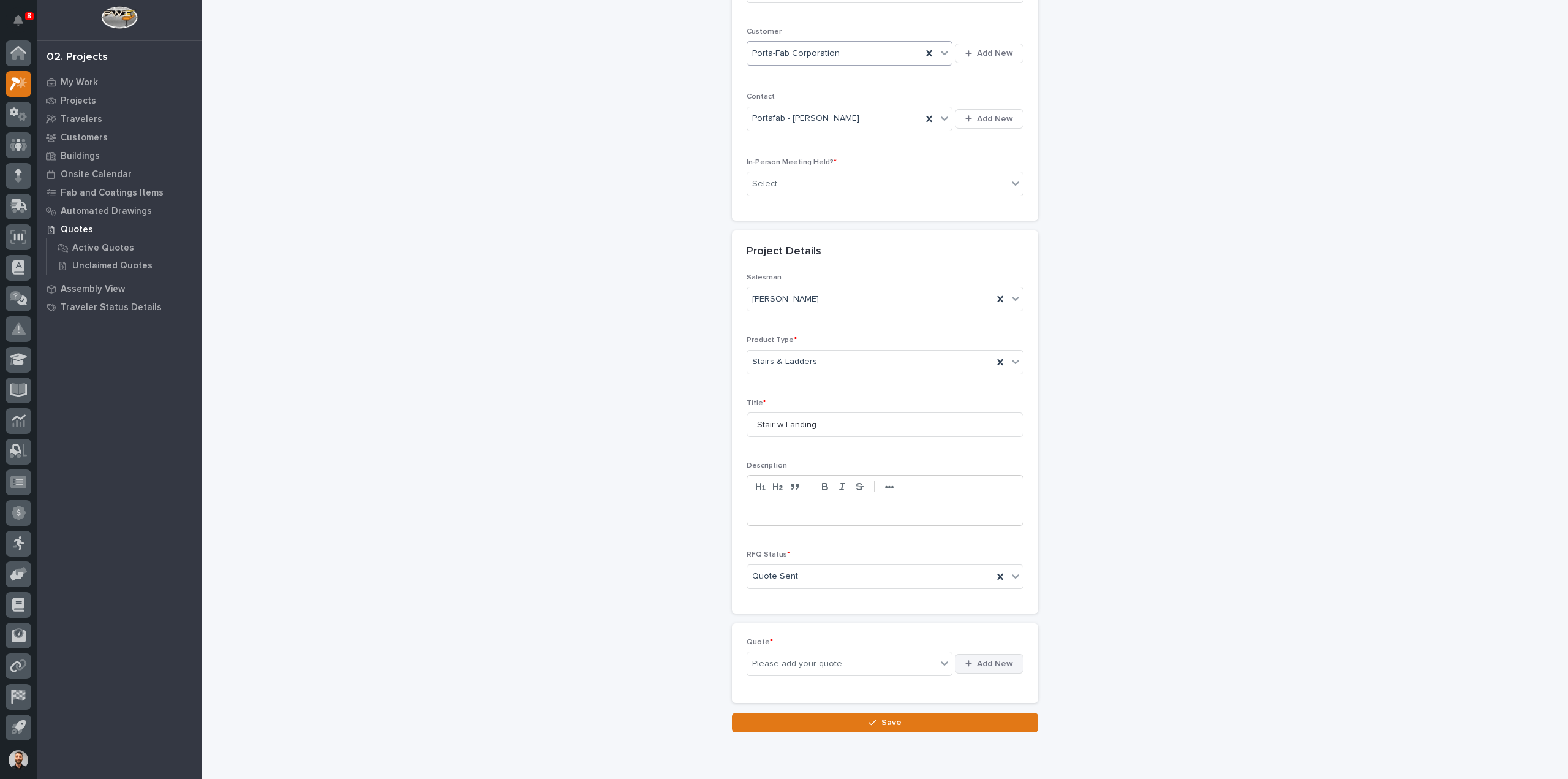
click at [1003, 658] on span "Add New" at bounding box center [995, 663] width 36 height 11
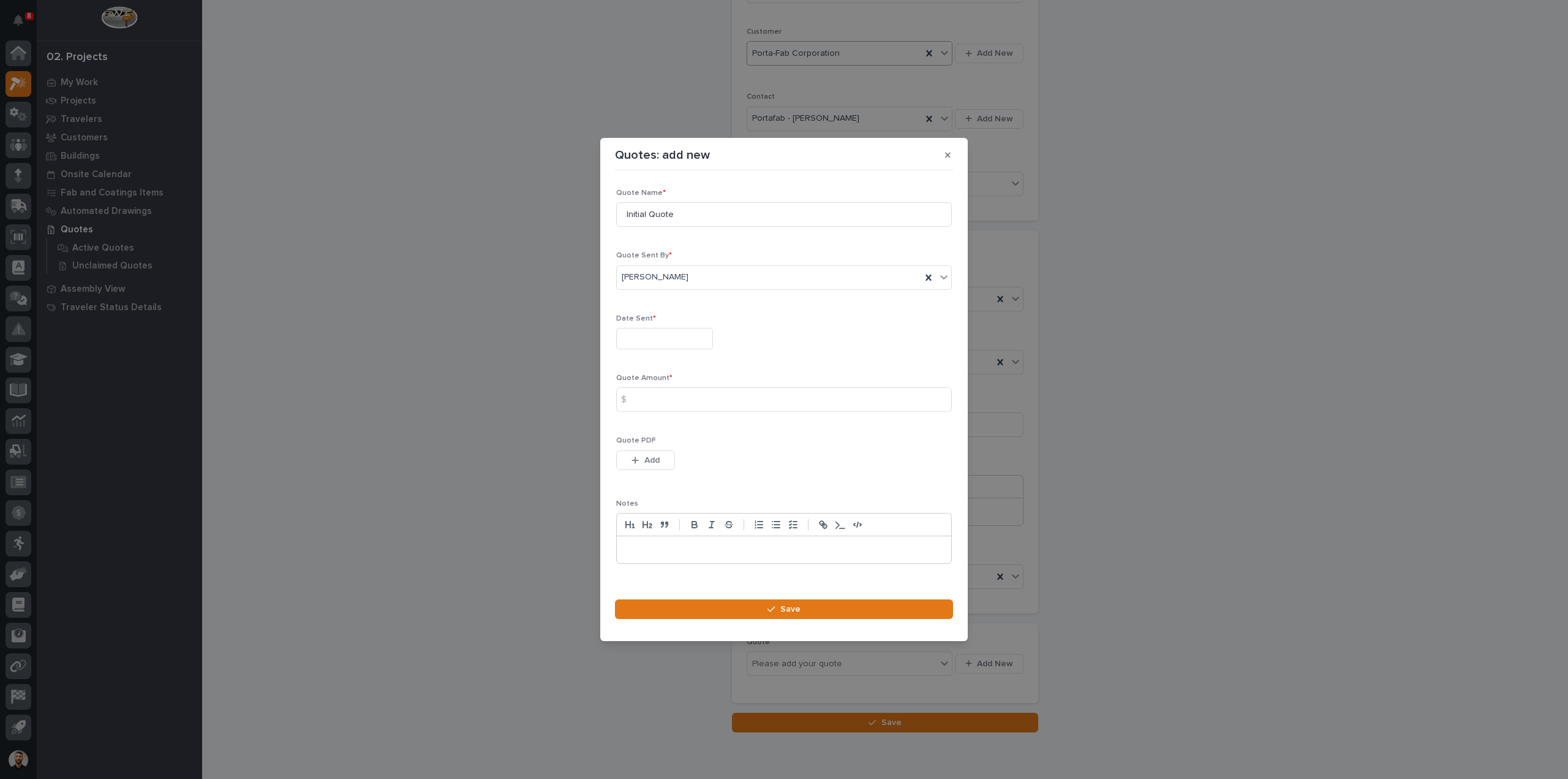
click at [653, 341] on input "text" at bounding box center [665, 338] width 97 height 21
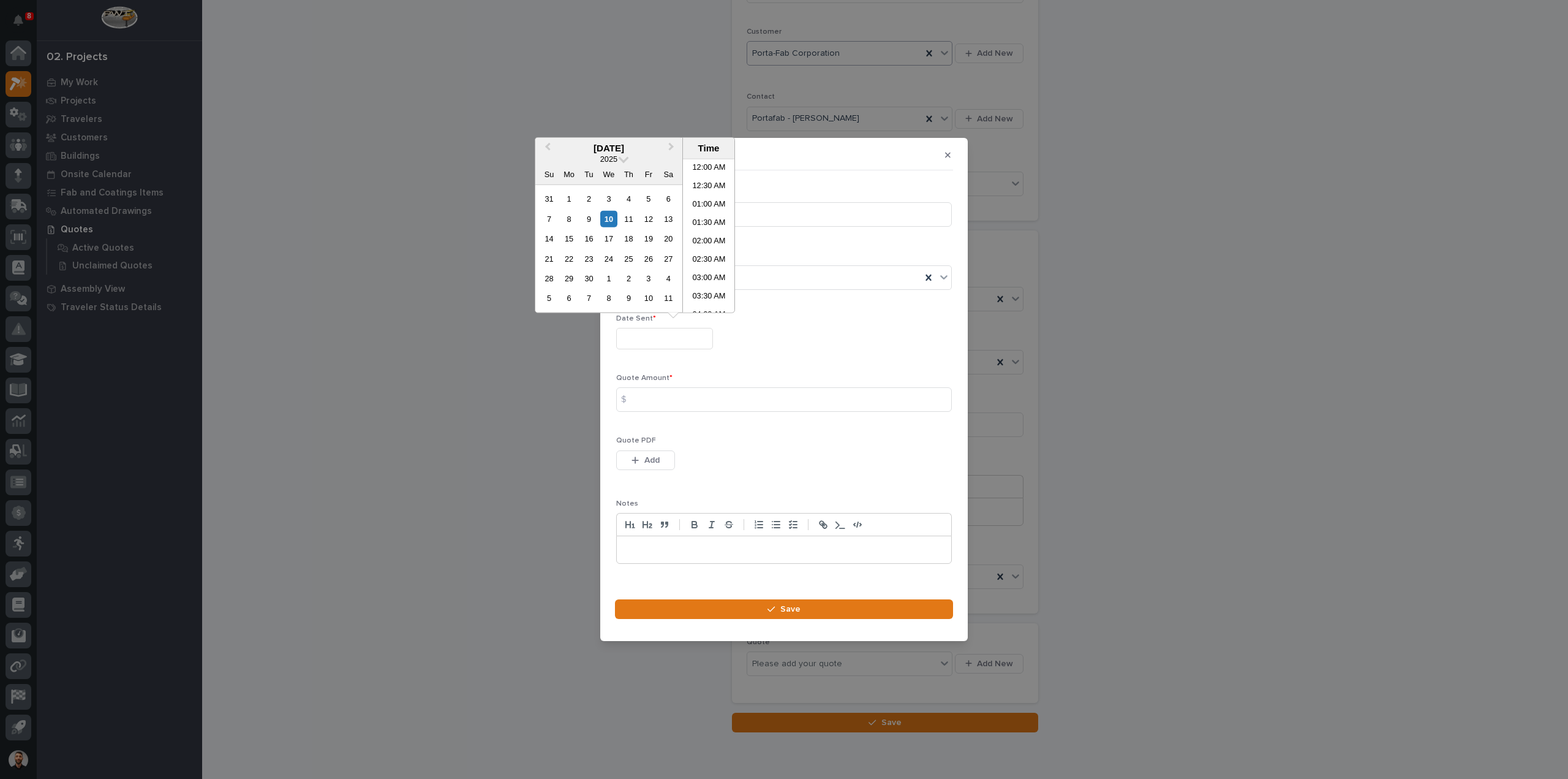
scroll to position [318, 0]
drag, startPoint x: 612, startPoint y: 215, endPoint x: 616, endPoint y: 262, distance: 47.2
click at [612, 215] on div "10" at bounding box center [608, 218] width 16 height 16
type input "**********"
click at [653, 404] on input at bounding box center [784, 399] width 335 height 24
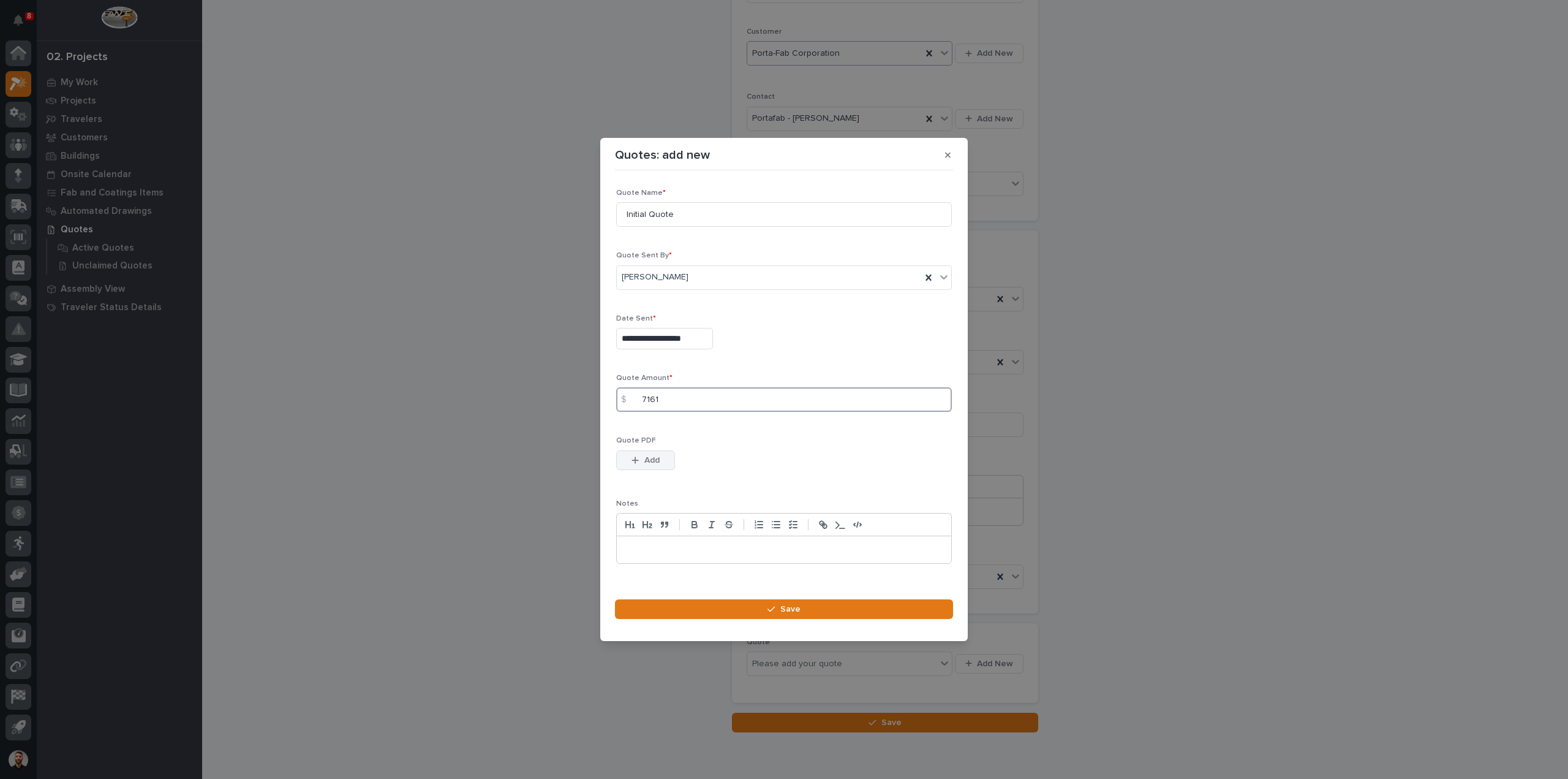
type input "7161"
click at [658, 468] on button "Add" at bounding box center [645, 460] width 59 height 20
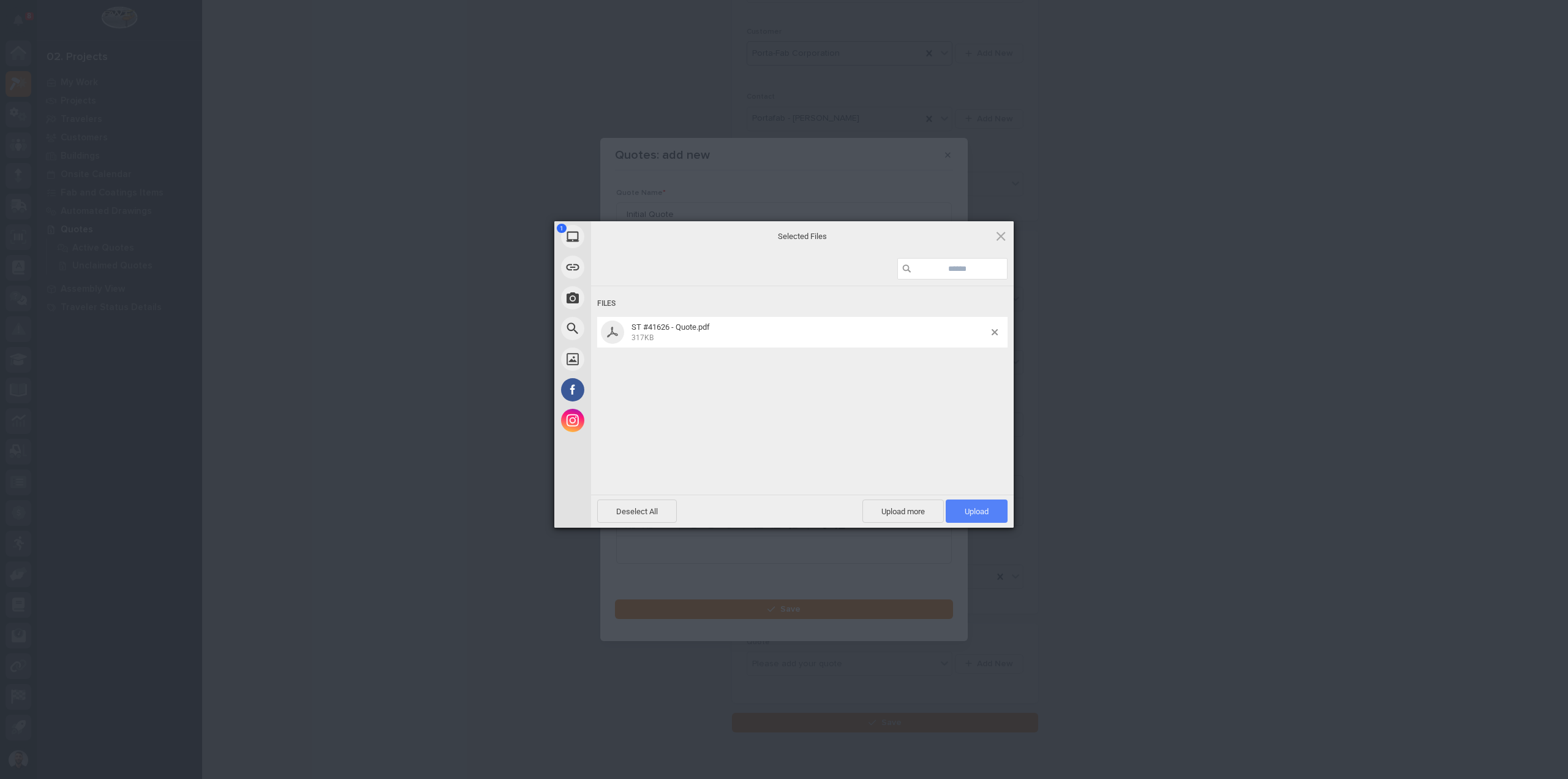
click at [1001, 517] on span "Upload 1" at bounding box center [976, 511] width 62 height 23
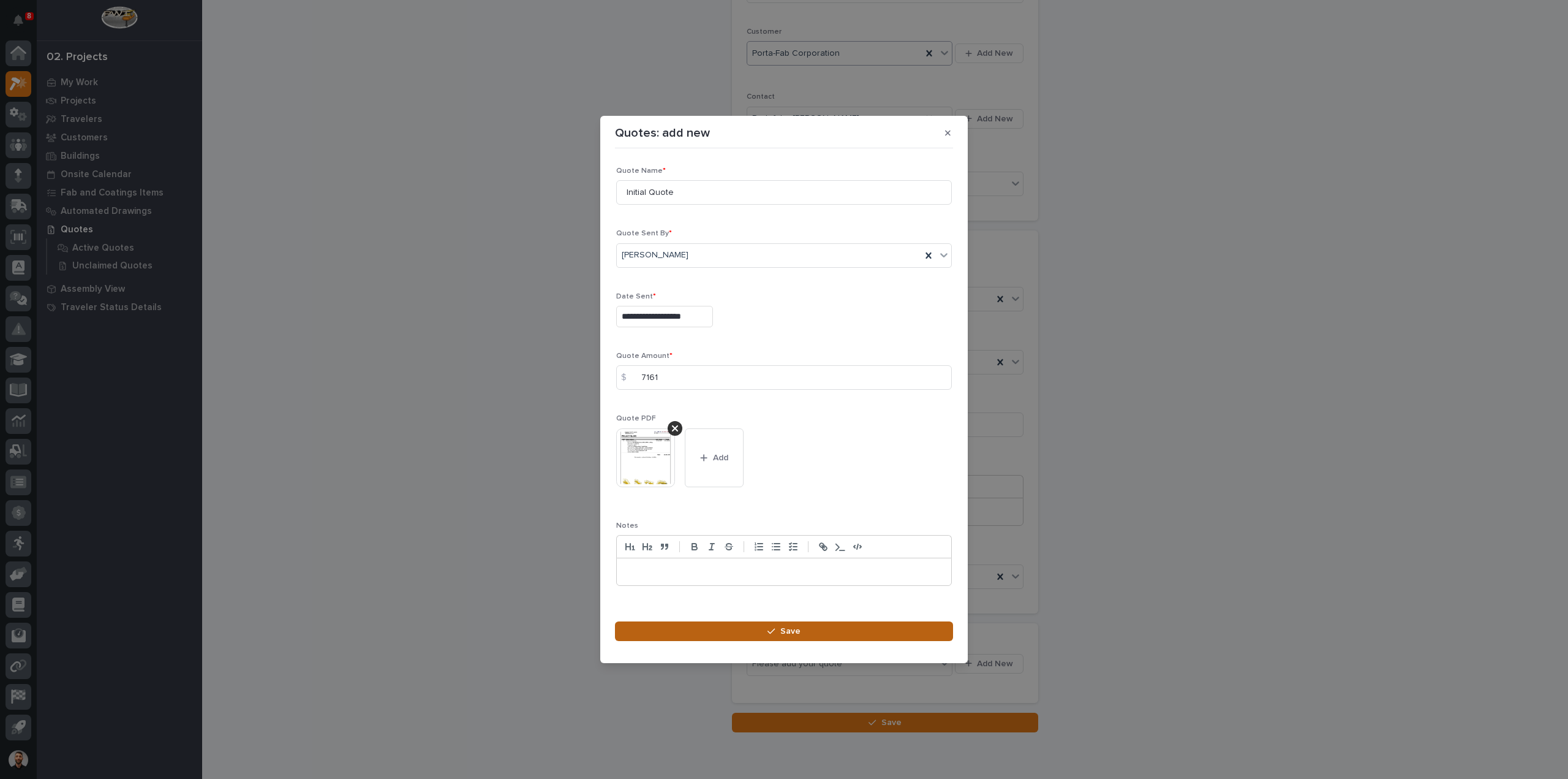
click at [794, 629] on span "Save" at bounding box center [790, 631] width 20 height 11
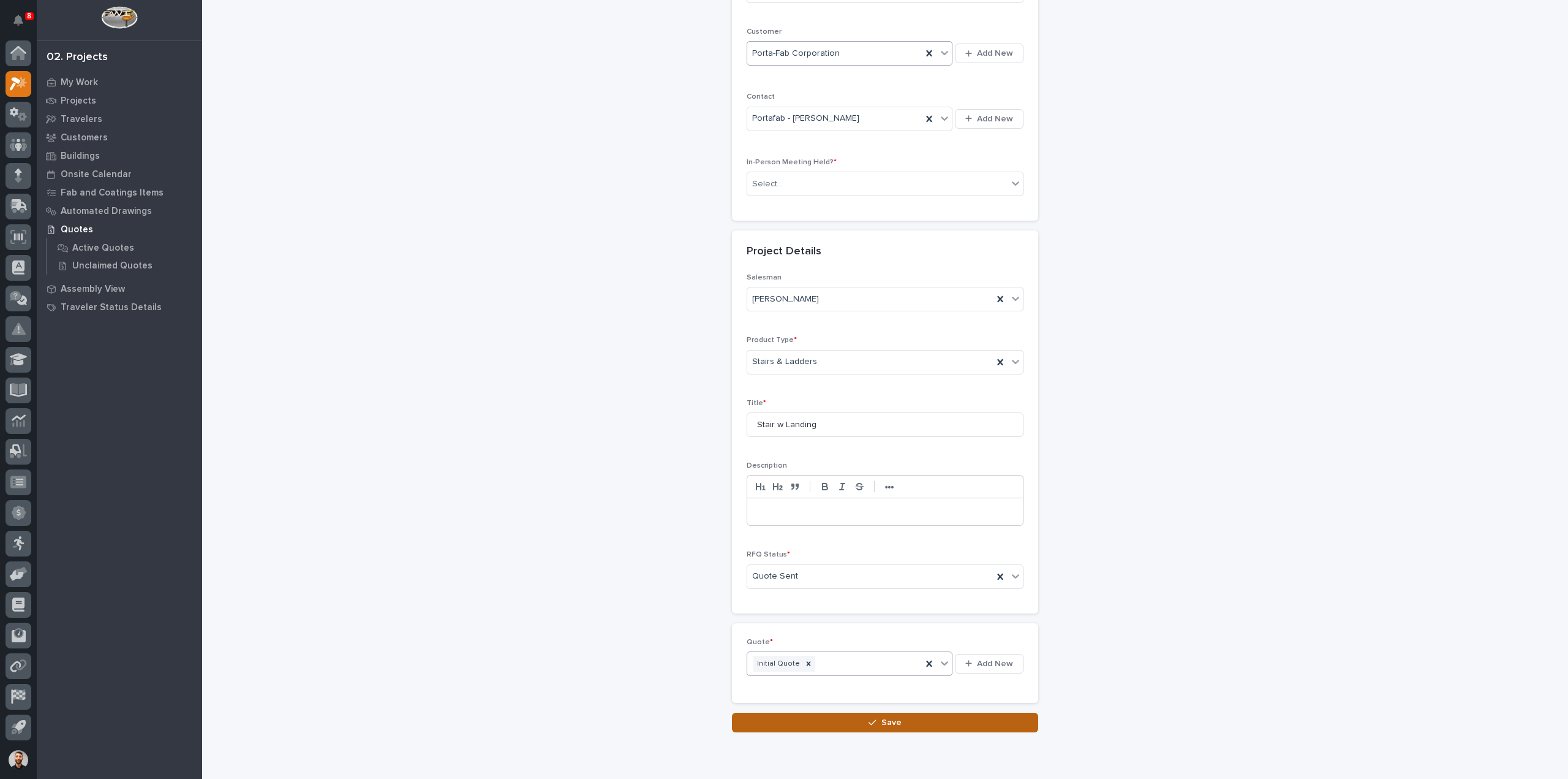
click at [951, 723] on button "Save" at bounding box center [885, 722] width 307 height 20
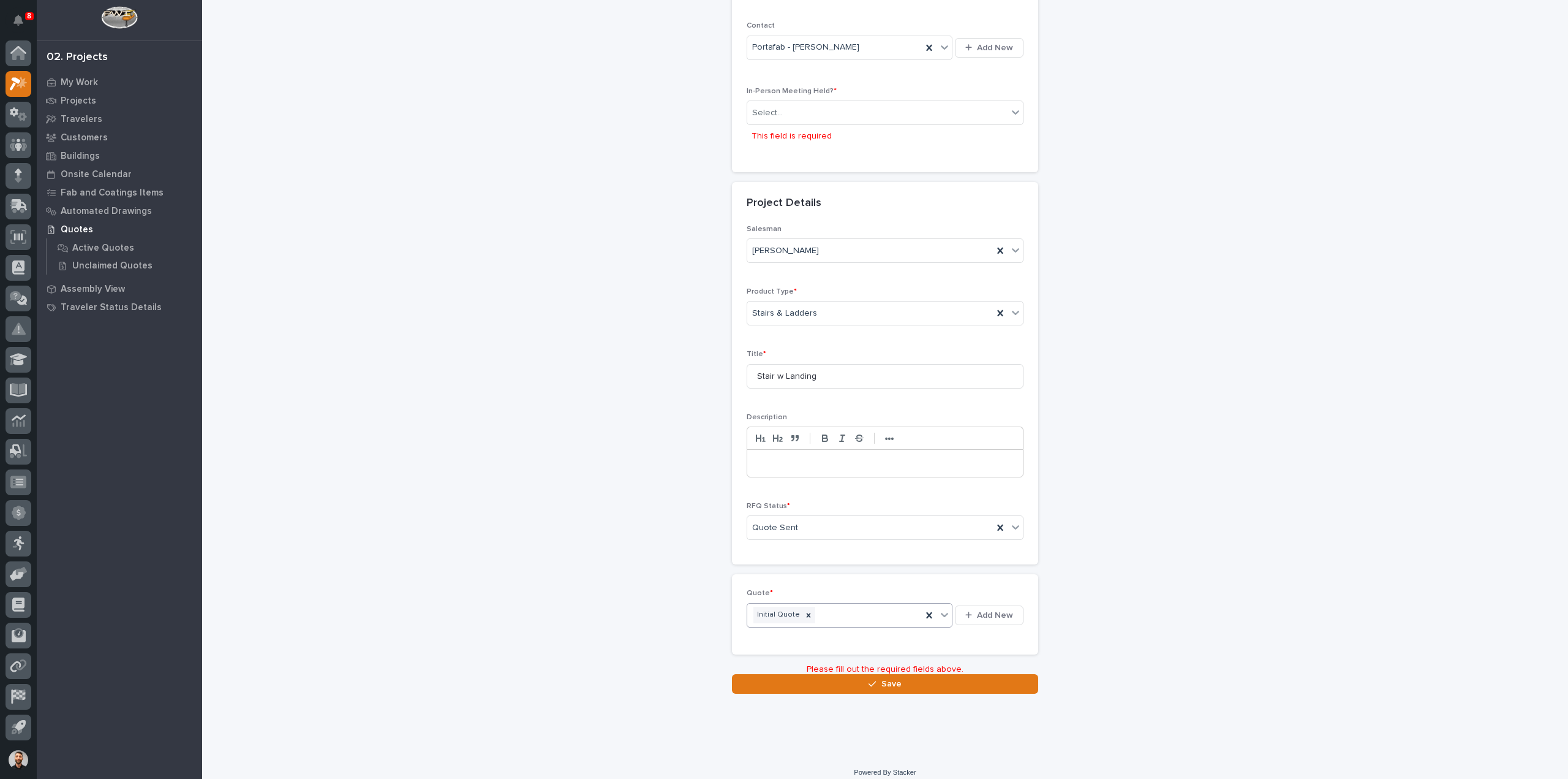
scroll to position [286, 0]
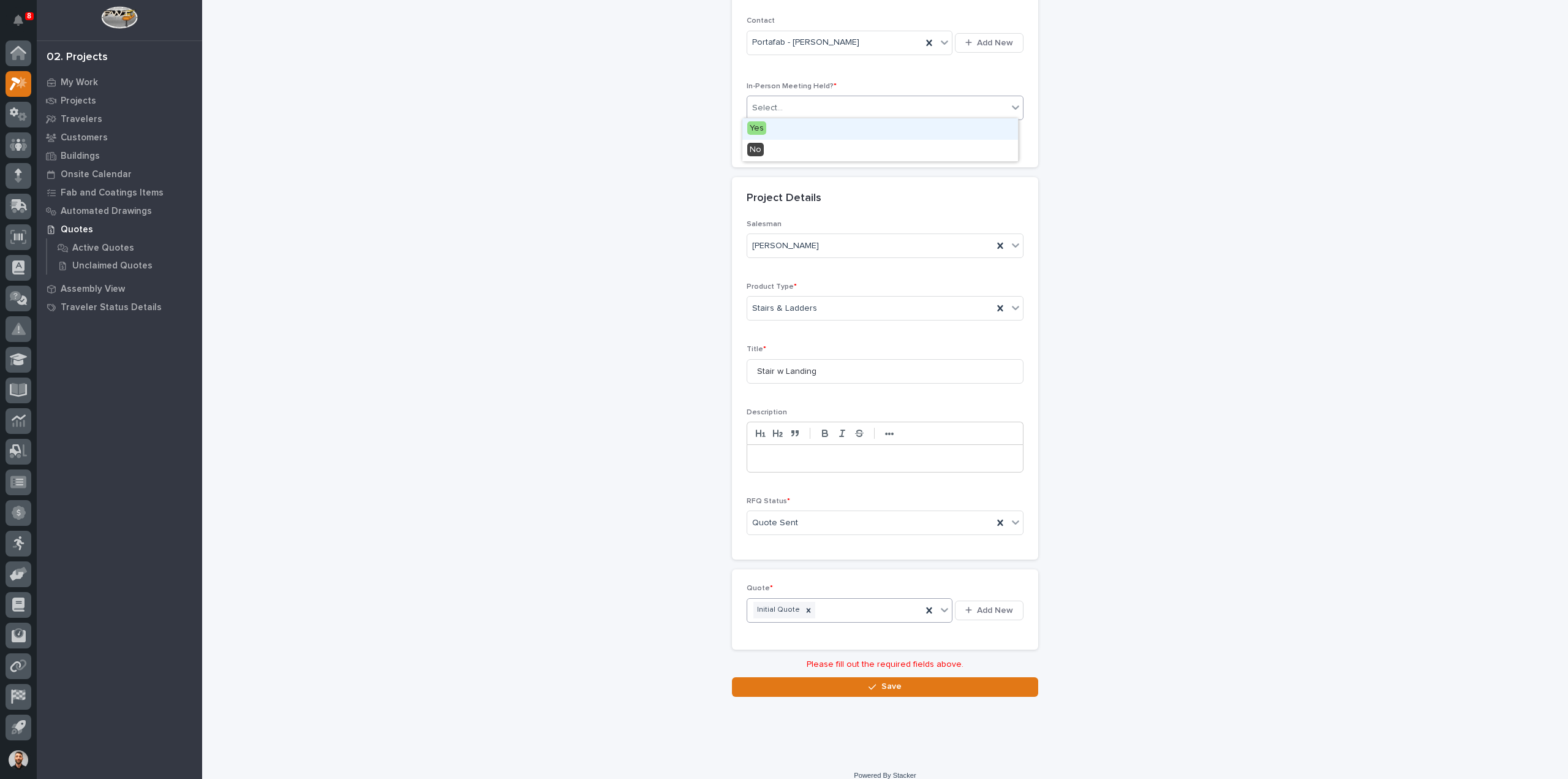
click at [765, 101] on div "Select..." at bounding box center [767, 108] width 30 height 12
click at [760, 144] on div "No" at bounding box center [880, 150] width 275 height 21
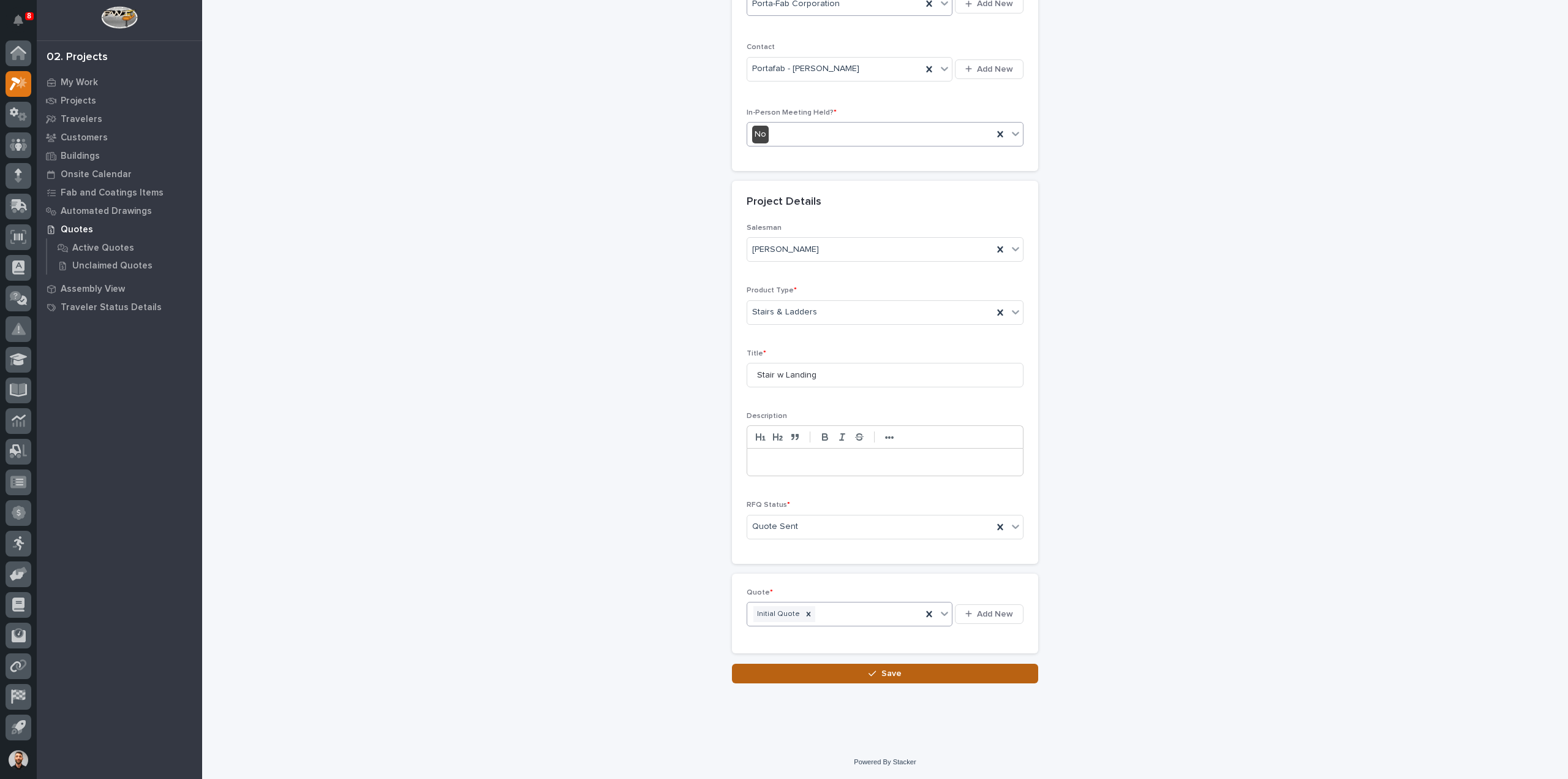
scroll to position [255, 0]
click at [819, 678] on button "Save" at bounding box center [885, 678] width 307 height 20
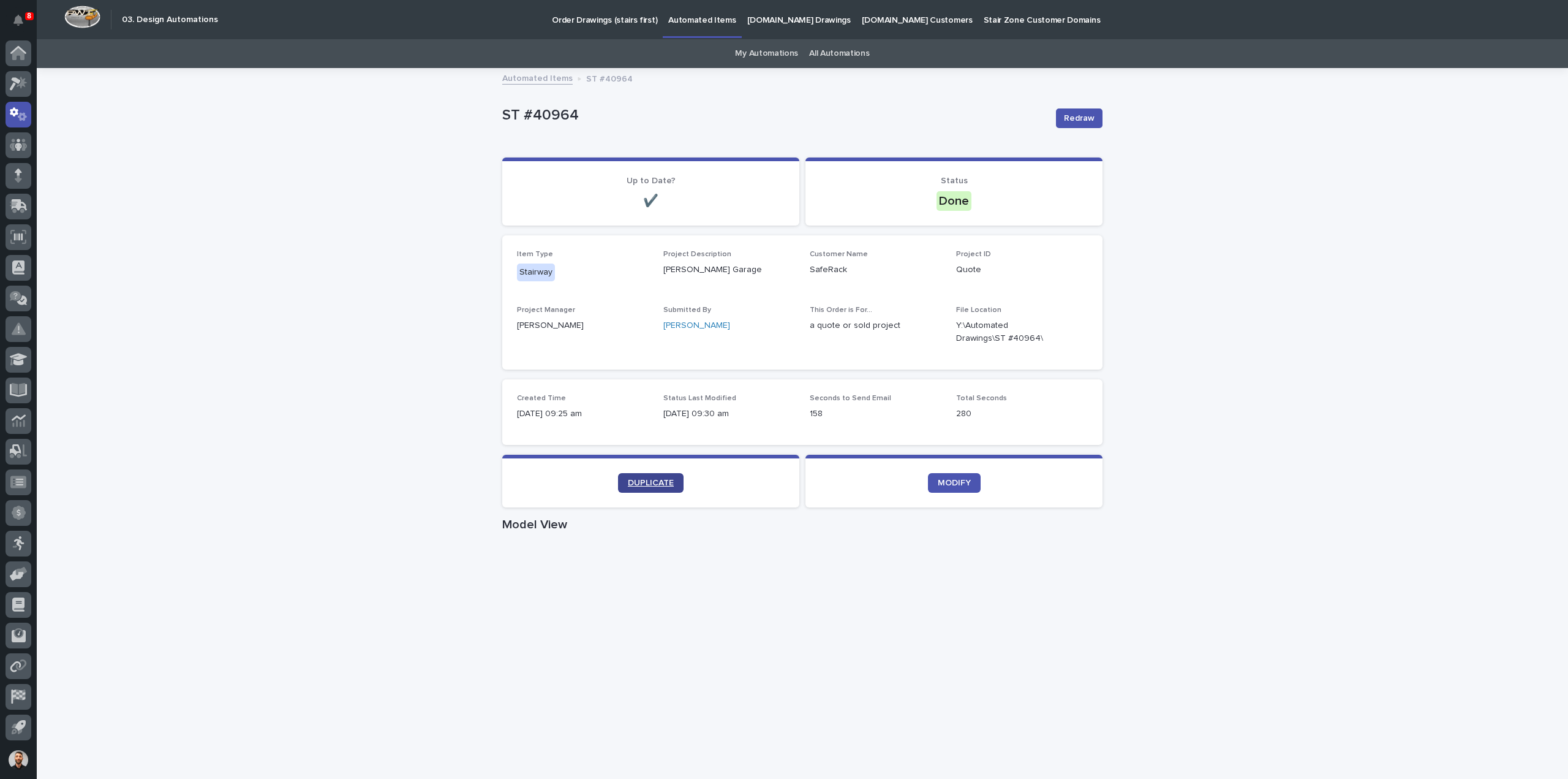
click at [658, 481] on span "DUPLICATE" at bounding box center [651, 482] width 46 height 9
click at [779, 59] on link "My Automations" at bounding box center [766, 53] width 63 height 29
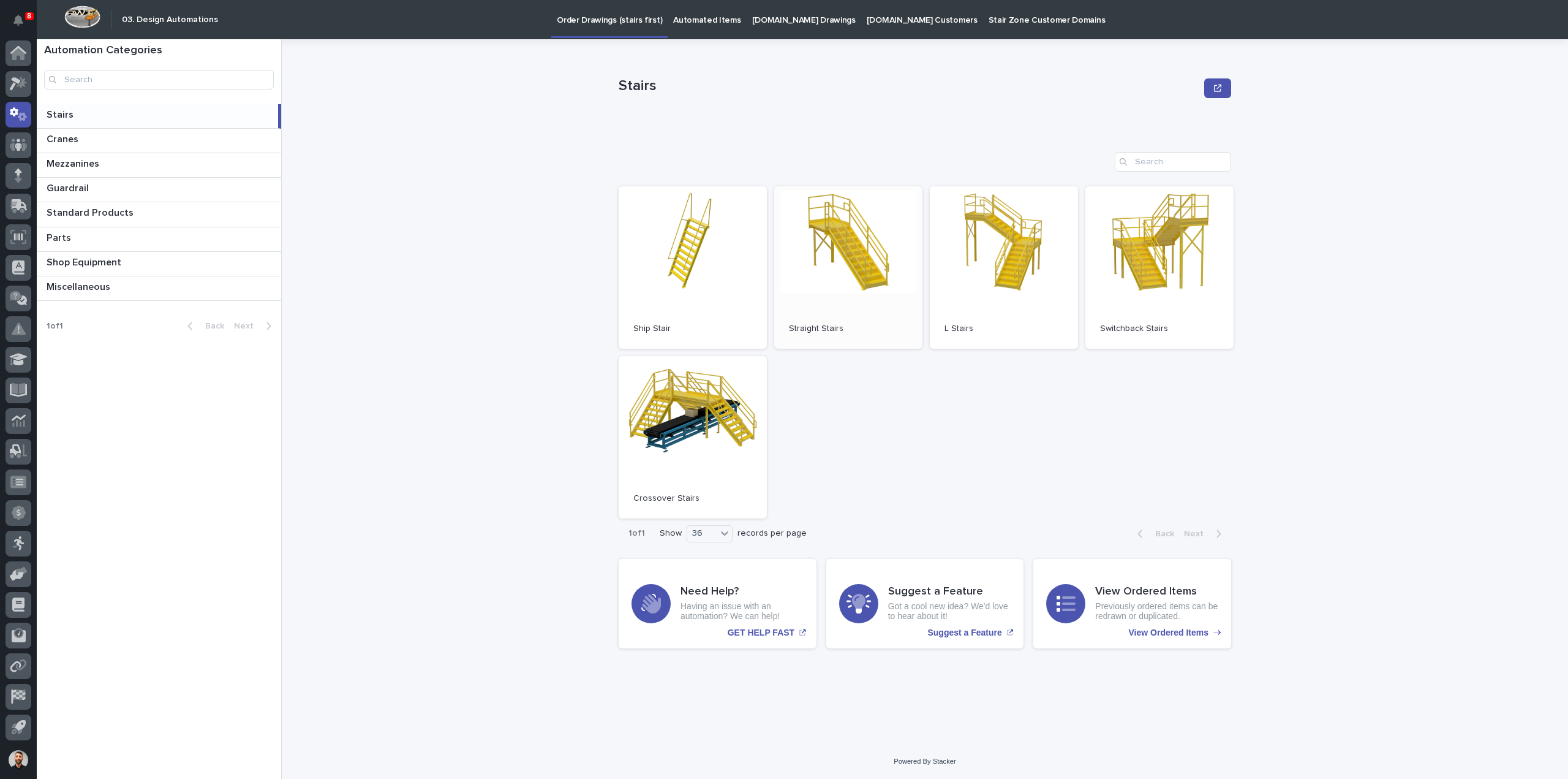
click at [814, 279] on link "Open" at bounding box center [849, 268] width 148 height 162
click at [740, 239] on link "Open" at bounding box center [693, 268] width 148 height 162
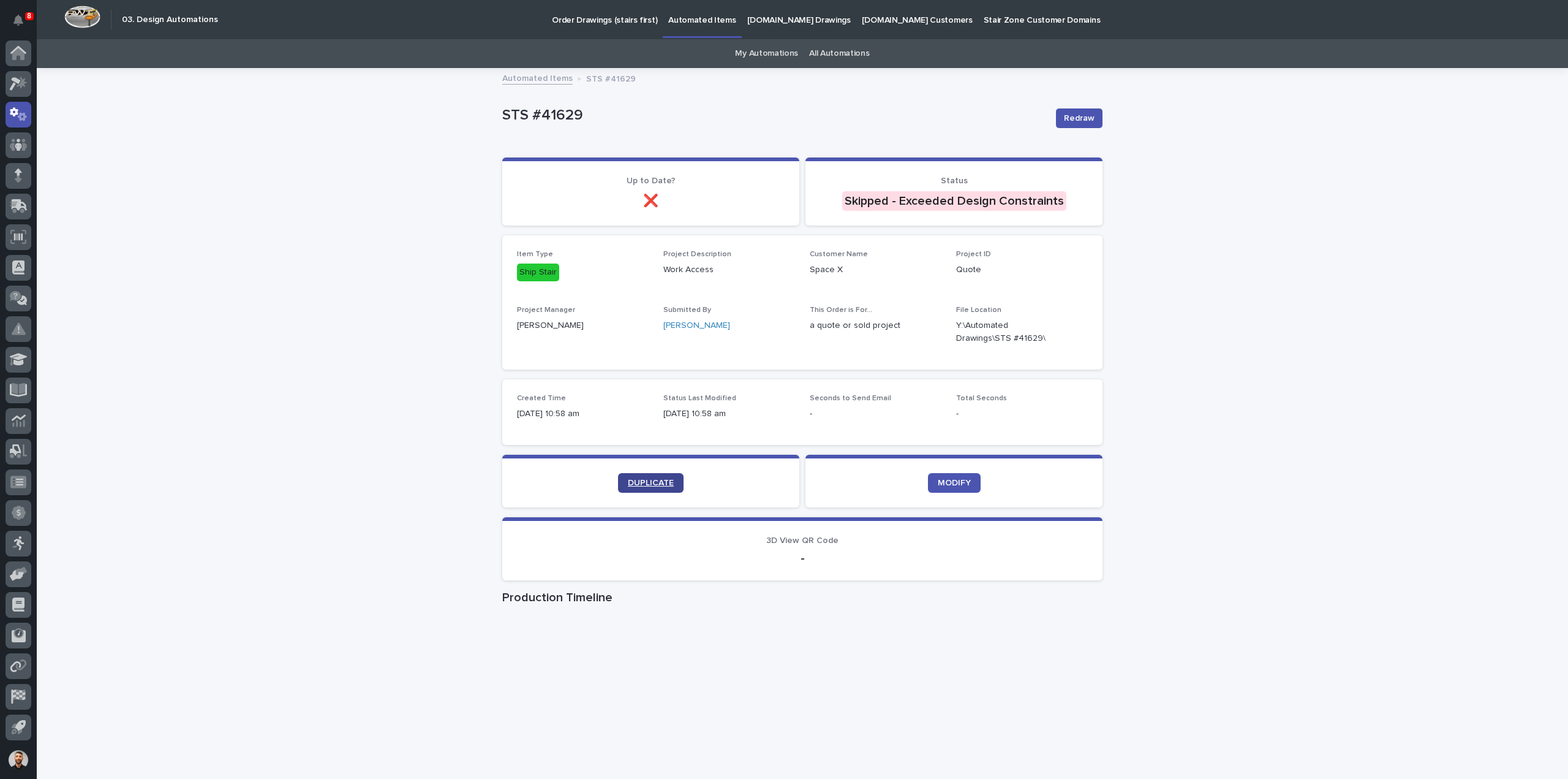
click at [662, 478] on link "DUPLICATE" at bounding box center [651, 482] width 66 height 20
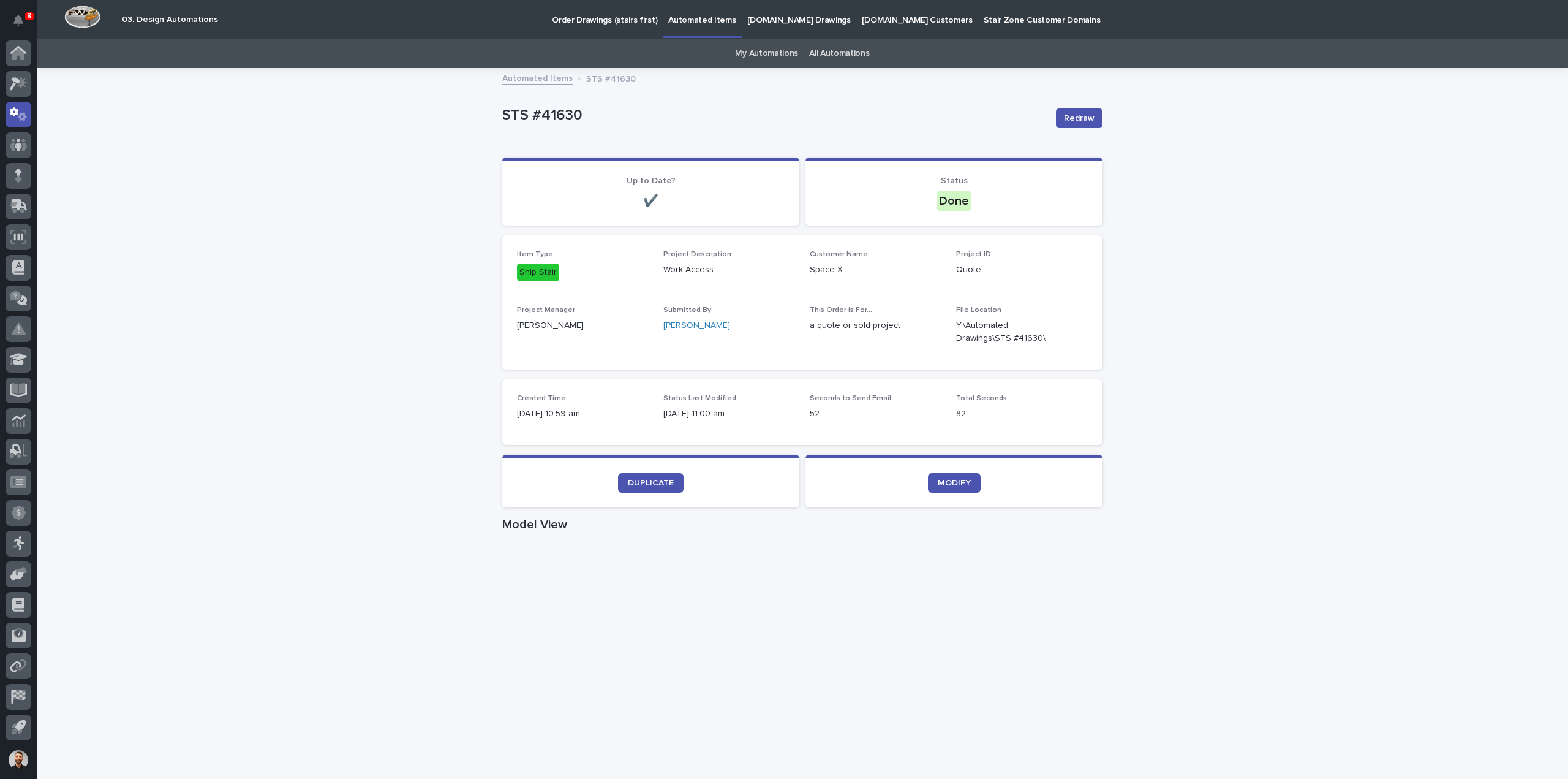
drag, startPoint x: 392, startPoint y: 98, endPoint x: 410, endPoint y: 115, distance: 24.8
click at [392, 98] on div "Loading... Saving… Loading... Saving… STS #41630 Redraw STS #41630 Redraw Sorry…" at bounding box center [802, 710] width 1531 height 1281
click at [1066, 116] on span "Redraw" at bounding box center [1079, 119] width 30 height 12
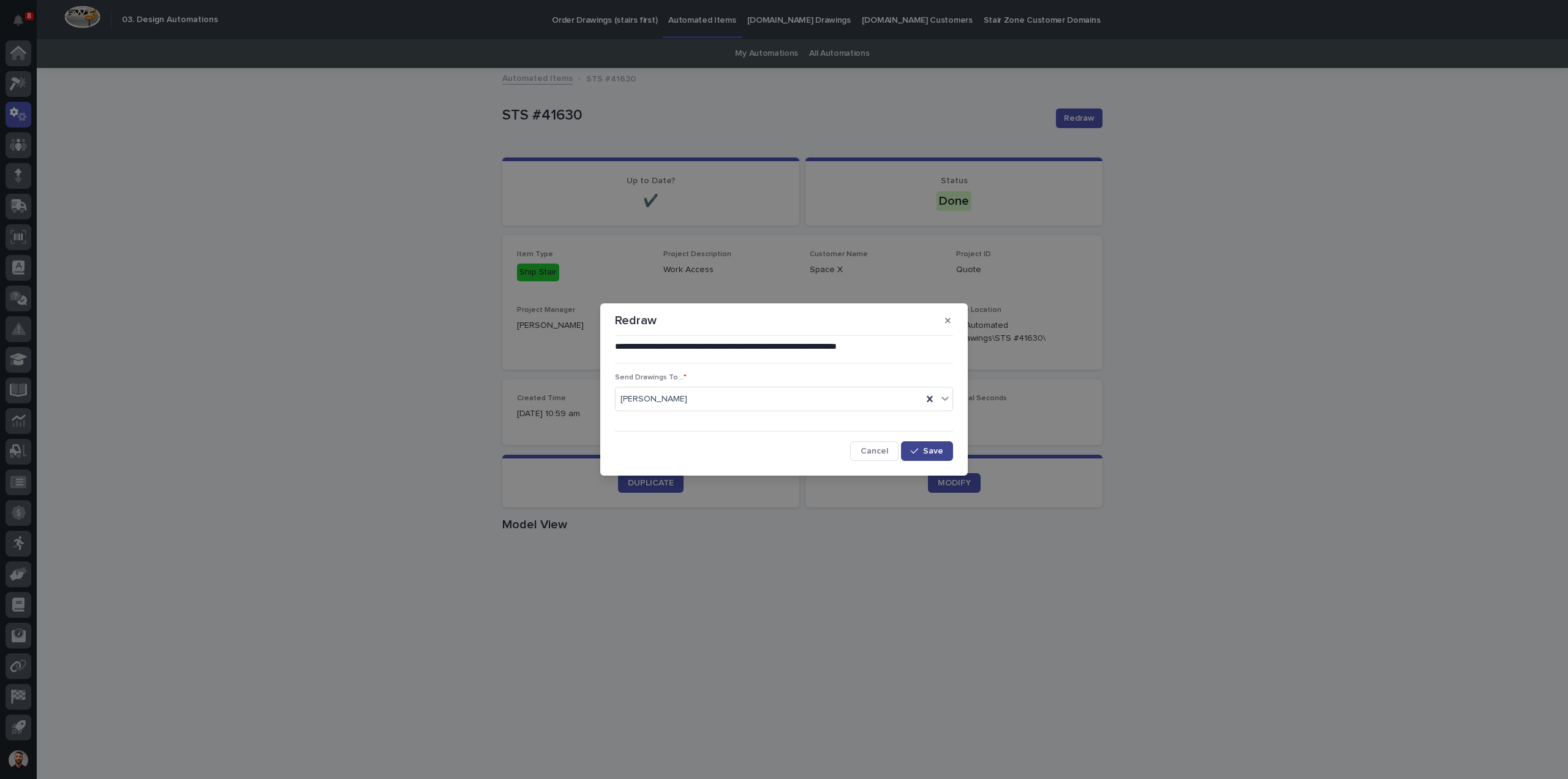
click at [928, 457] on button "Save" at bounding box center [927, 450] width 52 height 20
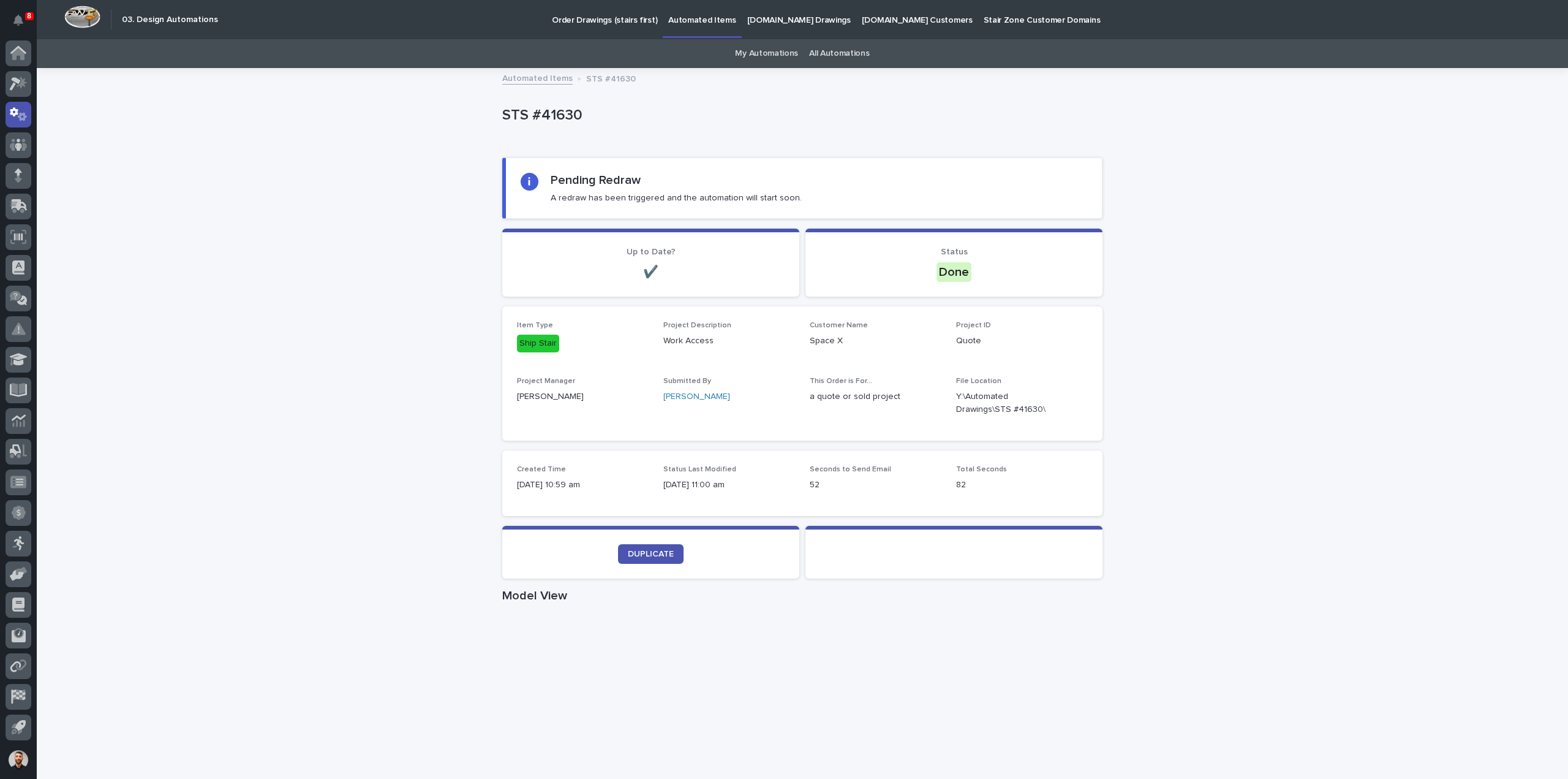
click at [125, 207] on div "Loading... Saving… Loading... Saving… STS #41630 STS #41630 Sorry, there was an…" at bounding box center [802, 745] width 1531 height 1352
